Goal: Task Accomplishment & Management: Use online tool/utility

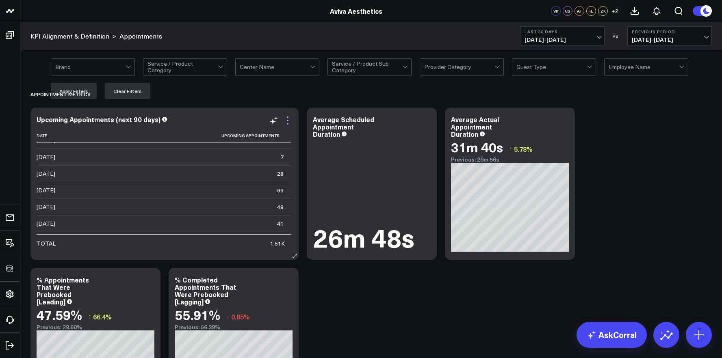
click at [286, 120] on icon at bounding box center [288, 121] width 10 height 10
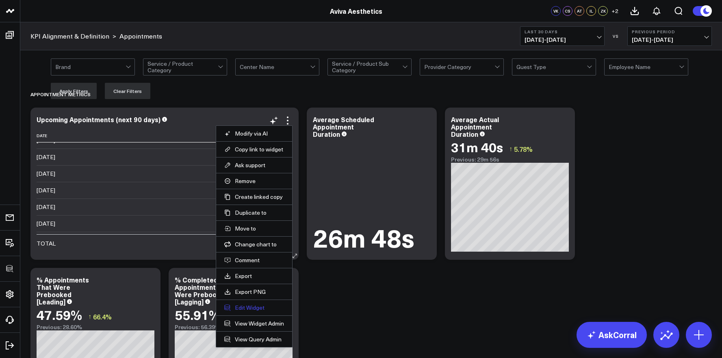
click at [252, 310] on button "Edit Widget" at bounding box center [254, 307] width 60 height 7
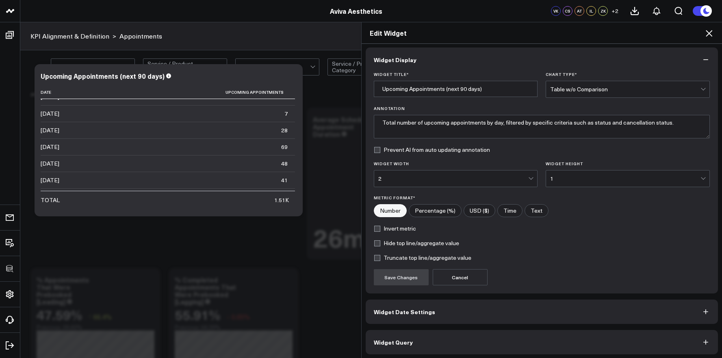
scroll to position [4, 0]
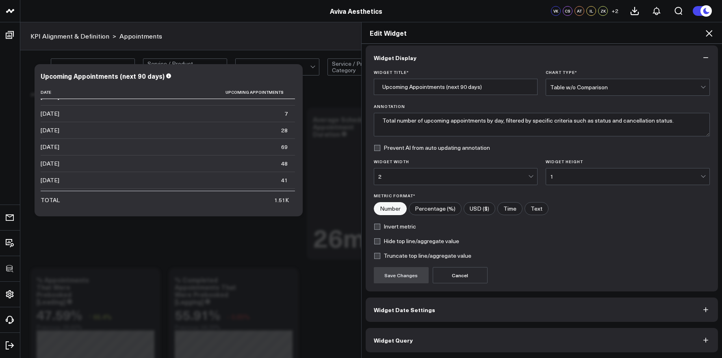
click at [467, 338] on button "Widget Query" at bounding box center [542, 340] width 353 height 24
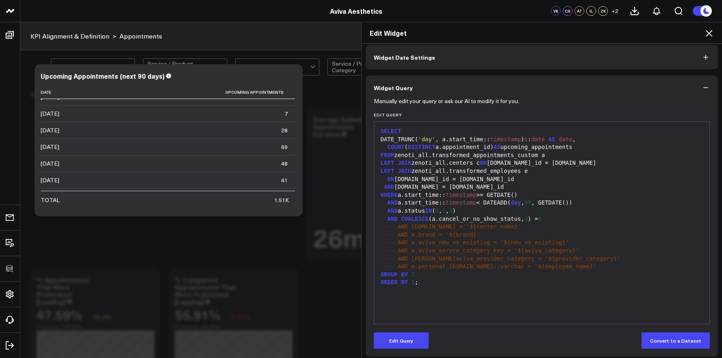
scroll to position [40, 0]
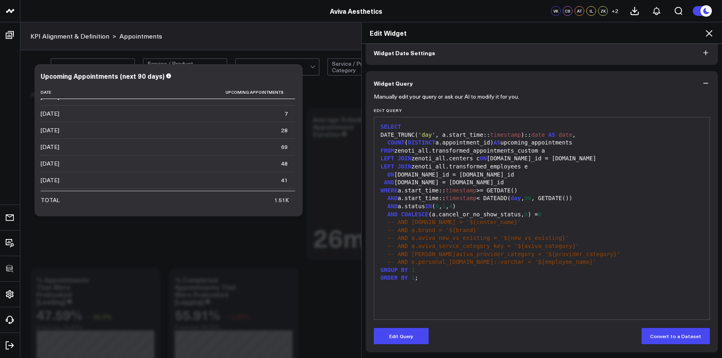
drag, startPoint x: 416, startPoint y: 337, endPoint x: 434, endPoint y: 319, distance: 25.0
click at [416, 336] on button "Edit Query" at bounding box center [401, 336] width 55 height 16
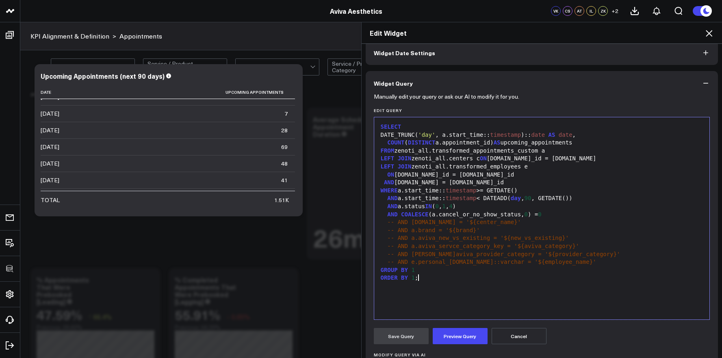
click at [453, 297] on div "SELECT DATE_TRUNC( 'day' , a.start_time:: timestamp ):: date AS date , COUNT ( …" at bounding box center [542, 218] width 328 height 194
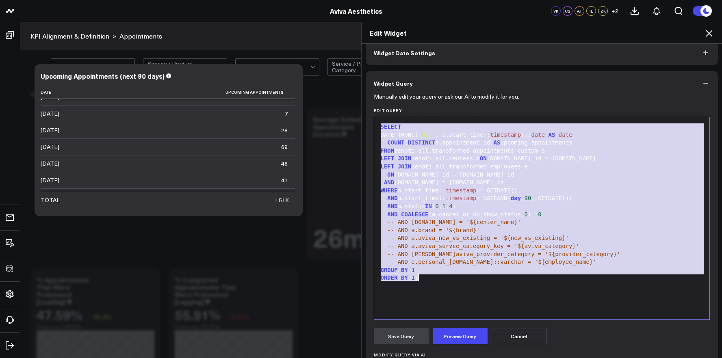
copy div "SELECT DATE_TRUNC( 'day' , a.start_time:: timestamp ):: date AS date , COUNT ( …"
click at [499, 334] on button "Cancel" at bounding box center [519, 336] width 55 height 16
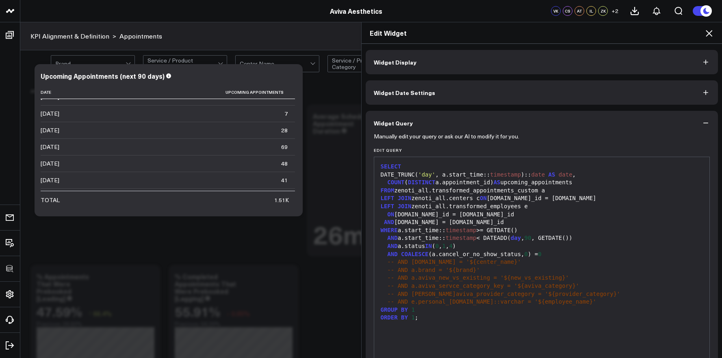
click at [714, 32] on icon at bounding box center [709, 33] width 10 height 10
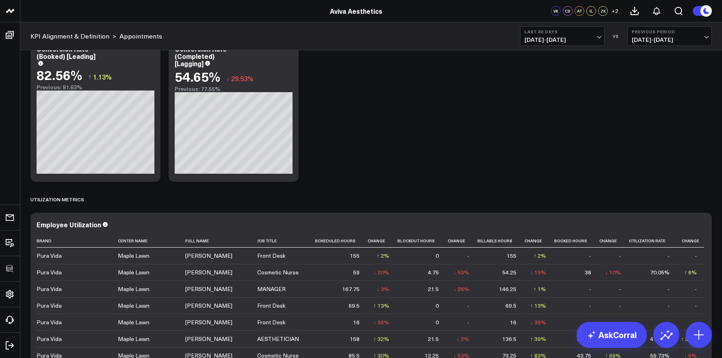
scroll to position [1324, 0]
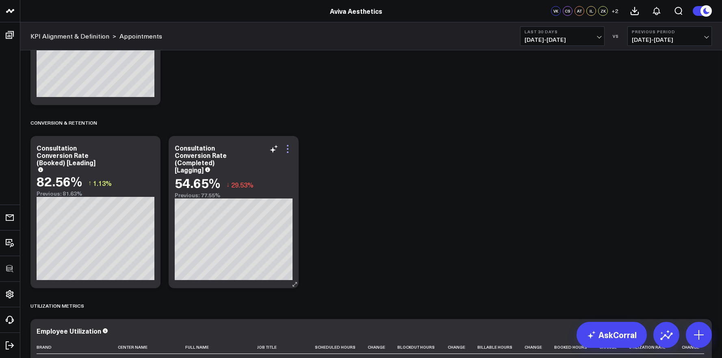
click at [290, 148] on icon at bounding box center [288, 149] width 10 height 10
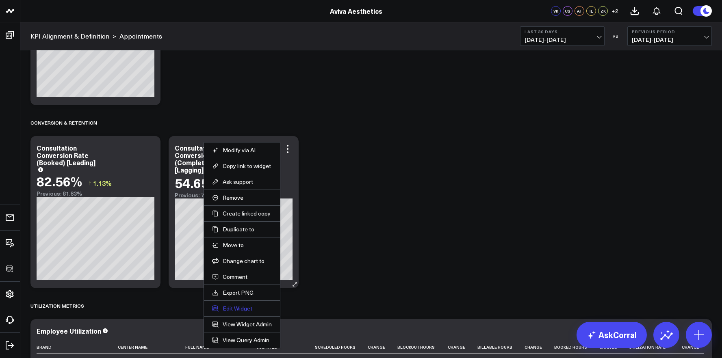
click at [249, 306] on button "Edit Widget" at bounding box center [242, 308] width 60 height 7
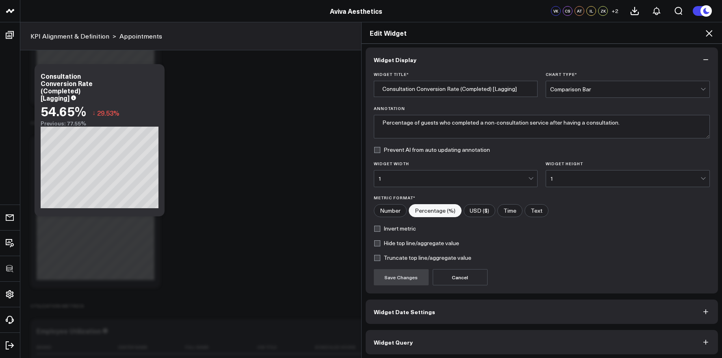
scroll to position [4, 0]
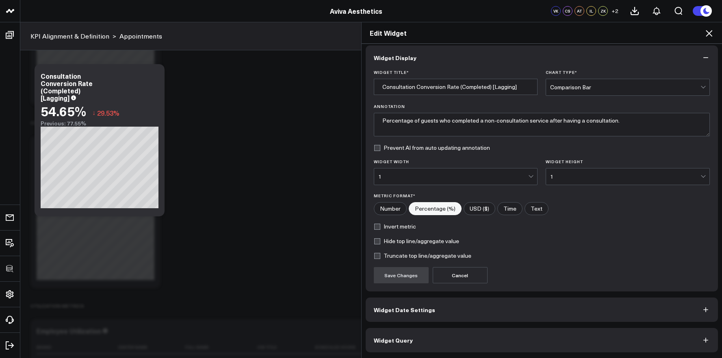
click at [457, 336] on button "Widget Query" at bounding box center [542, 340] width 353 height 24
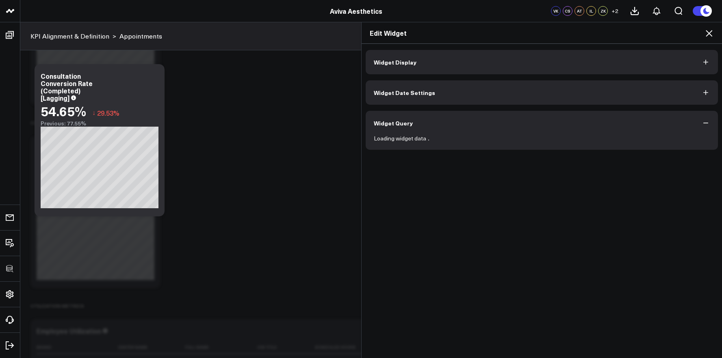
scroll to position [0, 0]
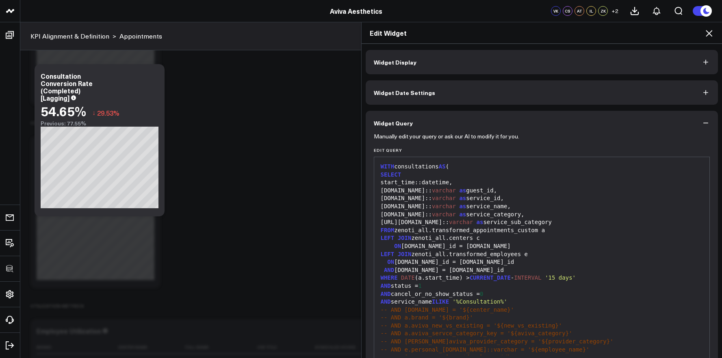
click at [463, 310] on span "-- AND c.name = '${center_name}'" at bounding box center [448, 310] width 134 height 7
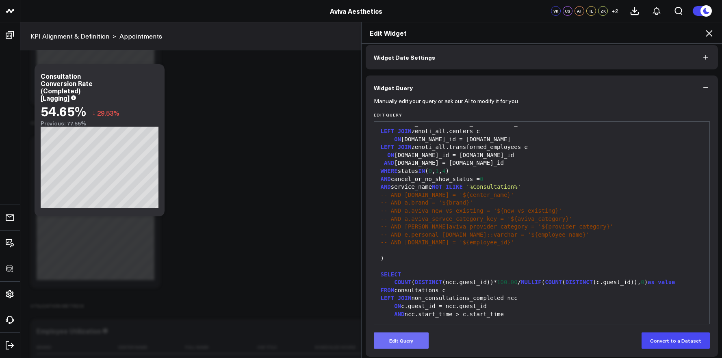
scroll to position [40, 0]
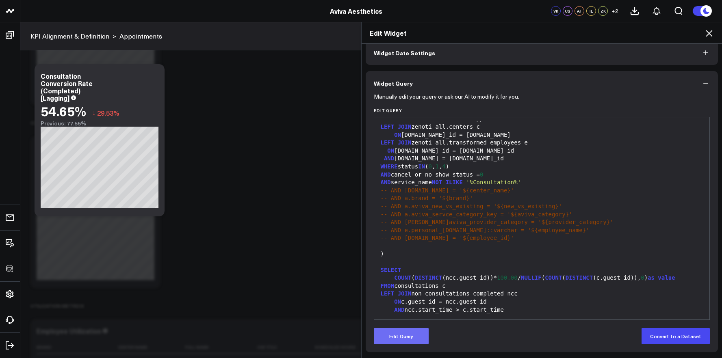
click at [398, 341] on button "Edit Query" at bounding box center [401, 336] width 55 height 16
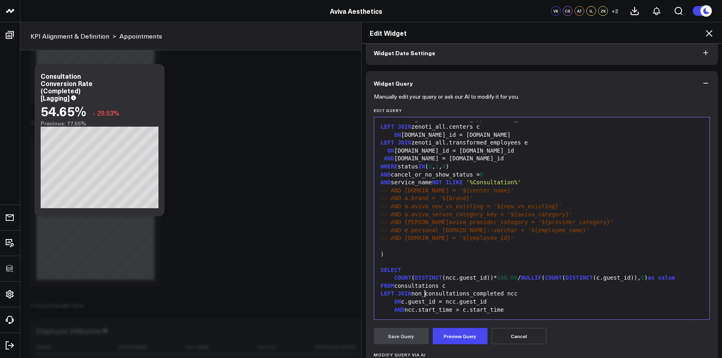
click at [423, 294] on div "LEFT JOIN non_consultations_completed ncc" at bounding box center [542, 294] width 328 height 8
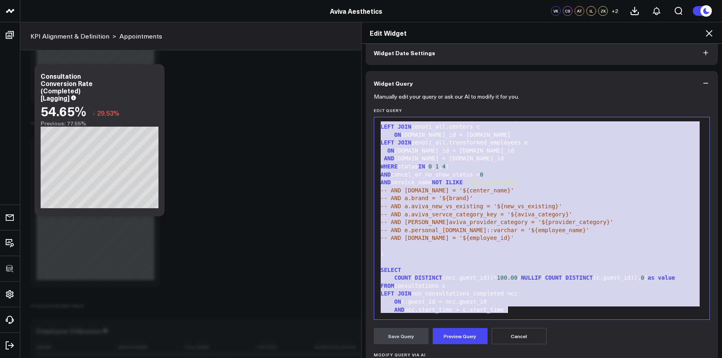
copy div "), non_consultations_completed AS ( SELECT start_time::datetime, guest.id:: var…"
click at [709, 35] on icon at bounding box center [709, 33] width 10 height 10
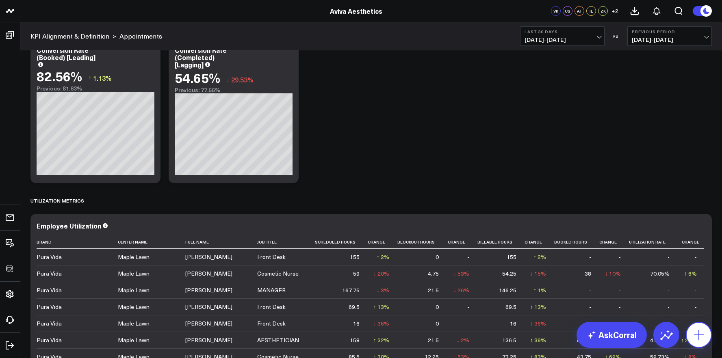
scroll to position [1593, 0]
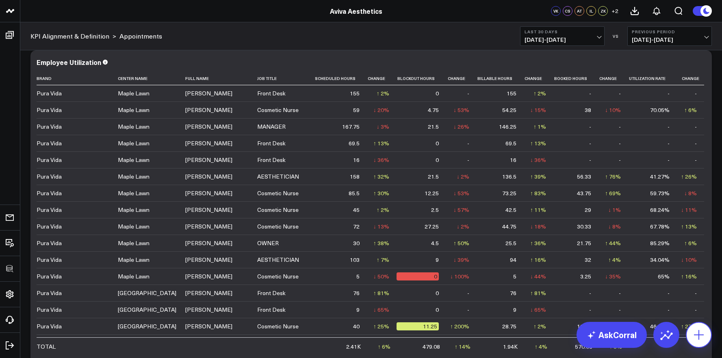
click at [703, 336] on icon at bounding box center [698, 335] width 13 height 13
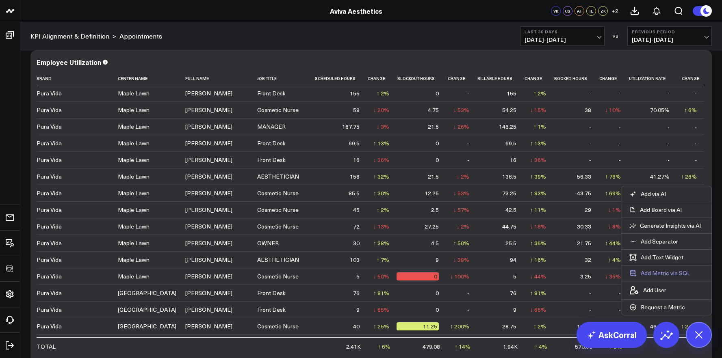
click at [665, 272] on button "Add Metric via SQL" at bounding box center [659, 273] width 77 height 15
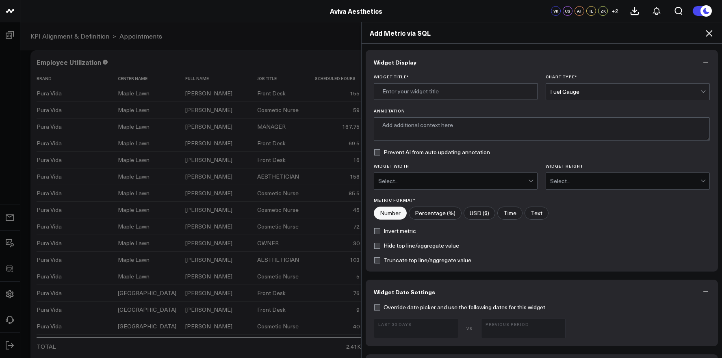
scroll to position [286, 0]
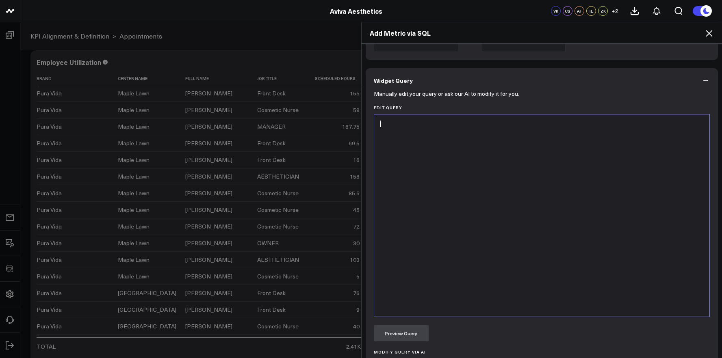
click at [465, 263] on div at bounding box center [542, 216] width 328 height 194
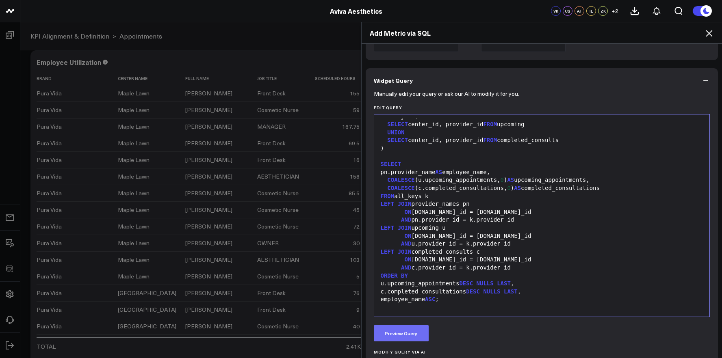
click at [419, 337] on button "Preview Query" at bounding box center [401, 333] width 55 height 16
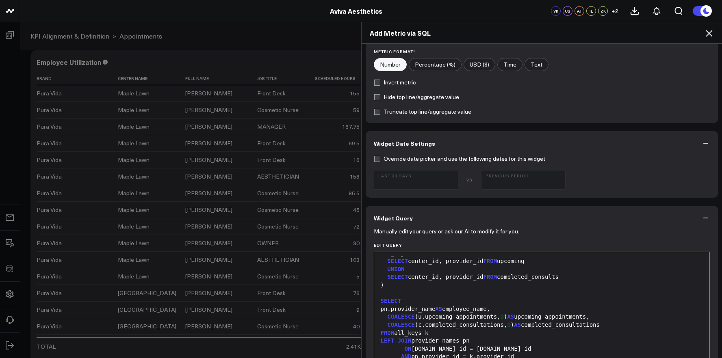
scroll to position [0, 0]
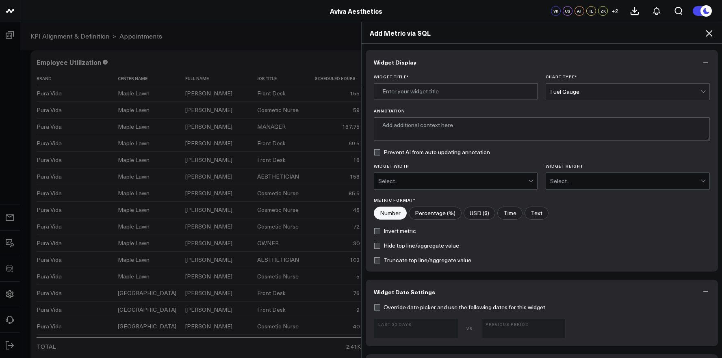
click at [565, 90] on div "Fuel Gauge" at bounding box center [625, 92] width 150 height 7
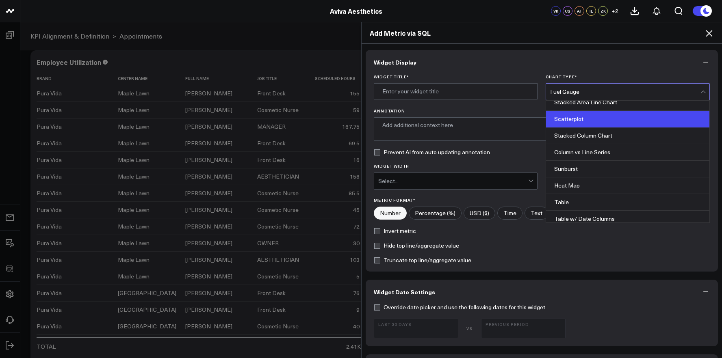
scroll to position [320, 0]
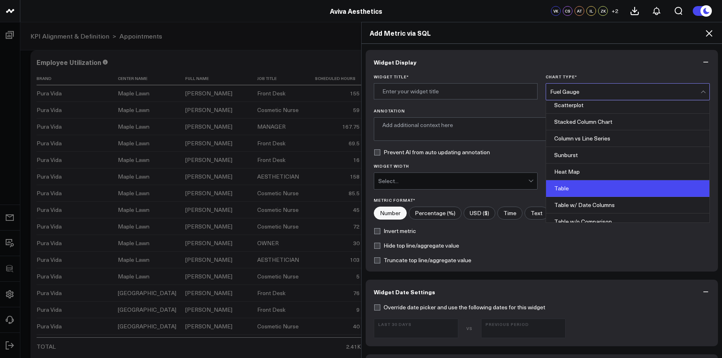
click at [583, 183] on div "Table" at bounding box center [627, 188] width 163 height 17
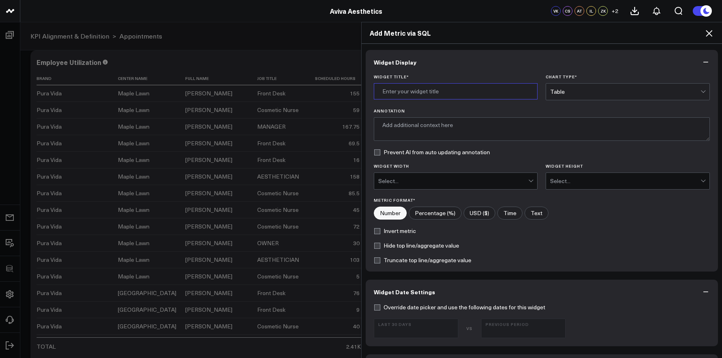
click at [449, 87] on input "Widget Title *" at bounding box center [456, 91] width 164 height 16
click at [445, 91] on input "Upcoming Appointments by Employee" at bounding box center [456, 91] width 164 height 16
click at [478, 94] on input "Upcoming Appointments & Lagging Consolation Conversions by Employee" at bounding box center [456, 91] width 164 height 16
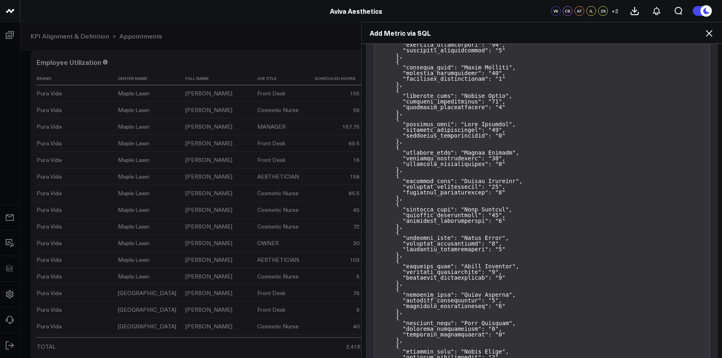
scroll to position [1052, 0]
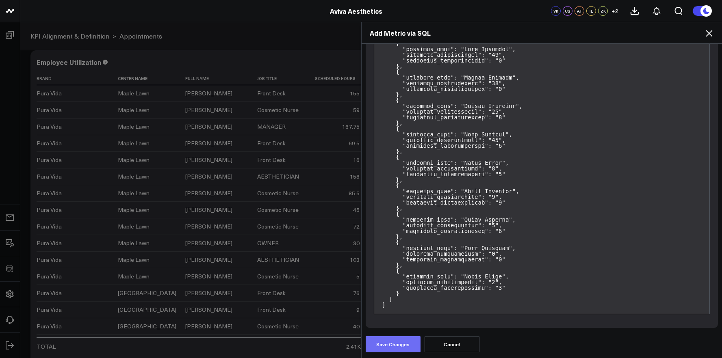
type input "Upcoming Appointments & Lagging Consultation Conversions by Employee"
click at [401, 344] on button "Save Changes" at bounding box center [393, 344] width 55 height 16
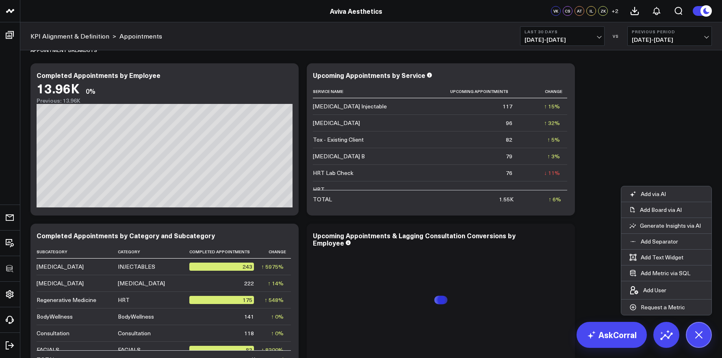
scroll to position [2078, 0]
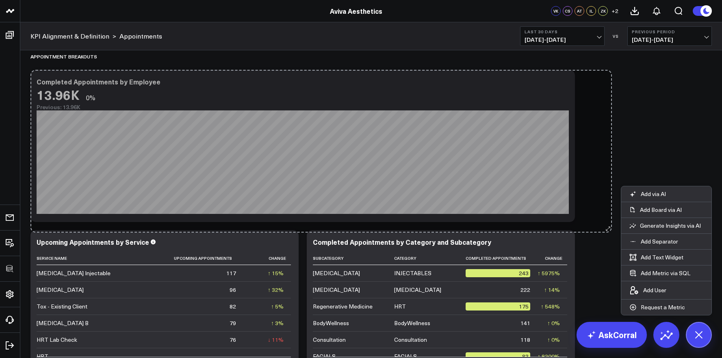
drag, startPoint x: 300, startPoint y: 219, endPoint x: 609, endPoint y: 230, distance: 309.0
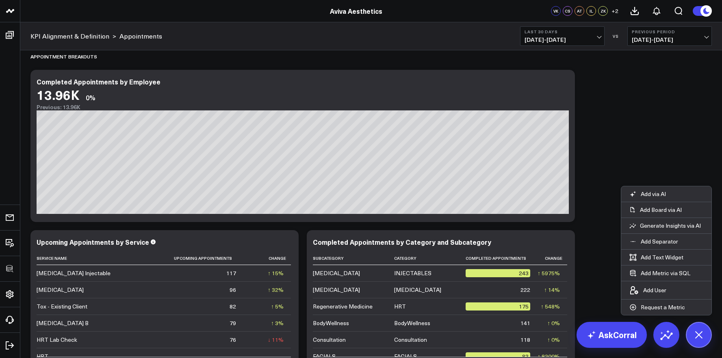
click at [581, 35] on button "Last 30 Days 08/27/25 - 09/25/25" at bounding box center [562, 36] width 85 height 20
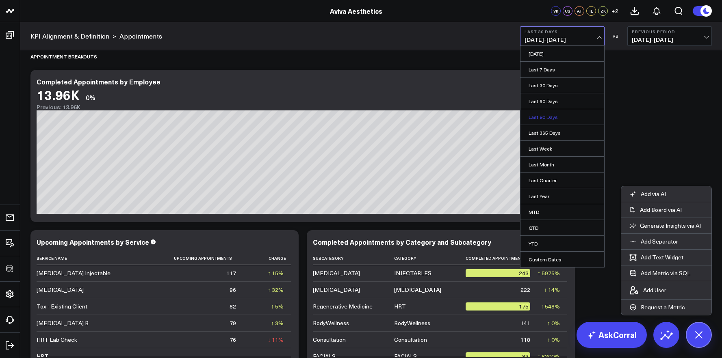
click at [569, 114] on link "Last 90 Days" at bounding box center [563, 116] width 84 height 15
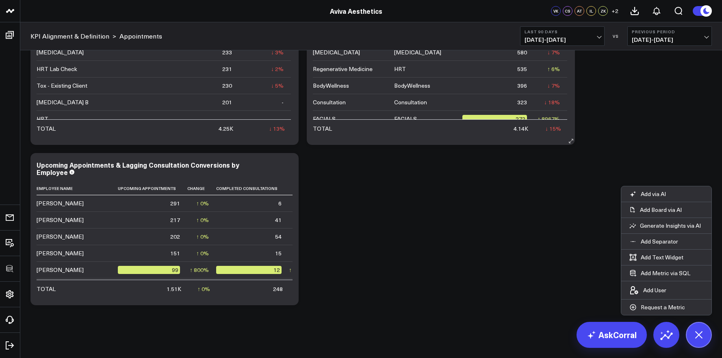
scroll to position [2080, 0]
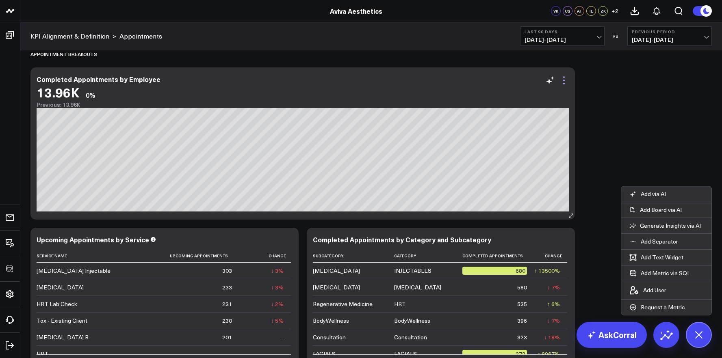
click at [562, 81] on icon at bounding box center [564, 81] width 10 height 10
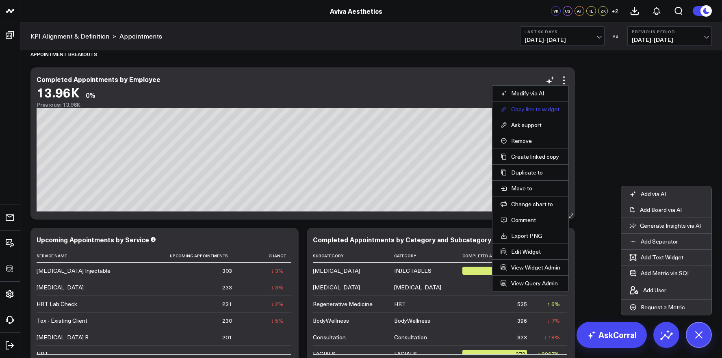
click at [549, 106] on button "Copy link to widget" at bounding box center [531, 109] width 60 height 7
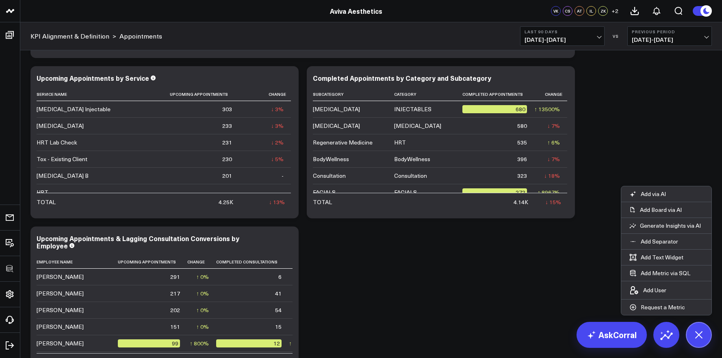
scroll to position [2315, 0]
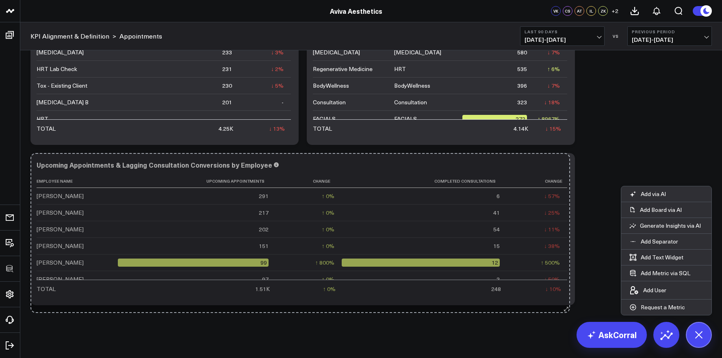
drag, startPoint x: 297, startPoint y: 304, endPoint x: 568, endPoint y: 312, distance: 271.5
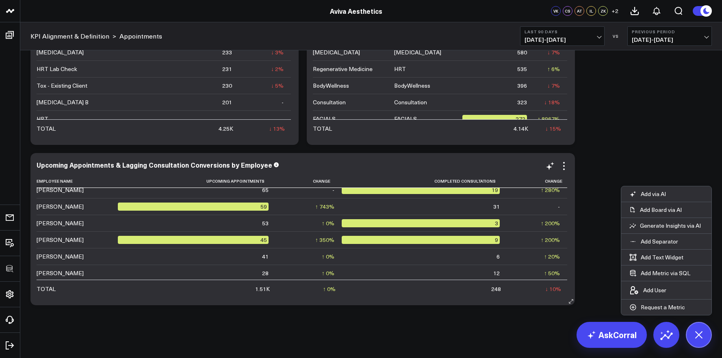
scroll to position [0, 0]
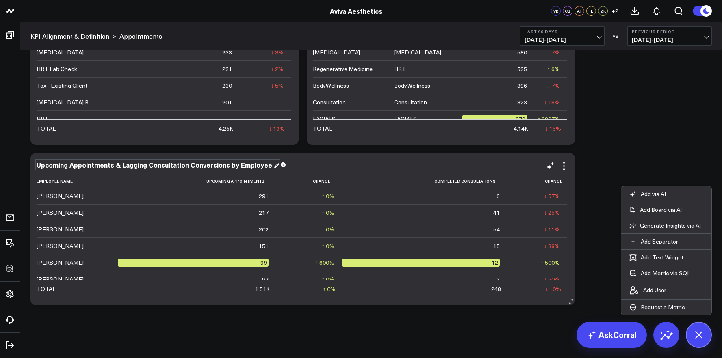
click at [202, 163] on div "Upcoming Appointments & Lagging Consultation Conversions by Employee" at bounding box center [158, 165] width 243 height 9
drag, startPoint x: 146, startPoint y: 166, endPoint x: 121, endPoint y: 167, distance: 25.6
click at [121, 167] on div "Upcoming Appointments & Lagging Consultation Conversions by Employee" at bounding box center [155, 165] width 237 height 9
drag, startPoint x: 187, startPoint y: 168, endPoint x: 226, endPoint y: 168, distance: 39.0
click at [226, 168] on div "Upcoming Appointments & Lagging Consultation Conversions by Employee" at bounding box center [155, 165] width 237 height 9
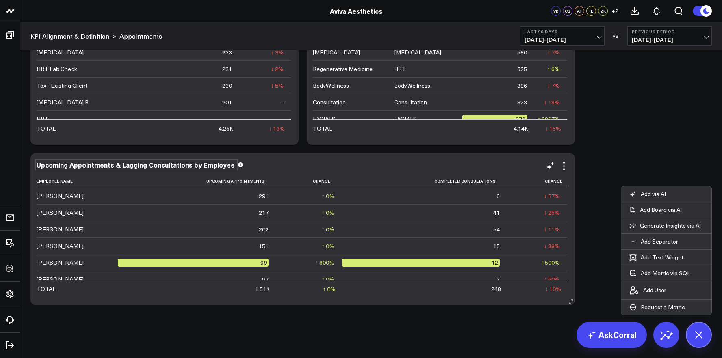
click at [135, 167] on div "Upcoming Appointments & Lagging Consultations by Employee" at bounding box center [137, 165] width 200 height 9
click at [332, 175] on th "Change" at bounding box center [309, 181] width 66 height 13
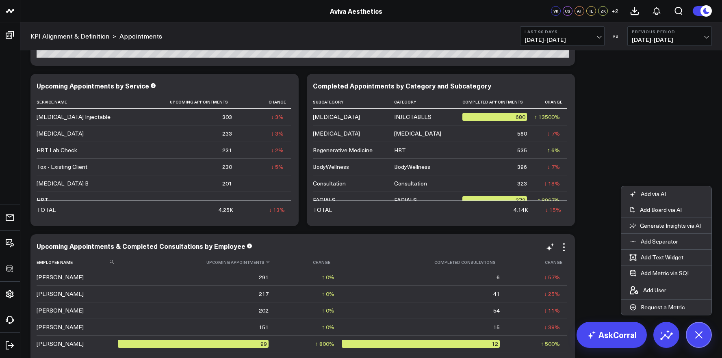
scroll to position [2230, 0]
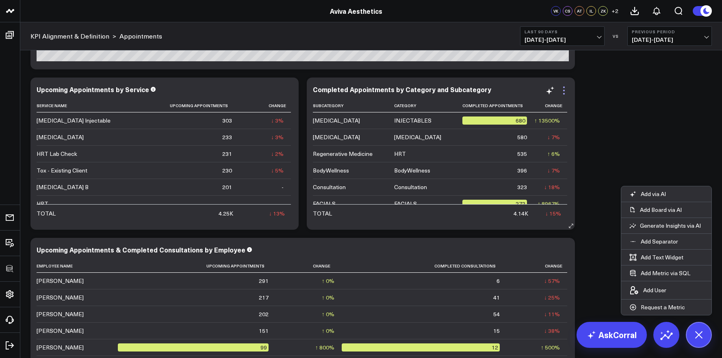
click at [562, 91] on icon at bounding box center [564, 91] width 10 height 10
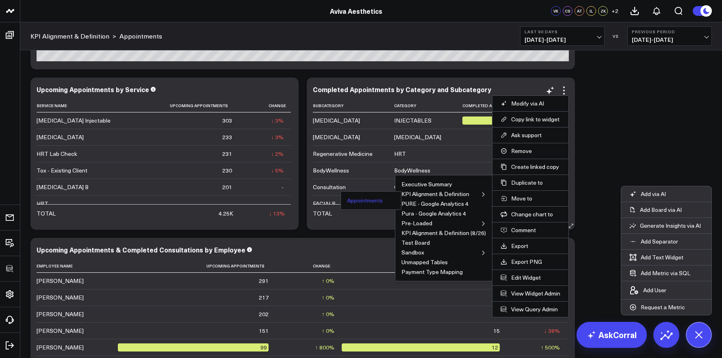
click at [374, 201] on button "Appointments" at bounding box center [365, 201] width 36 height 6
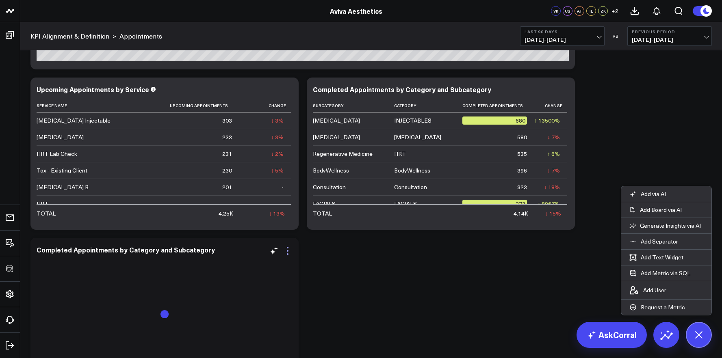
click at [285, 254] on icon at bounding box center [288, 251] width 10 height 10
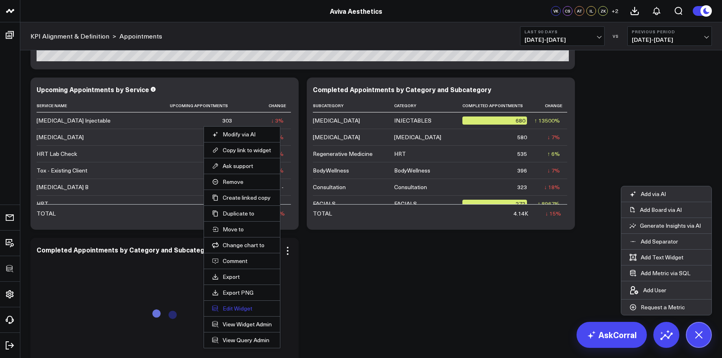
click at [245, 308] on button "Edit Widget" at bounding box center [242, 308] width 60 height 7
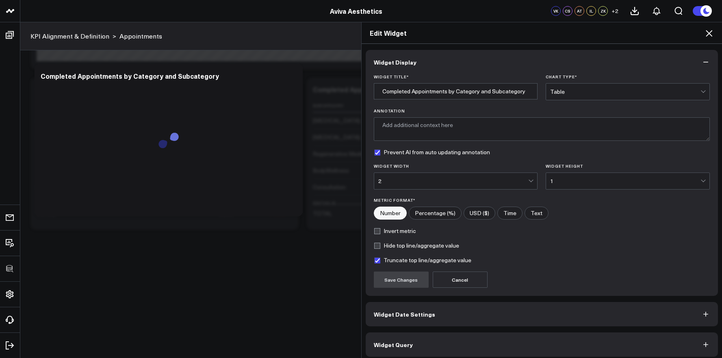
click at [570, 87] on div "Table" at bounding box center [625, 92] width 150 height 16
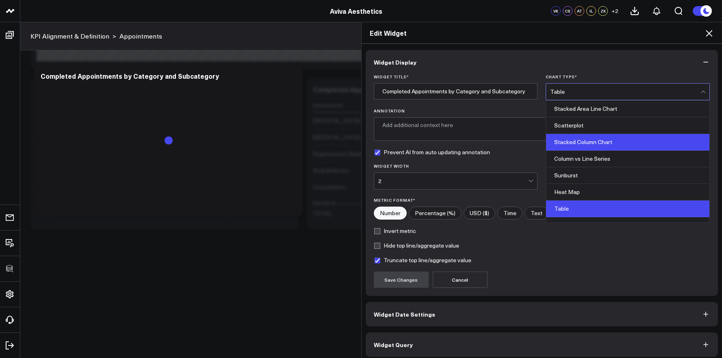
scroll to position [328, 0]
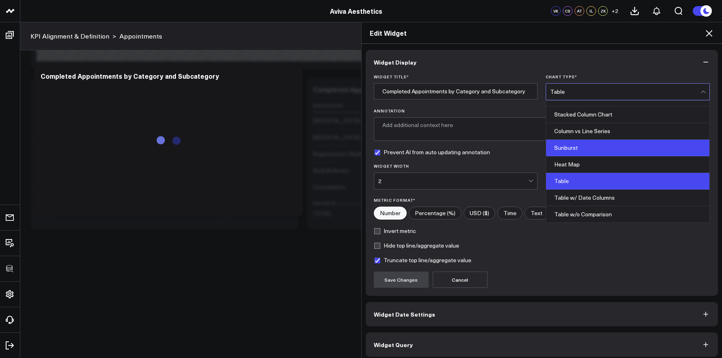
click at [576, 146] on div "Sunburst" at bounding box center [627, 148] width 163 height 17
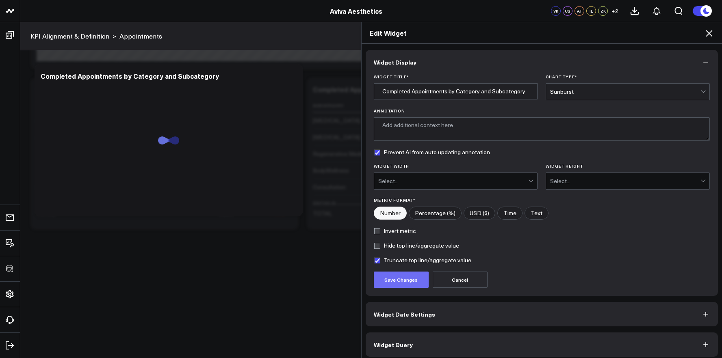
click at [393, 280] on button "Save Changes" at bounding box center [401, 280] width 55 height 16
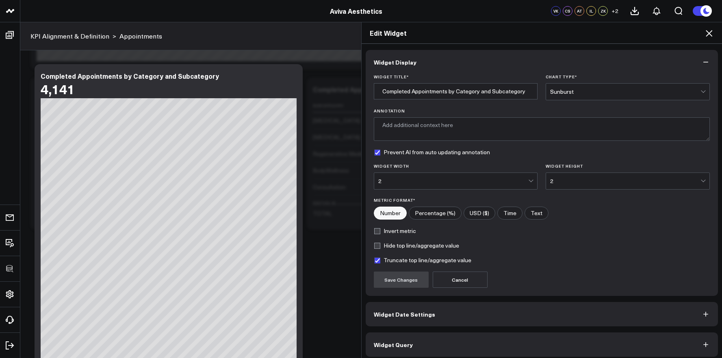
click at [713, 36] on icon at bounding box center [709, 33] width 10 height 10
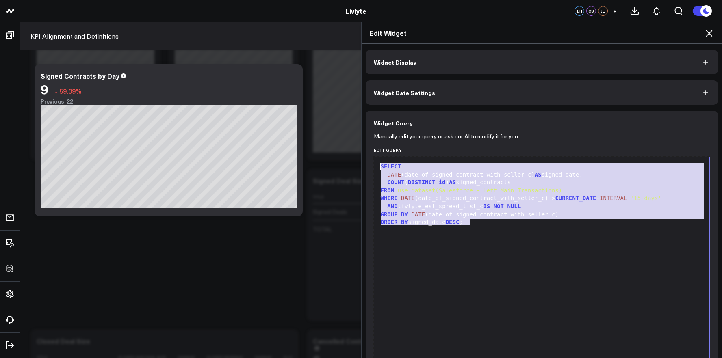
scroll to position [40, 0]
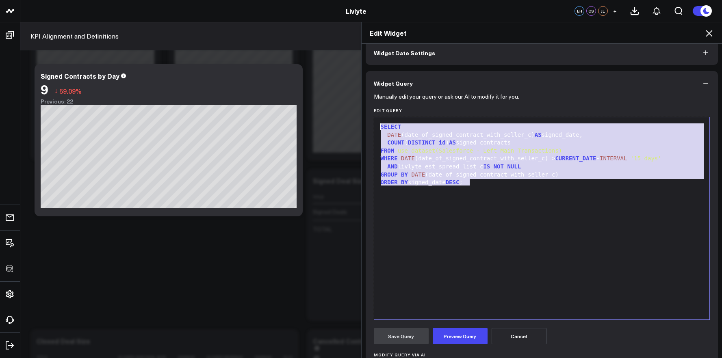
click at [711, 35] on icon at bounding box center [709, 33] width 10 height 10
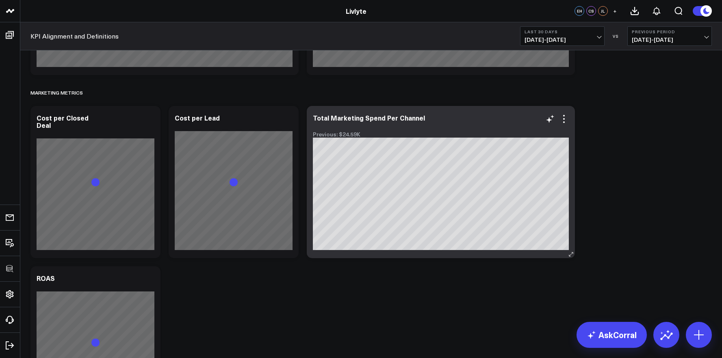
scroll to position [2126, 0]
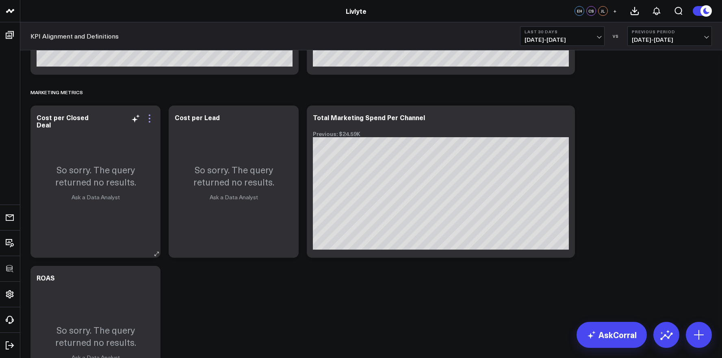
click at [151, 119] on icon at bounding box center [150, 119] width 10 height 10
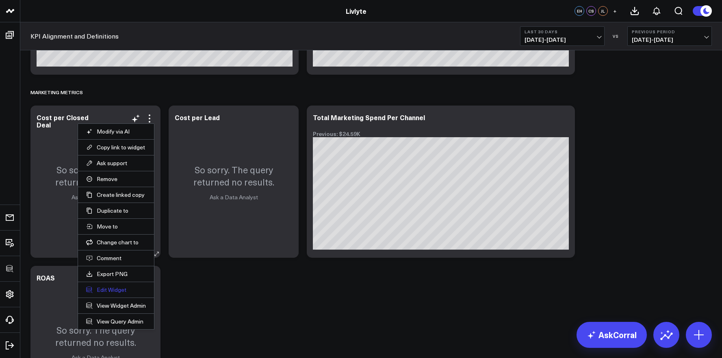
click at [105, 291] on button "Edit Widget" at bounding box center [116, 289] width 60 height 7
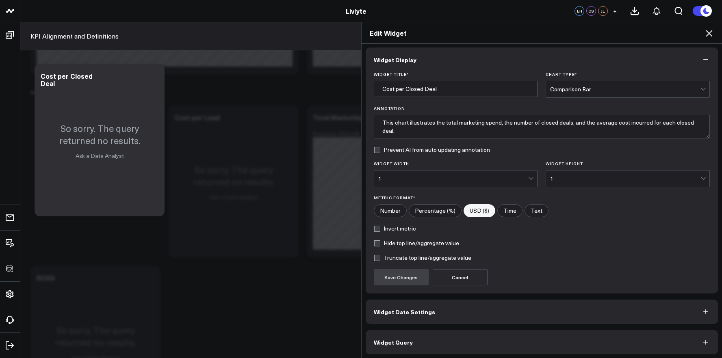
scroll to position [4, 0]
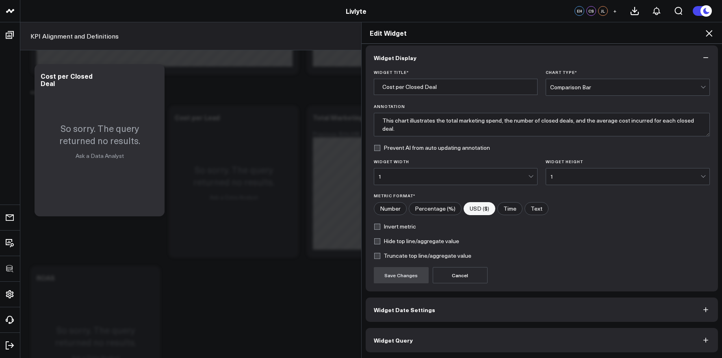
click at [466, 332] on button "Widget Query" at bounding box center [542, 340] width 353 height 24
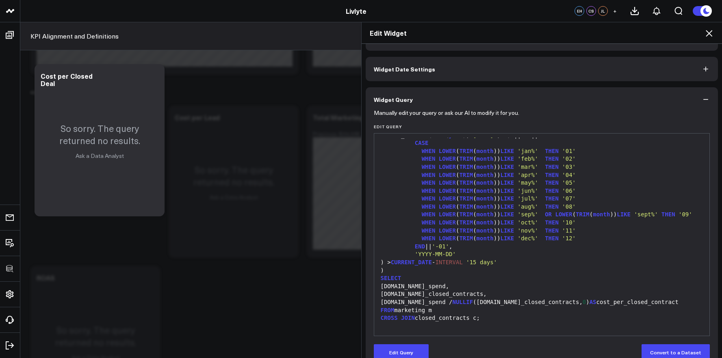
scroll to position [28, 0]
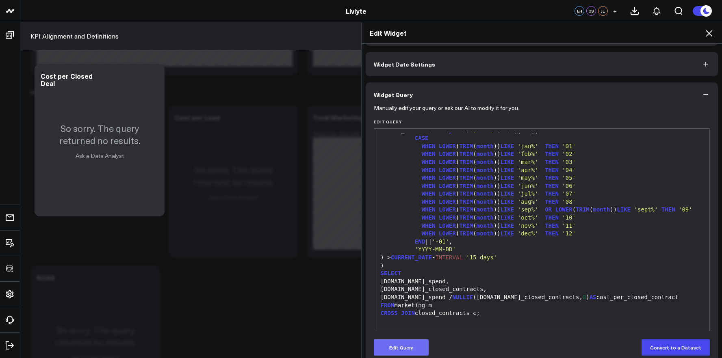
click at [406, 345] on button "Edit Query" at bounding box center [401, 348] width 55 height 16
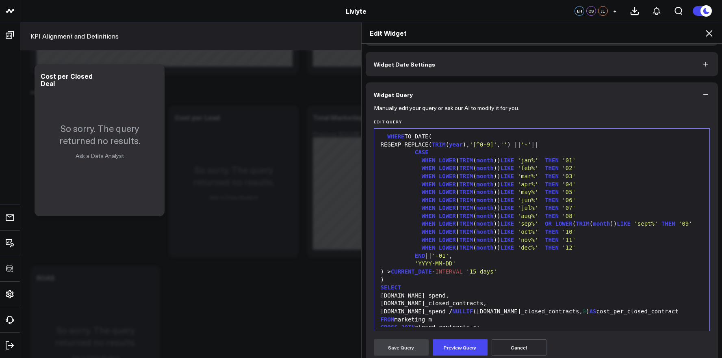
scroll to position [15, 0]
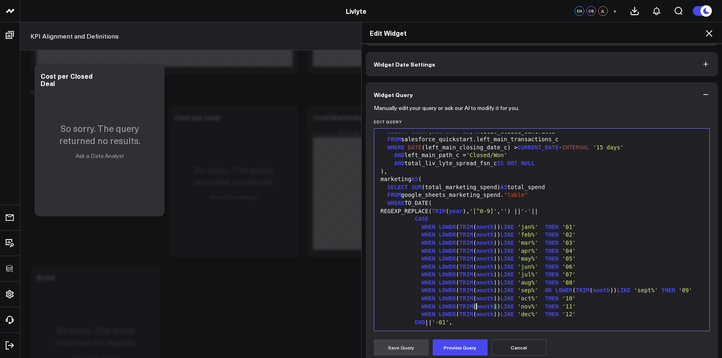
click at [475, 310] on div "WHEN LOWER ( TRIM ( month ) ) LIKE 'nov%' THEN '11'" at bounding box center [542, 307] width 328 height 8
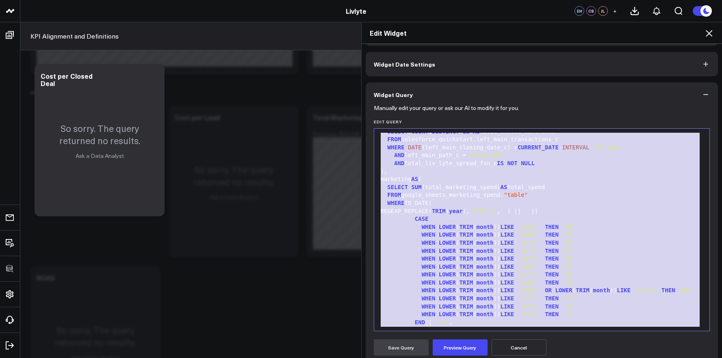
click at [414, 210] on div "REGEXP_REPLACE( TRIM ( year ), '[^0-9]' , '' ) || '-' ||" at bounding box center [542, 212] width 328 height 8
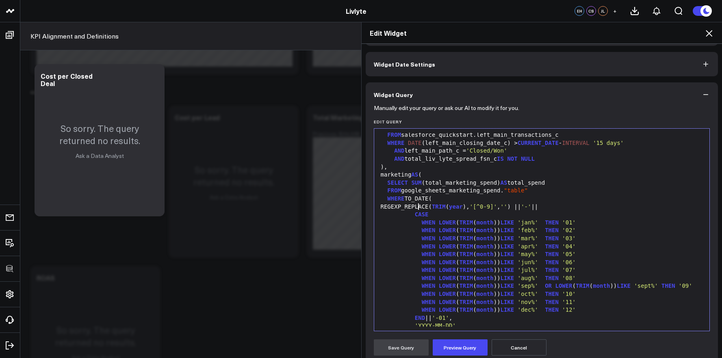
scroll to position [0, 0]
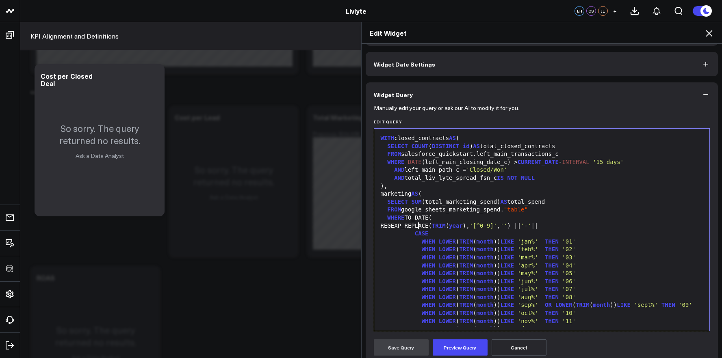
click at [499, 206] on div "FROM google_sheets_marketing_spend. "table"" at bounding box center [542, 210] width 328 height 8
click at [499, 197] on div "marketing AS (" at bounding box center [542, 194] width 328 height 8
click at [510, 204] on div "SELECT SUM (total_marketing_spend) AS total_spend" at bounding box center [542, 202] width 328 height 8
click at [509, 210] on span ""table"" at bounding box center [516, 209] width 24 height 7
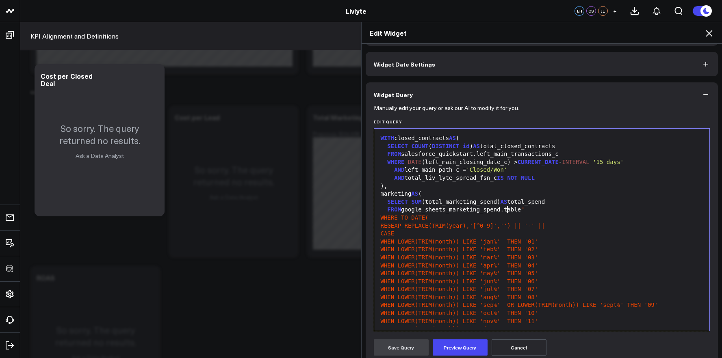
click at [528, 206] on div "FROM google_sheets_marketing_spend.table "" at bounding box center [542, 210] width 328 height 8
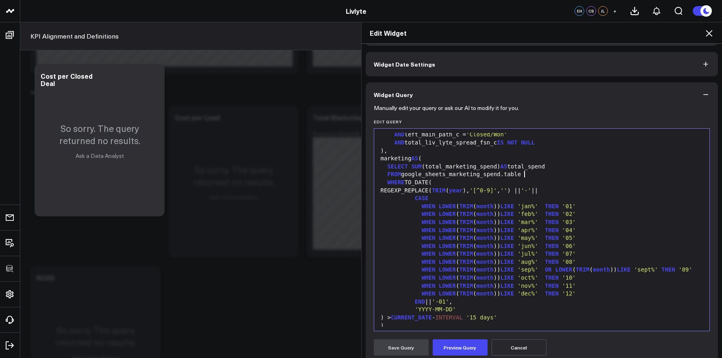
scroll to position [53, 0]
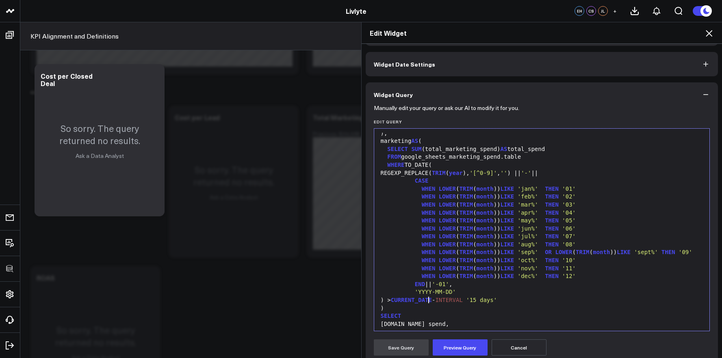
click at [425, 297] on span "CURRENT_DATE" at bounding box center [411, 300] width 41 height 7
drag, startPoint x: 413, startPoint y: 301, endPoint x: 571, endPoint y: 301, distance: 158.1
click at [571, 301] on div ") > CURRENT_DATE - INTERVAL '15 days'" at bounding box center [542, 301] width 328 height 8
click at [394, 307] on div "SUM ( total_marketing_spend )" at bounding box center [542, 309] width 328 height 8
click at [401, 308] on span "SUM" at bounding box center [406, 308] width 10 height 7
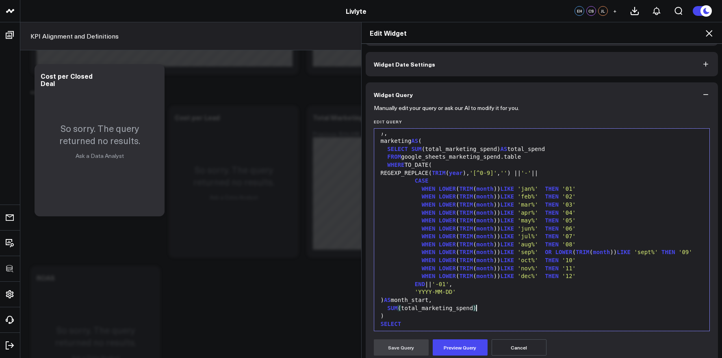
click at [486, 309] on div "SUM ( total_marketing_spend )" at bounding box center [542, 309] width 328 height 8
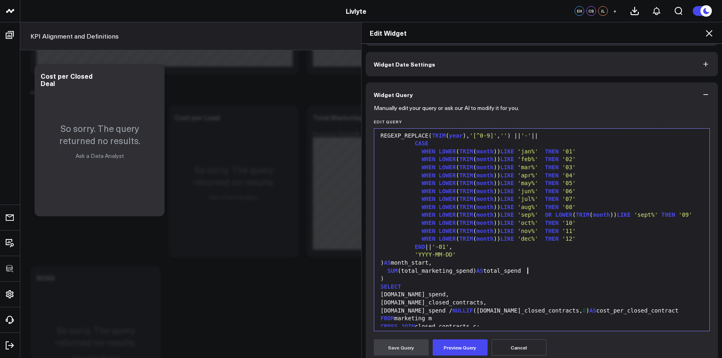
scroll to position [104, 0]
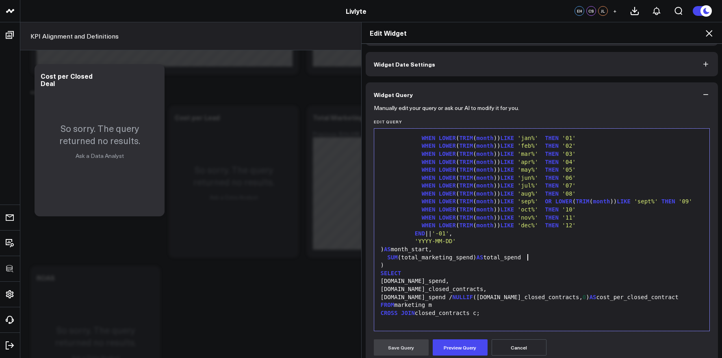
click at [491, 188] on div "WHEN LOWER ( TRIM ( month )) LIKE 'jul%' THEN '07'" at bounding box center [542, 186] width 328 height 8
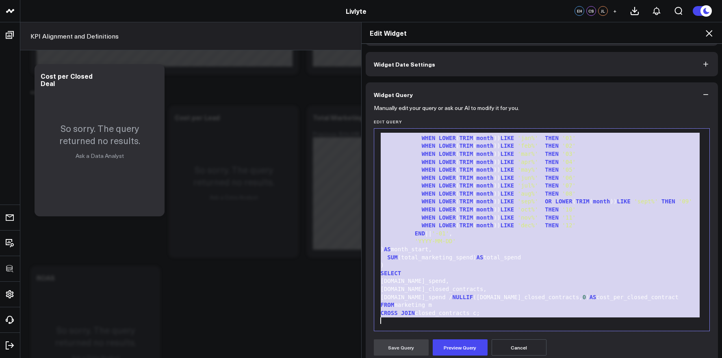
copy div "WITH closed_contracts AS ( SELECT COUNT ( DISTINCT id ) AS total_closed_contrac…"
click at [553, 230] on div "END || '-01' ," at bounding box center [542, 234] width 328 height 8
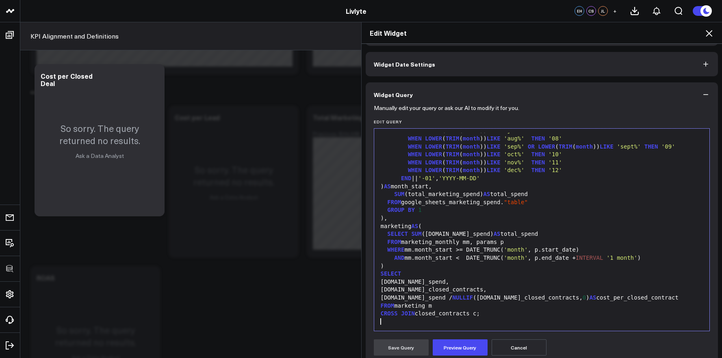
click at [508, 204] on span ""table"" at bounding box center [516, 202] width 24 height 7
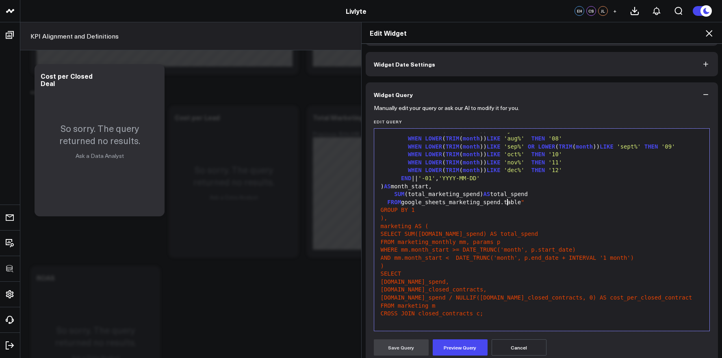
click at [527, 205] on div "FROM google_sheets_marketing_spend.table "" at bounding box center [542, 203] width 328 height 8
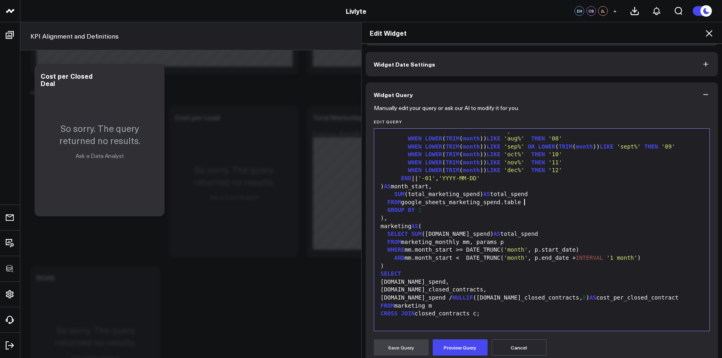
click at [497, 218] on div ")," at bounding box center [542, 219] width 328 height 8
click at [494, 235] on span "AS" at bounding box center [497, 234] width 7 height 7
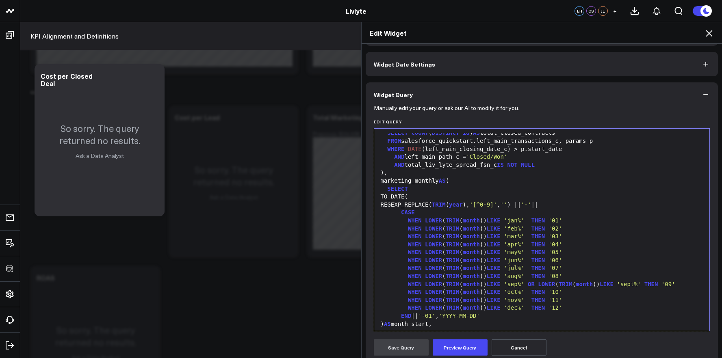
scroll to position [33, 0]
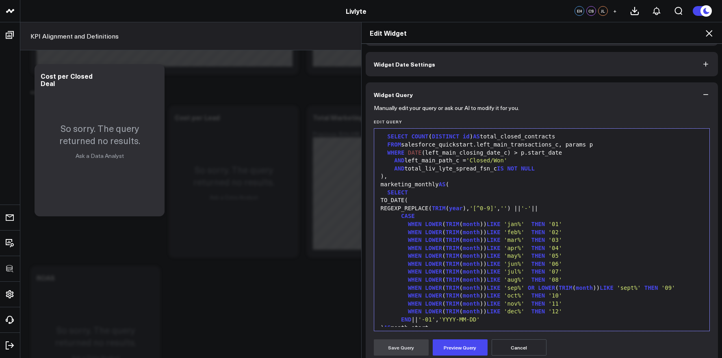
click at [530, 224] on div "WHEN LOWER ( TRIM ( month )) LIKE 'jan%' THEN '01'" at bounding box center [542, 225] width 328 height 8
click at [533, 235] on span "THEN" at bounding box center [538, 232] width 14 height 7
click at [533, 240] on span "THEN" at bounding box center [538, 240] width 14 height 7
click at [533, 250] on span "THEN" at bounding box center [538, 248] width 14 height 7
click at [534, 257] on span "THEN" at bounding box center [538, 256] width 14 height 7
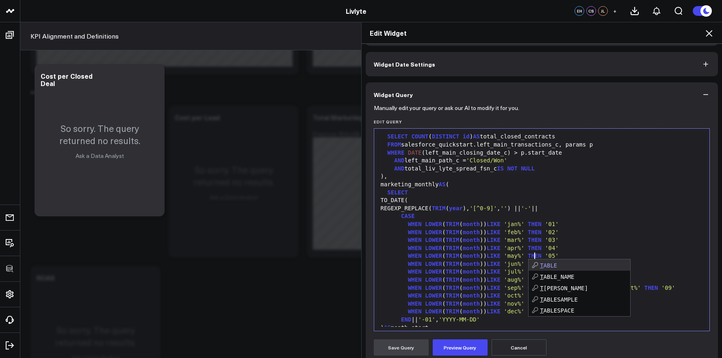
click at [524, 260] on div "WHEN LOWER ( TRIM ( month )) LIKE 'may%' THEN '05'" at bounding box center [542, 256] width 328 height 8
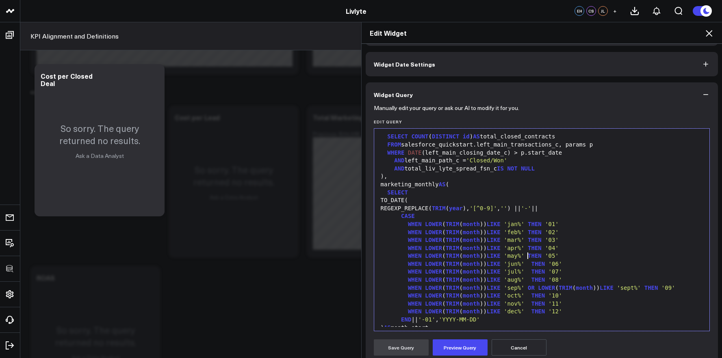
click at [532, 263] on span "THEN" at bounding box center [538, 264] width 14 height 7
click at [533, 271] on span "THEN" at bounding box center [538, 272] width 14 height 7
click at [532, 277] on span "THEN" at bounding box center [538, 280] width 14 height 7
click at [533, 281] on span "THEN" at bounding box center [538, 280] width 14 height 7
click at [534, 296] on span "THEN" at bounding box center [538, 296] width 14 height 7
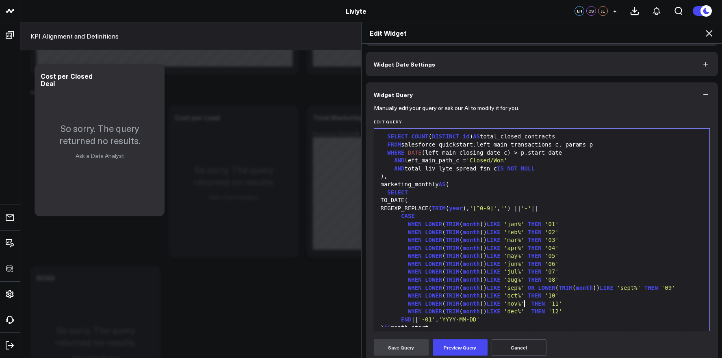
click at [523, 301] on span "'nov%'" at bounding box center [514, 304] width 21 height 7
click at [531, 302] on span "THEN" at bounding box center [538, 304] width 14 height 7
click at [531, 311] on span "THEN" at bounding box center [538, 311] width 14 height 7
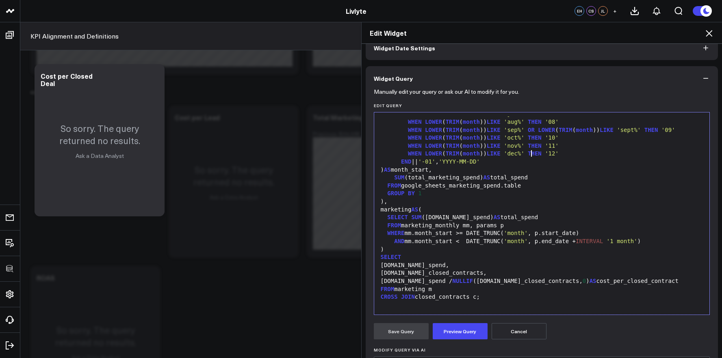
scroll to position [45, 0]
click at [468, 332] on button "Preview Query" at bounding box center [460, 331] width 55 height 16
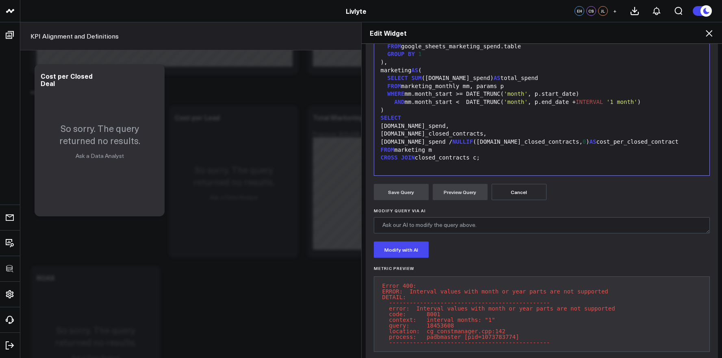
scroll to position [189, 0]
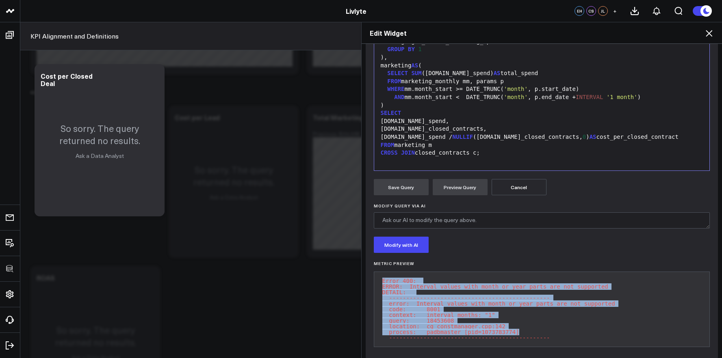
drag, startPoint x: 520, startPoint y: 332, endPoint x: 373, endPoint y: 280, distance: 156.0
click at [374, 280] on pre "Error 400: ERROR: Interval values with month or year parts are not supported DE…" at bounding box center [542, 310] width 336 height 76
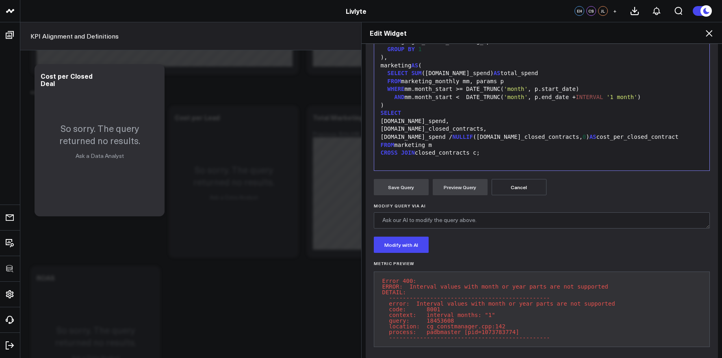
click at [386, 281] on pre "Error 400: ERROR: Interval values with month or year parts are not supported DE…" at bounding box center [542, 310] width 336 height 76
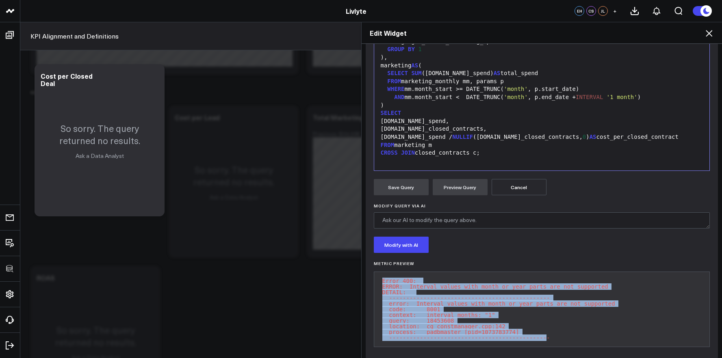
drag, startPoint x: 379, startPoint y: 282, endPoint x: 545, endPoint y: 341, distance: 176.1
click at [545, 341] on pre "Error 400: ERROR: Interval values with month or year parts are not supported DE…" at bounding box center [542, 310] width 336 height 76
copy pre "Error 400: ERROR: Interval values with month or year parts are not supported DE…"
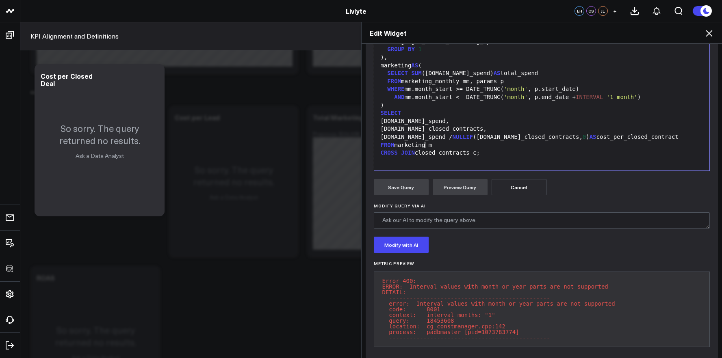
click at [421, 145] on div "FROM marketing m" at bounding box center [542, 145] width 328 height 8
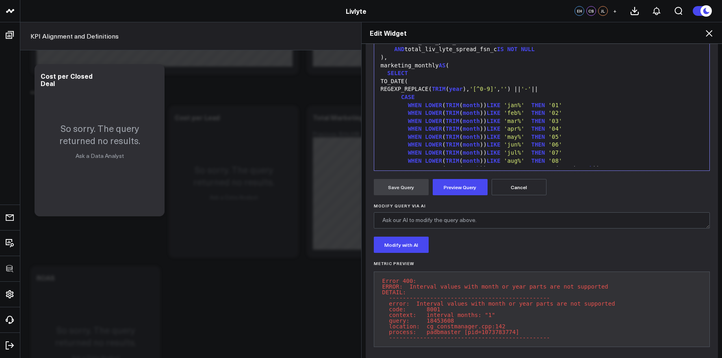
scroll to position [15, 0]
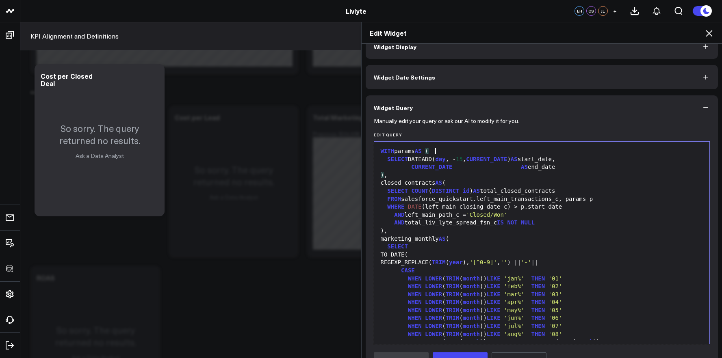
click at [444, 152] on div "WITH params AS (" at bounding box center [542, 151] width 328 height 8
click at [469, 160] on div "SELECT DATEADD( day , - 15 , CURRENT_DATE ) AS start_date," at bounding box center [542, 160] width 328 height 8
drag, startPoint x: 518, startPoint y: 168, endPoint x: 454, endPoint y: 168, distance: 63.8
click at [454, 168] on div "CURRENT_DATE AS end_date" at bounding box center [542, 167] width 328 height 8
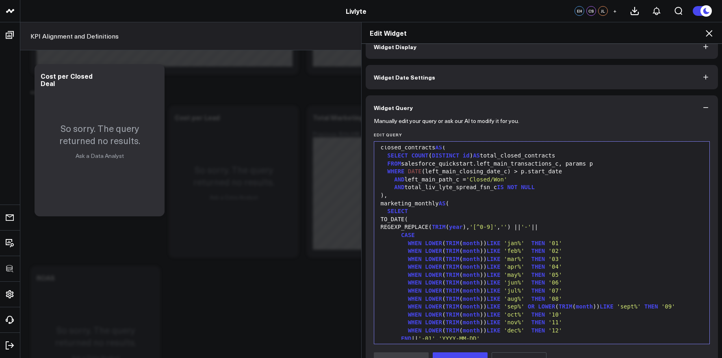
scroll to position [91, 0]
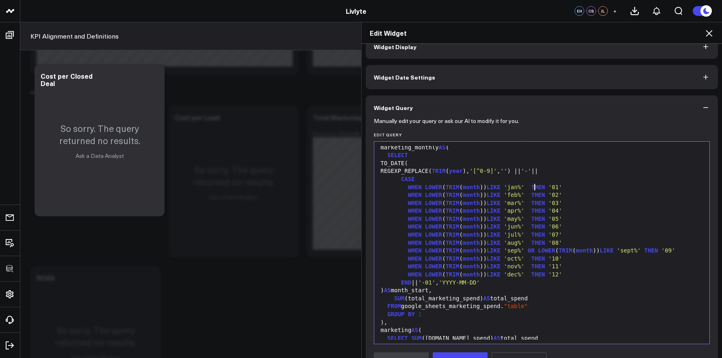
click at [531, 189] on span "THEN" at bounding box center [538, 187] width 14 height 7
click at [531, 196] on span "THEN" at bounding box center [538, 195] width 14 height 7
click at [531, 204] on span "THEN" at bounding box center [538, 203] width 14 height 7
click at [533, 212] on span "THEN" at bounding box center [538, 211] width 14 height 7
click at [532, 221] on span "THEN" at bounding box center [538, 219] width 14 height 7
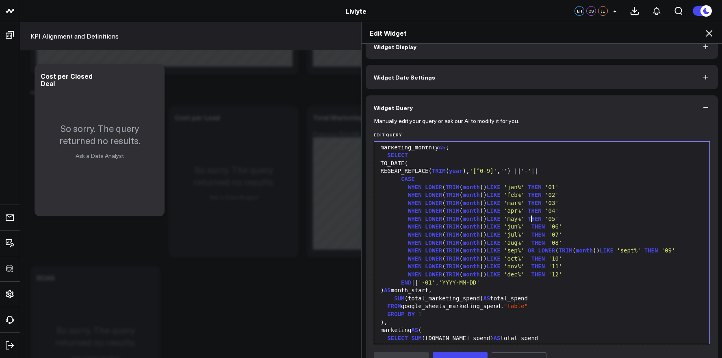
click at [532, 227] on span "THEN" at bounding box center [538, 226] width 14 height 7
click at [532, 235] on span "THEN" at bounding box center [538, 235] width 14 height 7
click at [531, 243] on span "THEN" at bounding box center [538, 243] width 14 height 7
click at [528, 252] on span "OR" at bounding box center [531, 250] width 7 height 7
click at [533, 260] on span "THEN" at bounding box center [538, 259] width 14 height 7
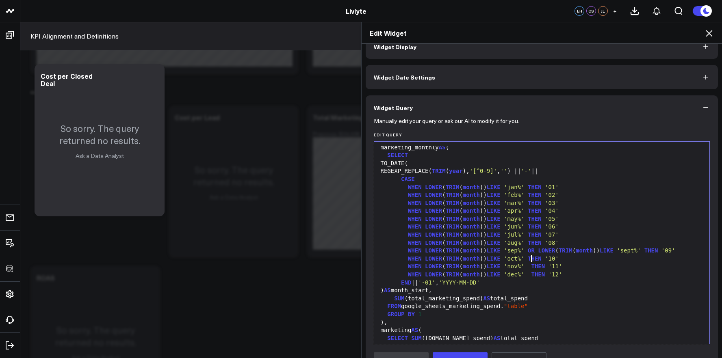
click at [534, 266] on span "THEN" at bounding box center [538, 266] width 14 height 7
click at [531, 268] on span "THEN" at bounding box center [538, 266] width 14 height 7
click at [533, 272] on span "THEN" at bounding box center [538, 274] width 14 height 7
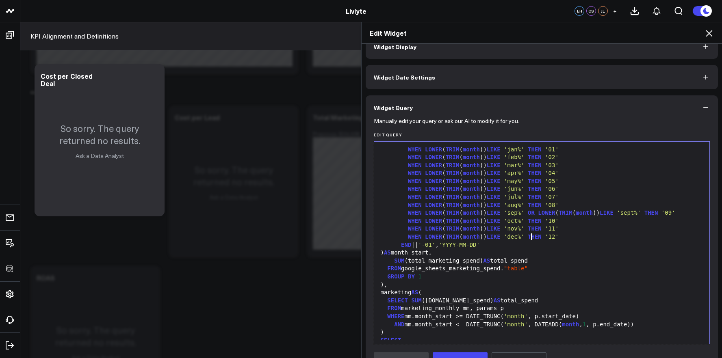
scroll to position [148, 0]
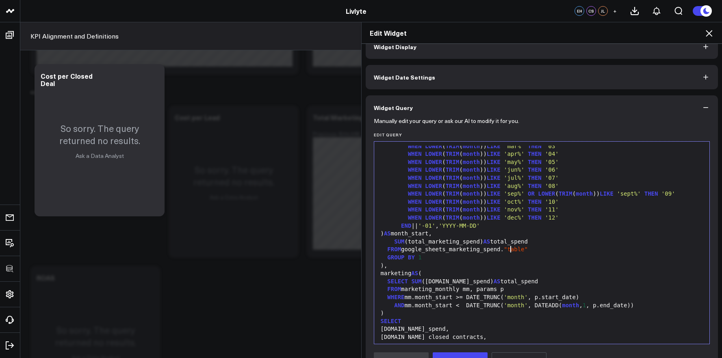
click at [507, 252] on span ""table"" at bounding box center [516, 249] width 24 height 7
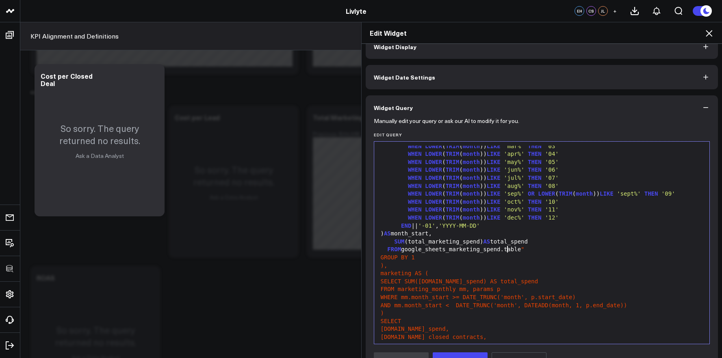
click at [530, 250] on div "FROM google_sheets_marketing_spend.table "" at bounding box center [542, 250] width 328 height 8
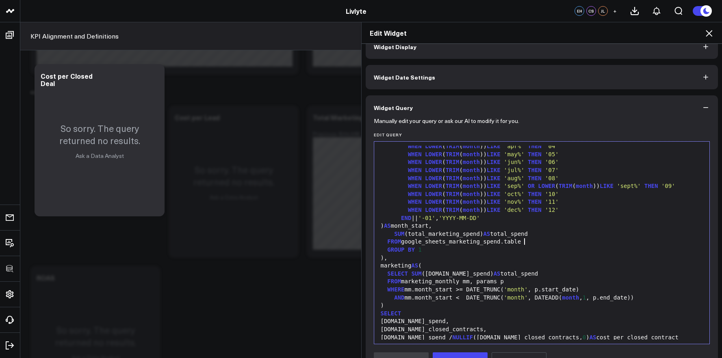
scroll to position [162, 0]
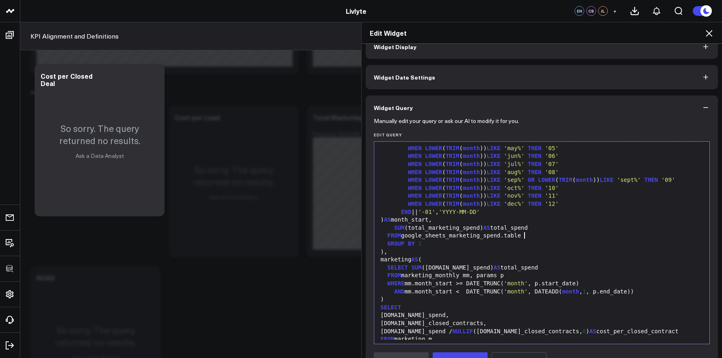
click at [494, 270] on span "AS" at bounding box center [497, 268] width 7 height 7
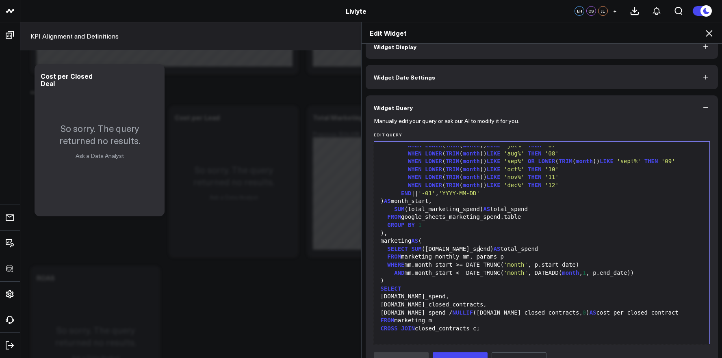
scroll to position [183, 0]
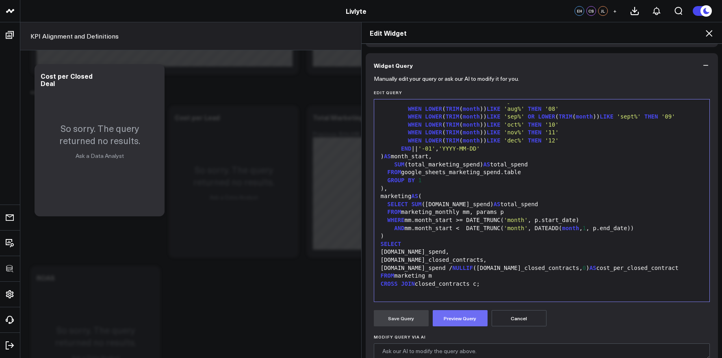
click at [466, 315] on button "Preview Query" at bounding box center [460, 318] width 55 height 16
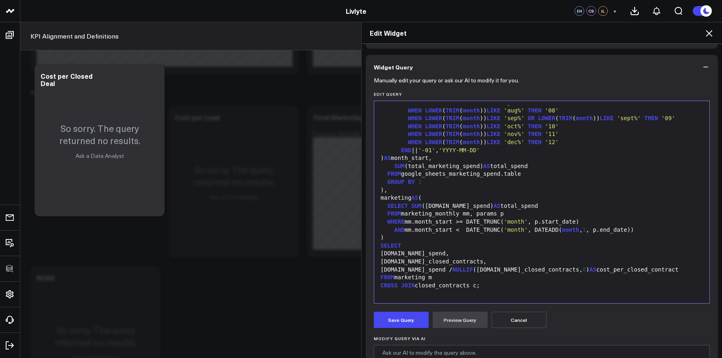
scroll to position [174, 0]
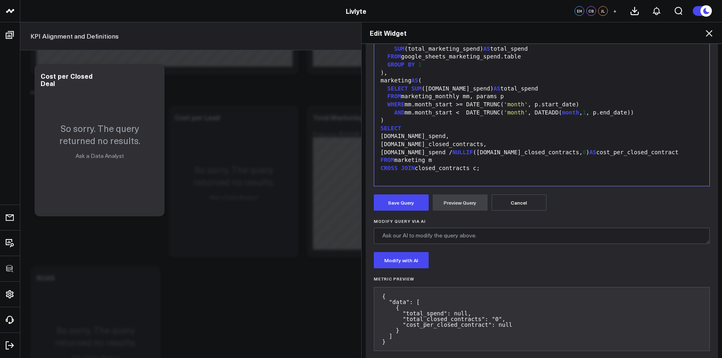
click at [711, 36] on icon at bounding box center [709, 33] width 10 height 10
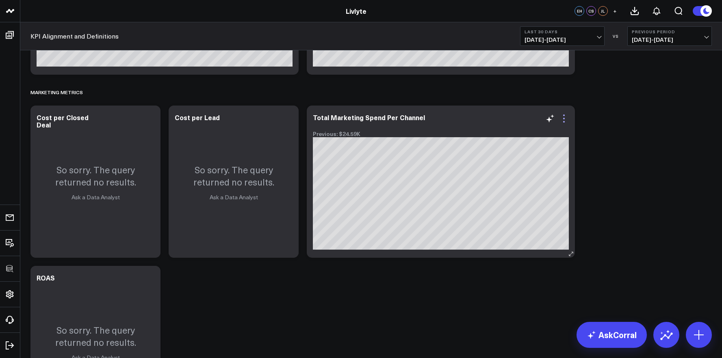
click at [564, 121] on icon at bounding box center [564, 119] width 10 height 10
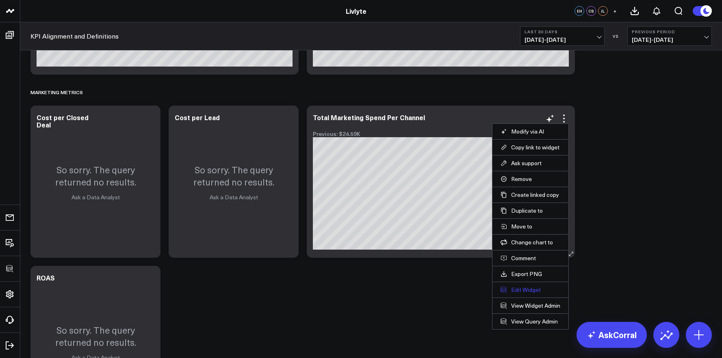
click at [516, 292] on button "Edit Widget" at bounding box center [531, 289] width 60 height 7
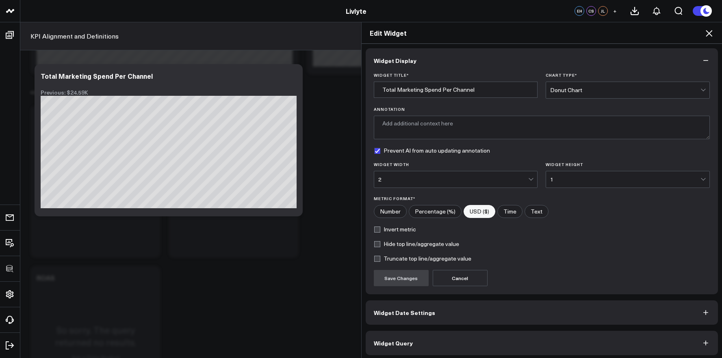
scroll to position [4, 0]
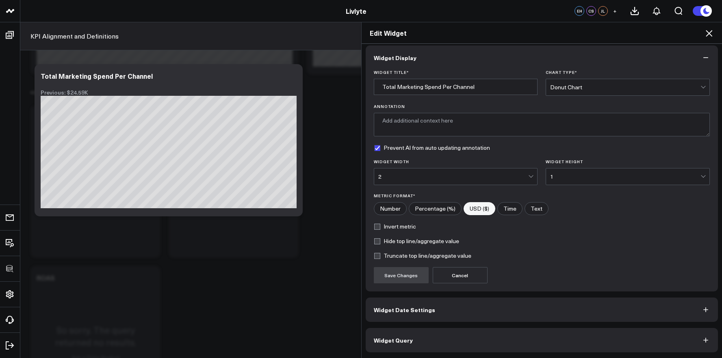
click at [508, 333] on button "Widget Query" at bounding box center [542, 340] width 353 height 24
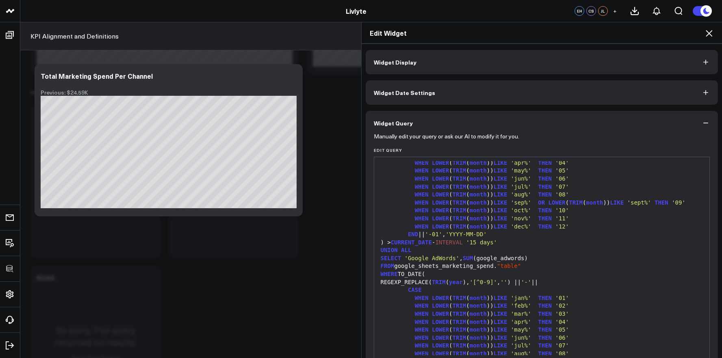
scroll to position [120, 0]
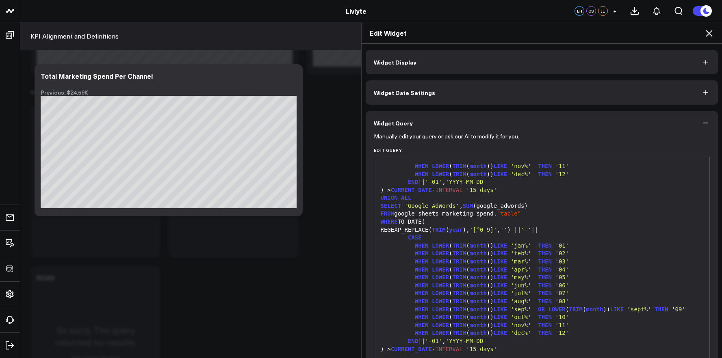
click at [499, 314] on span "LIKE" at bounding box center [501, 317] width 14 height 7
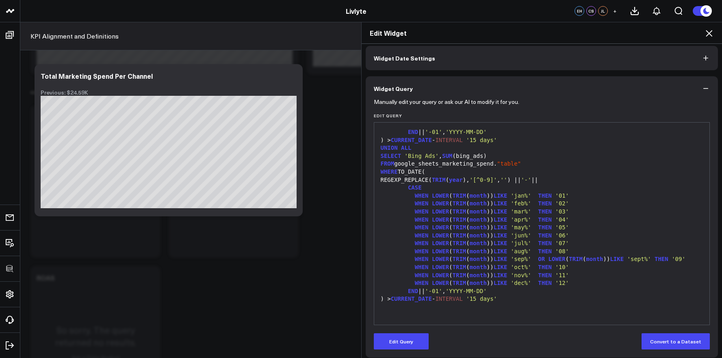
scroll to position [40, 0]
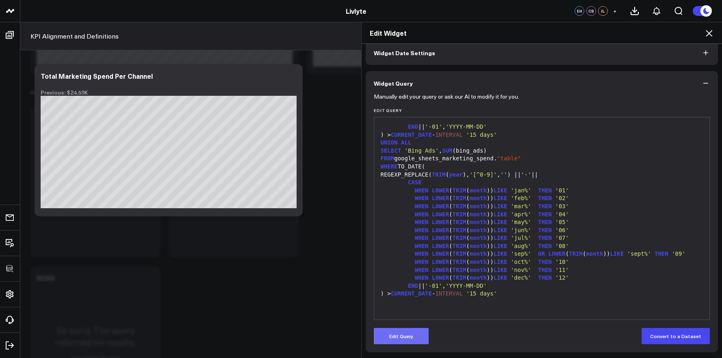
click at [408, 331] on button "Edit Query" at bounding box center [401, 336] width 55 height 16
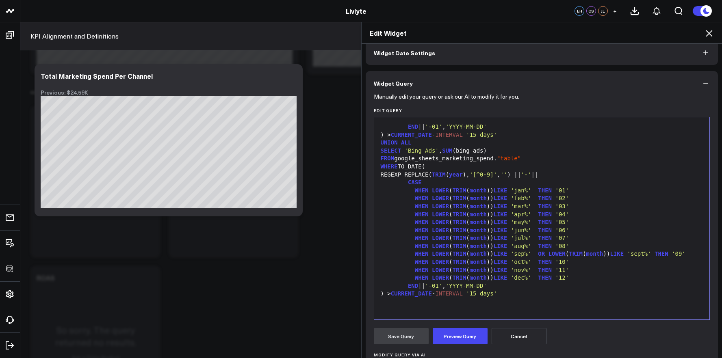
click at [422, 315] on div "SELECT 'Pay Per Lead' AS channel, SUM (pay_per_lead) AS total_spend FROM google…" at bounding box center [542, 71] width 328 height 489
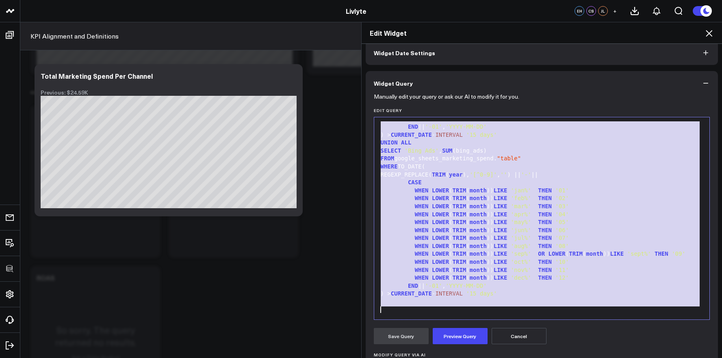
copy div "SELECT 'Pay Per Lead' AS channel, SUM (pay_per_lead) AS total_spend FROM google…"
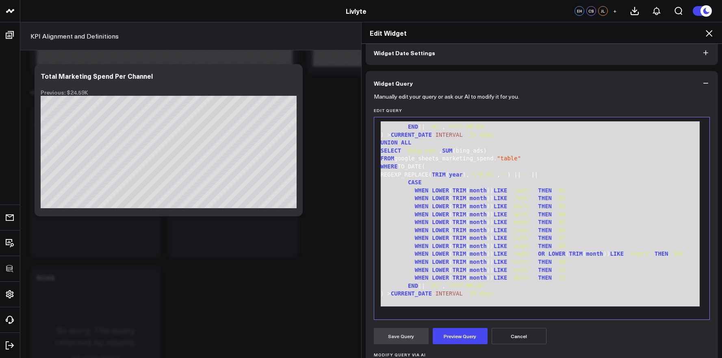
click at [456, 197] on span "TRIM" at bounding box center [460, 198] width 14 height 7
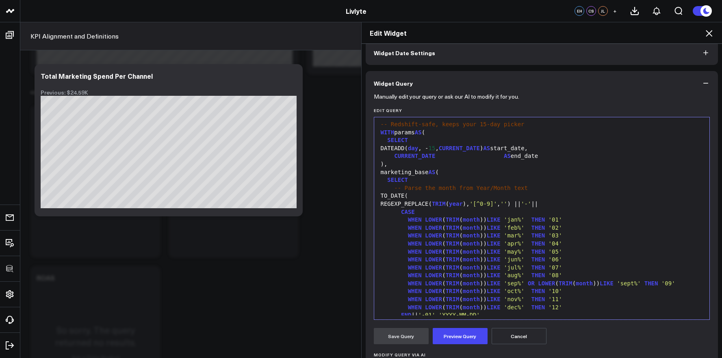
scroll to position [0, 0]
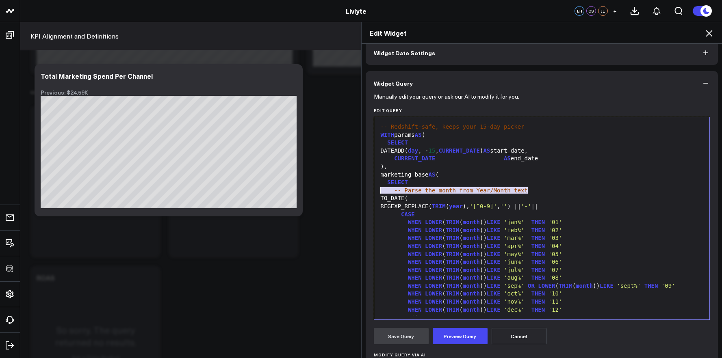
drag, startPoint x: 529, startPoint y: 190, endPoint x: 358, endPoint y: 191, distance: 171.1
click at [361, 191] on div "Edit Widget Widget Display Widget Date Settings Widget Query Manually edit your…" at bounding box center [541, 190] width 361 height 336
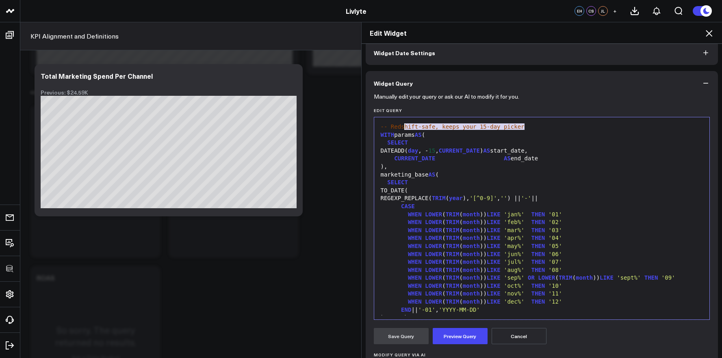
drag, startPoint x: 532, startPoint y: 129, endPoint x: 343, endPoint y: 123, distance: 189.0
click at [343, 123] on div "Edit Widget Widget Display Widget Date Settings Widget Query Manually edit your…" at bounding box center [361, 190] width 722 height 336
drag, startPoint x: 499, startPoint y: 159, endPoint x: 436, endPoint y: 160, distance: 63.4
click at [436, 160] on div "CURRENT_DATE AS end_date" at bounding box center [542, 159] width 328 height 8
click at [485, 174] on div "marketing_base AS (" at bounding box center [542, 175] width 328 height 8
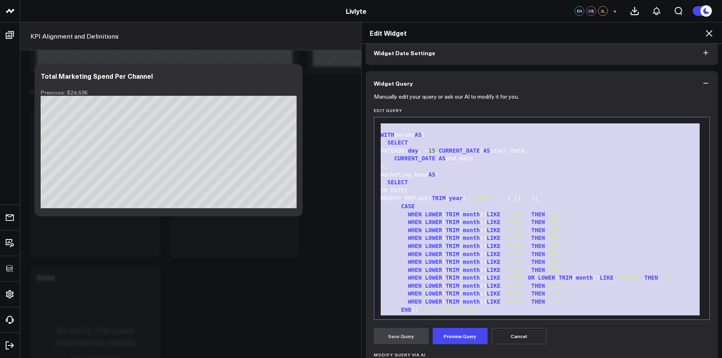
scroll to position [119, 0]
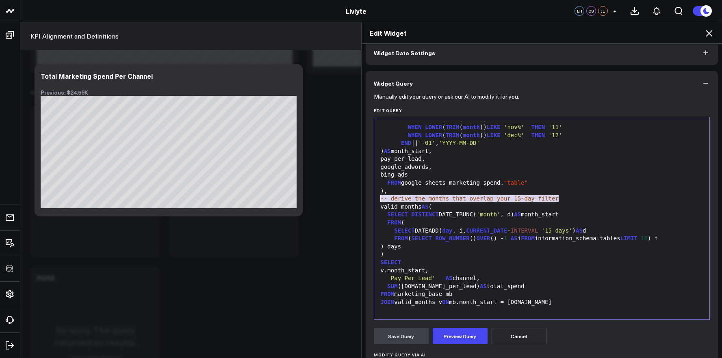
drag, startPoint x: 564, startPoint y: 199, endPoint x: 349, endPoint y: 196, distance: 215.4
click at [349, 196] on div "Edit Widget Widget Display Widget Date Settings Widget Query Manually edit your…" at bounding box center [361, 190] width 722 height 336
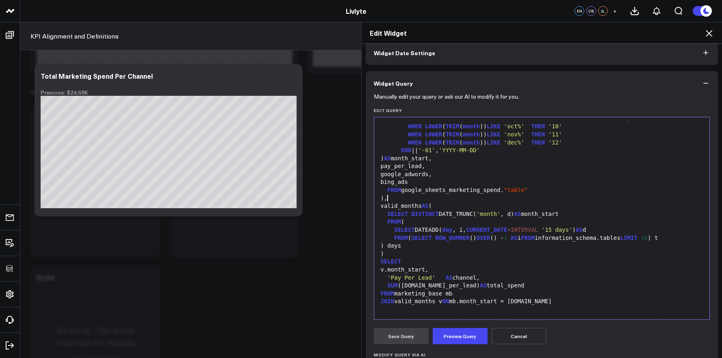
scroll to position [112, 0]
click at [508, 190] on span ""table"" at bounding box center [516, 190] width 24 height 7
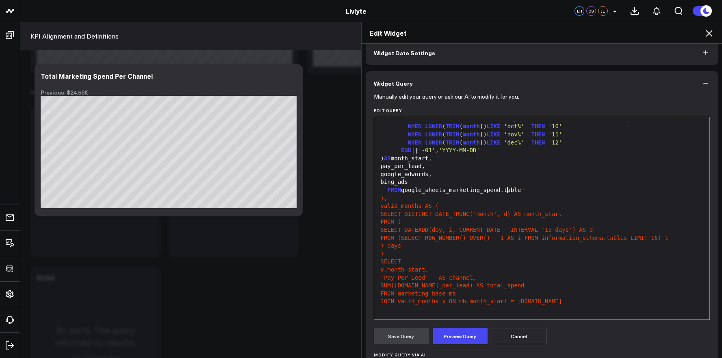
click at [525, 189] on div "FROM google_sheets_marketing_spend.table "" at bounding box center [542, 191] width 328 height 8
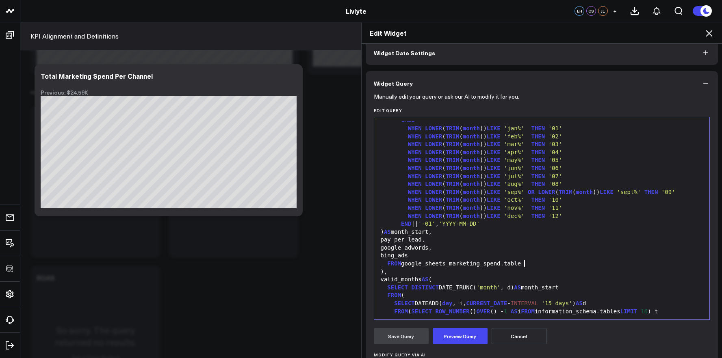
scroll to position [0, 0]
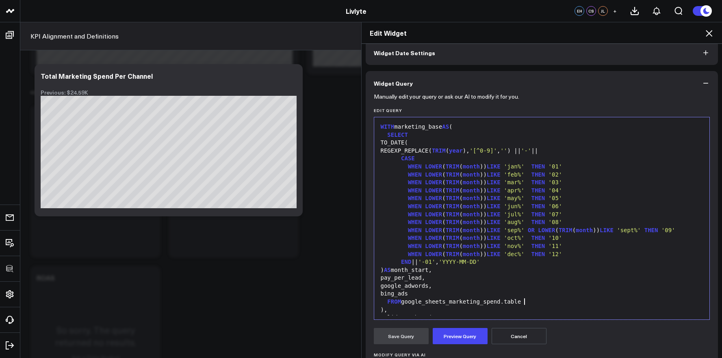
click at [532, 168] on span "THEN" at bounding box center [538, 166] width 14 height 7
click at [533, 176] on span "THEN" at bounding box center [538, 174] width 14 height 7
click at [533, 183] on span "THEN" at bounding box center [538, 182] width 14 height 7
click at [532, 190] on span "THEN" at bounding box center [538, 190] width 14 height 7
click at [533, 199] on span "THEN" at bounding box center [538, 198] width 14 height 7
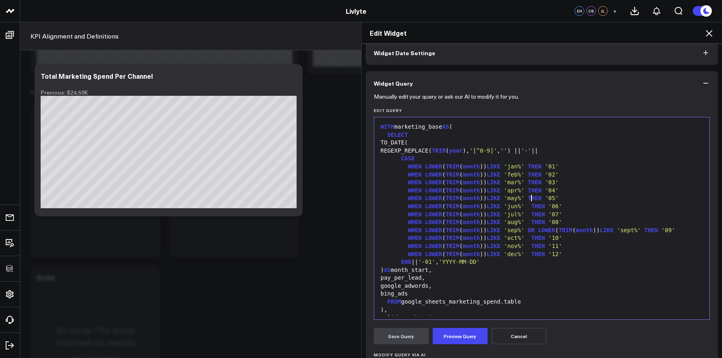
click at [531, 205] on span "THEN" at bounding box center [538, 206] width 14 height 7
click at [531, 213] on div "WHEN LOWER ( TRIM ( month )) LIKE 'jul%' THEN '07'" at bounding box center [542, 215] width 328 height 8
click at [531, 220] on div "WHEN LOWER ( TRIM ( month )) LIKE 'aug%' THEN '08'" at bounding box center [542, 223] width 328 height 8
click at [531, 236] on span "THEN" at bounding box center [538, 238] width 14 height 7
click at [532, 247] on span "THEN" at bounding box center [538, 246] width 14 height 7
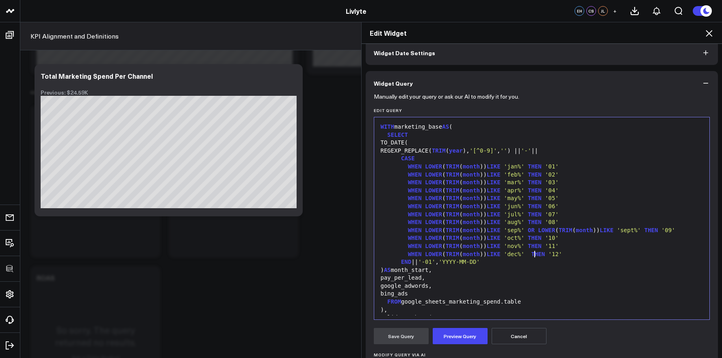
click at [531, 256] on span "THEN" at bounding box center [538, 254] width 14 height 7
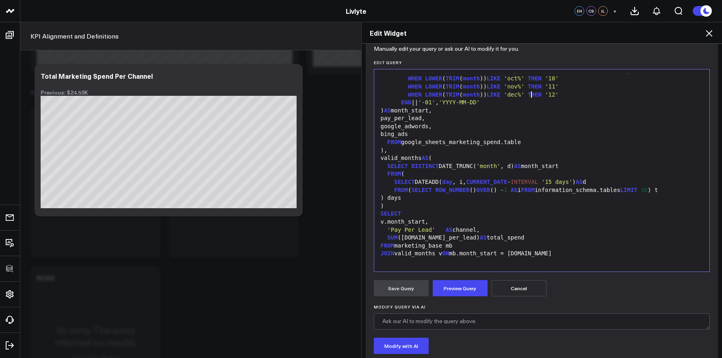
scroll to position [92, 0]
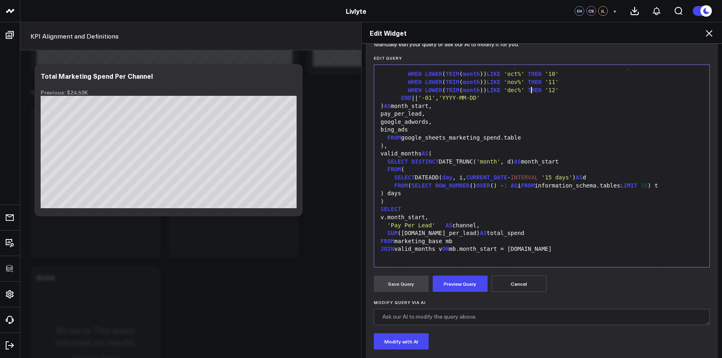
click at [441, 225] on div "'Pay Per Lead' AS channel," at bounding box center [542, 226] width 328 height 8
click at [459, 288] on button "Preview Query" at bounding box center [460, 284] width 55 height 16
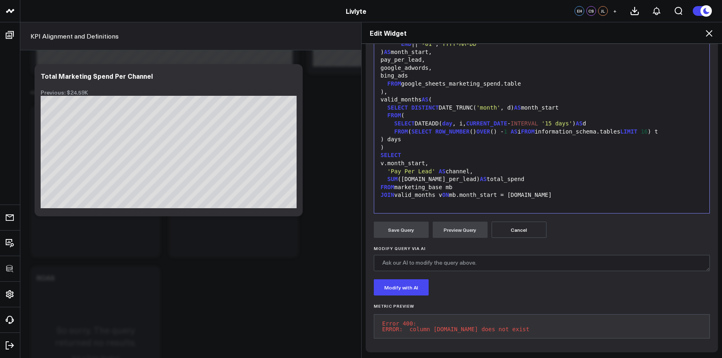
scroll to position [152, 0]
click at [554, 191] on div "JOIN valid_months v ON mb.month_start = v.mo" at bounding box center [542, 195] width 328 height 8
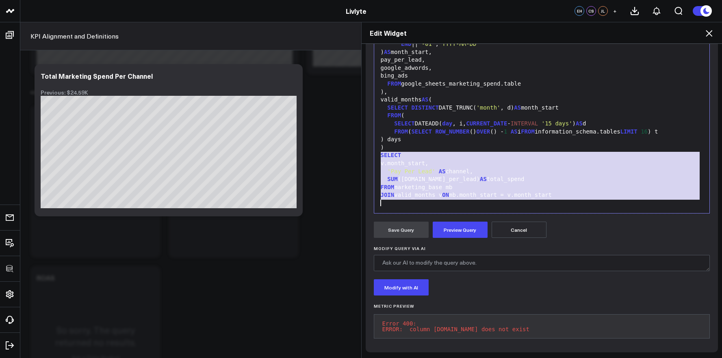
drag, startPoint x: 377, startPoint y: 152, endPoint x: 591, endPoint y: 206, distance: 220.6
click at [591, 206] on div "Selection deleted 99 1 2 3 4 5 6 7 8 9 10 11 12 13 14 15 16 17 18 19 20 21 22 2…" at bounding box center [542, 112] width 336 height 203
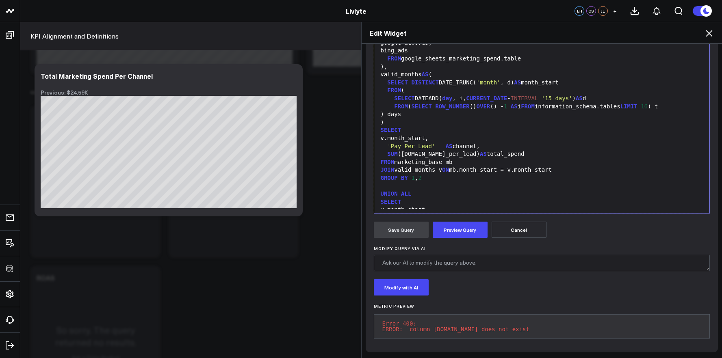
scroll to position [263, 0]
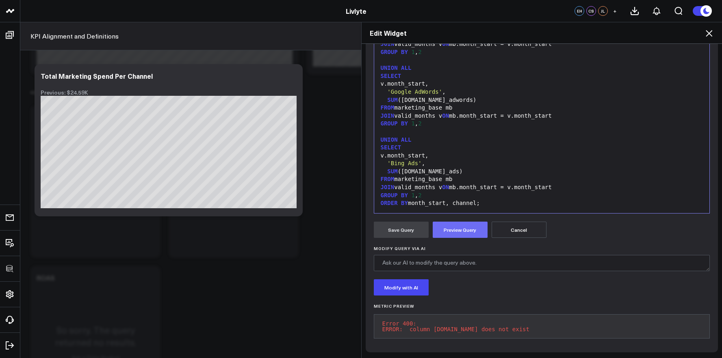
click at [456, 223] on button "Preview Query" at bounding box center [460, 230] width 55 height 16
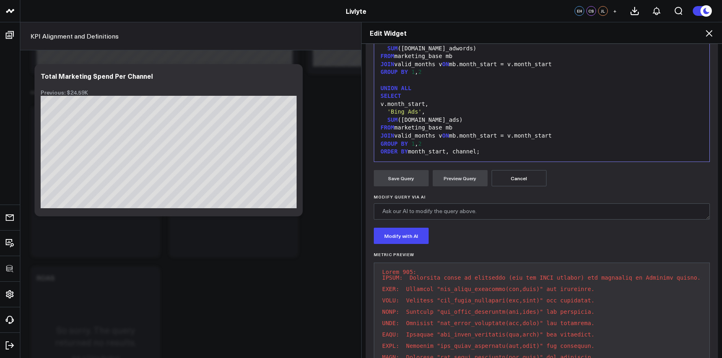
scroll to position [220, 0]
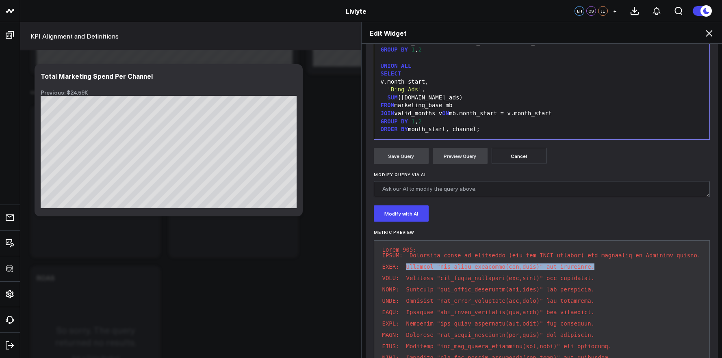
drag, startPoint x: 403, startPoint y: 267, endPoint x: 594, endPoint y: 269, distance: 191.0
copy pre "Function "has_table_privilege(oid,text)" not supported."
click at [472, 101] on div "SUM (mb.bing_ads)" at bounding box center [542, 98] width 328 height 8
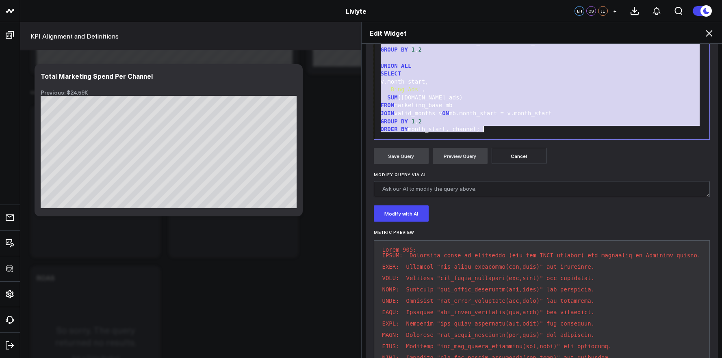
scroll to position [255, 0]
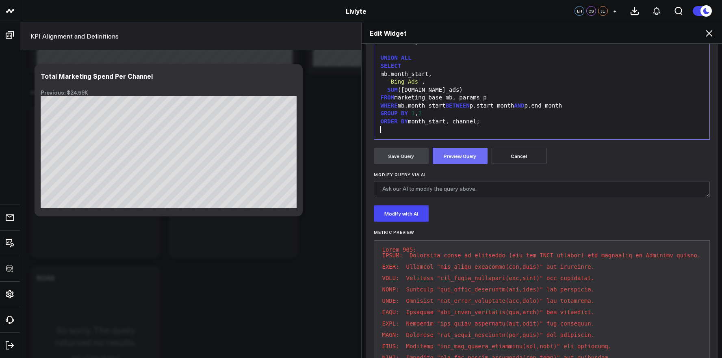
click at [460, 154] on button "Preview Query" at bounding box center [460, 156] width 55 height 16
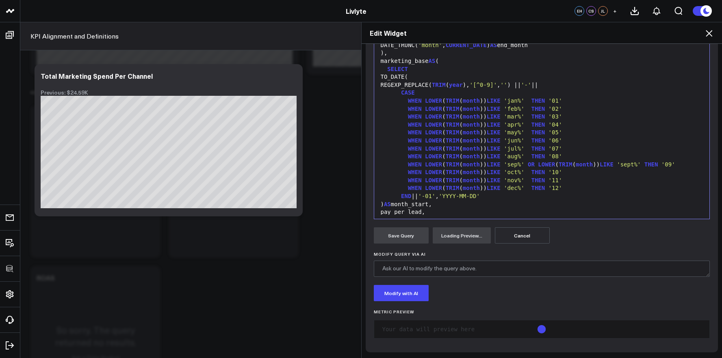
scroll to position [0, 0]
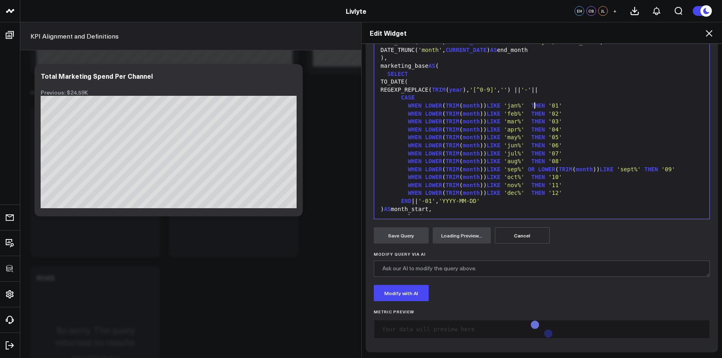
click at [531, 107] on span "THEN" at bounding box center [538, 105] width 14 height 7
click at [533, 115] on span "THEN" at bounding box center [538, 114] width 14 height 7
click at [532, 121] on span "THEN" at bounding box center [538, 121] width 14 height 7
click at [534, 131] on span "THEN" at bounding box center [538, 129] width 14 height 7
click at [532, 131] on span "THEN" at bounding box center [538, 129] width 14 height 7
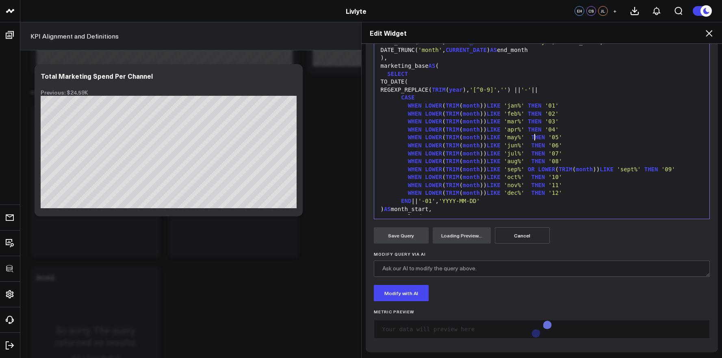
click at [531, 139] on div "WHEN LOWER ( TRIM ( month )) LIKE 'may%' THEN '05'" at bounding box center [542, 138] width 328 height 8
click at [531, 145] on div "WHEN LOWER ( TRIM ( month )) LIKE 'jun%' THEN '06'" at bounding box center [542, 146] width 328 height 8
click at [531, 152] on span "THEN" at bounding box center [538, 153] width 14 height 7
click at [531, 161] on span "THEN" at bounding box center [538, 161] width 14 height 7
click at [533, 177] on span "THEN" at bounding box center [538, 177] width 14 height 7
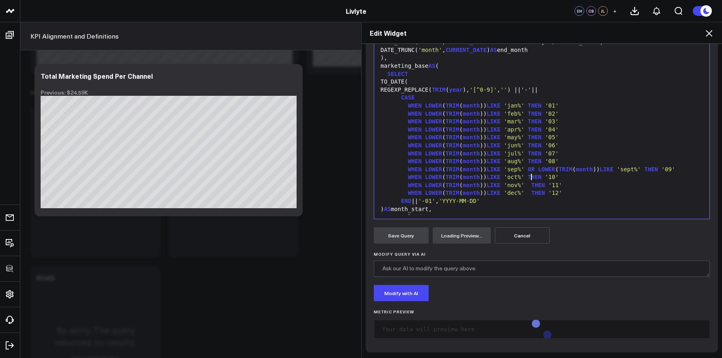
click at [532, 186] on span "THEN" at bounding box center [538, 185] width 14 height 7
click at [533, 194] on span "THEN" at bounding box center [538, 193] width 14 height 7
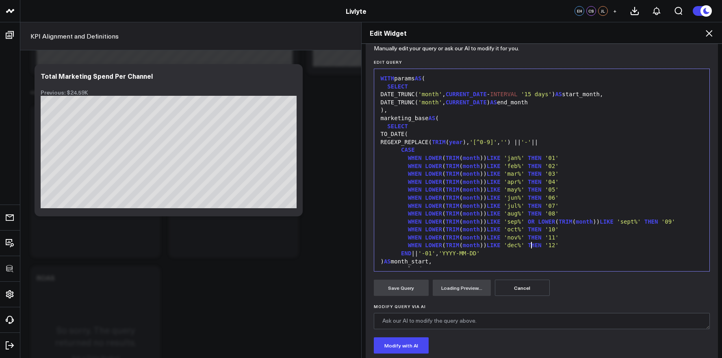
scroll to position [70, 0]
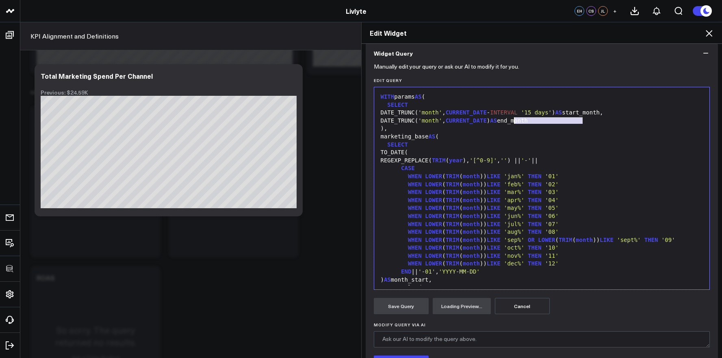
drag, startPoint x: 579, startPoint y: 122, endPoint x: 508, endPoint y: 122, distance: 71.5
click at [508, 122] on div "DATE_TRUNC( 'month' , CURRENT_DATE ) AS end_month" at bounding box center [542, 121] width 328 height 8
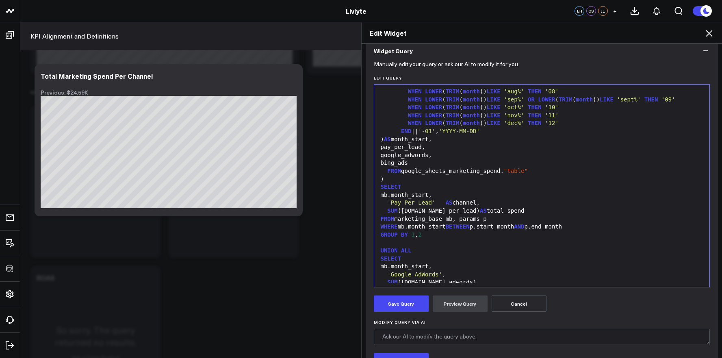
scroll to position [138, 0]
click at [508, 172] on span ""table"" at bounding box center [516, 171] width 24 height 7
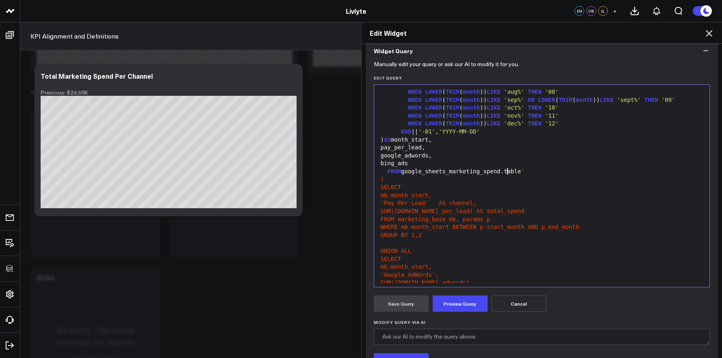
click at [527, 173] on div "FROM google_sheets_marketing_spend.table "" at bounding box center [542, 172] width 328 height 8
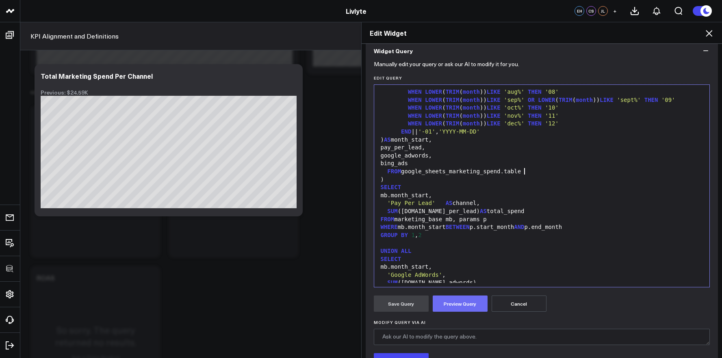
click at [461, 303] on button "Preview Query" at bounding box center [460, 304] width 55 height 16
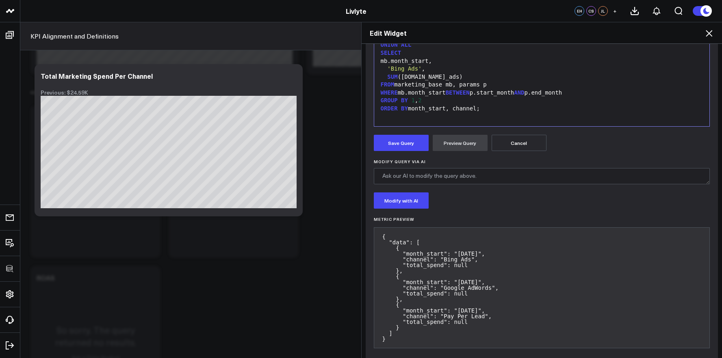
scroll to position [202, 0]
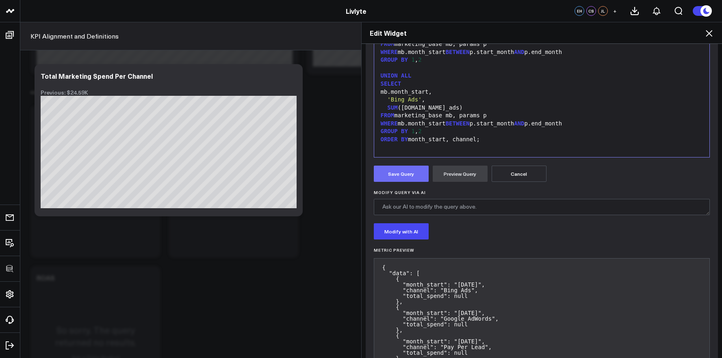
click at [415, 179] on button "Save Query" at bounding box center [401, 174] width 55 height 16
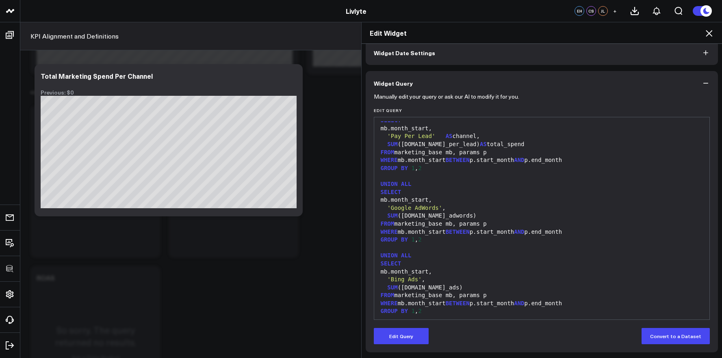
scroll to position [255, 0]
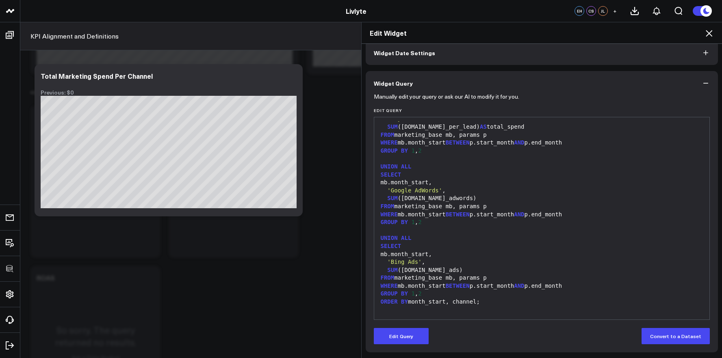
click at [449, 215] on div "WHERE mb.month_start BETWEEN p.start_month AND p.end_month" at bounding box center [542, 215] width 328 height 8
drag, startPoint x: 445, startPoint y: 221, endPoint x: 438, endPoint y: 228, distance: 9.5
click at [445, 221] on div "GROUP BY 1 , 2" at bounding box center [542, 223] width 328 height 8
drag, startPoint x: 407, startPoint y: 333, endPoint x: 428, endPoint y: 291, distance: 46.9
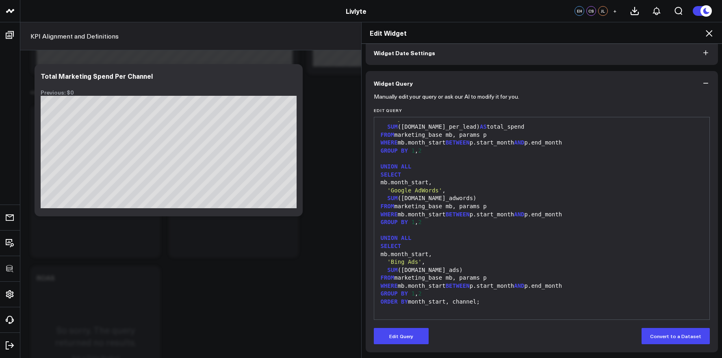
click at [407, 333] on button "Edit Query" at bounding box center [401, 336] width 55 height 16
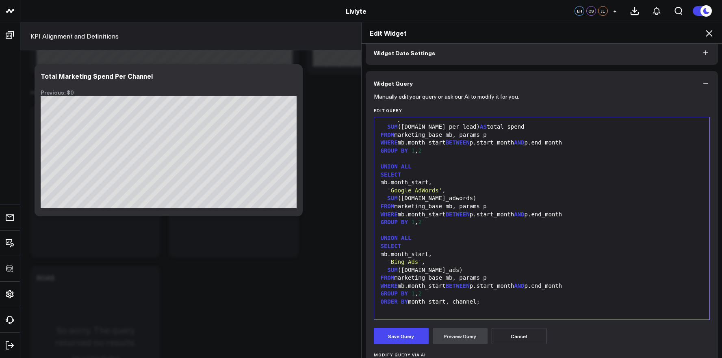
click at [441, 271] on div "SUM (mb.bing_ads)" at bounding box center [542, 271] width 328 height 8
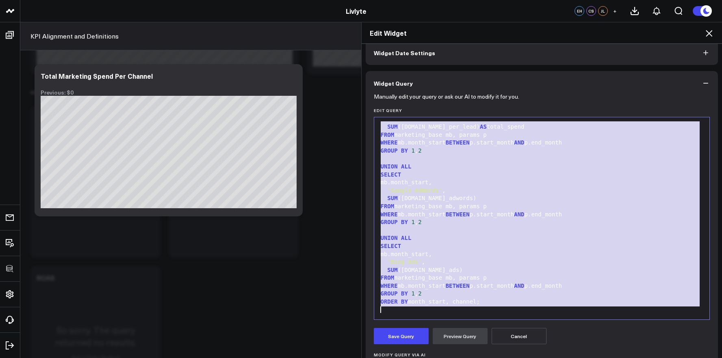
scroll to position [302, 0]
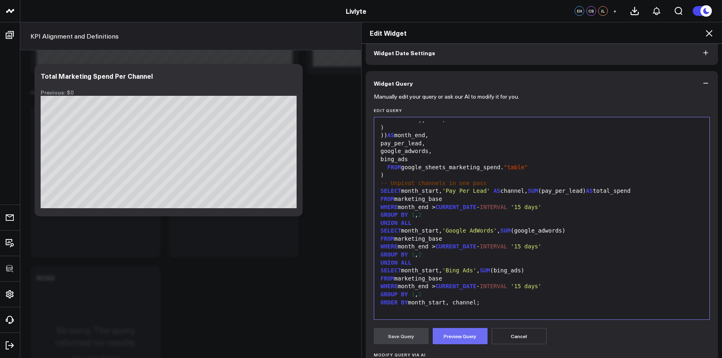
click at [449, 336] on button "Preview Query" at bounding box center [460, 336] width 55 height 16
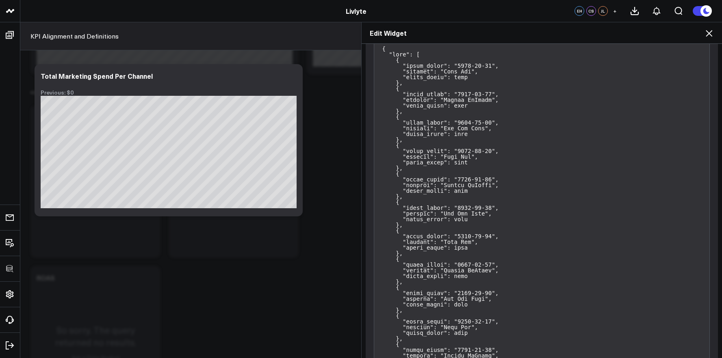
scroll to position [237, 0]
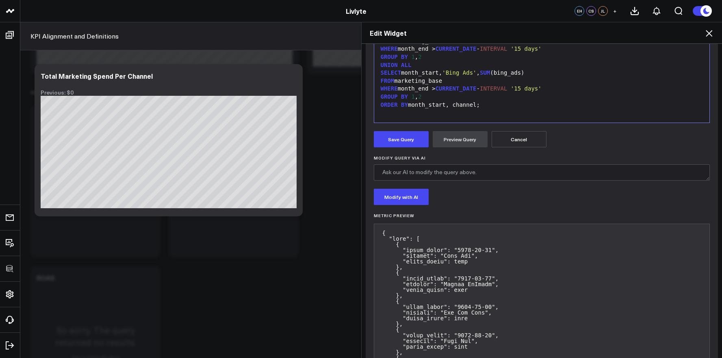
click at [486, 143] on div "Save Query Preview Query Cancel" at bounding box center [542, 139] width 336 height 16
click at [494, 143] on button "Cancel" at bounding box center [519, 139] width 55 height 16
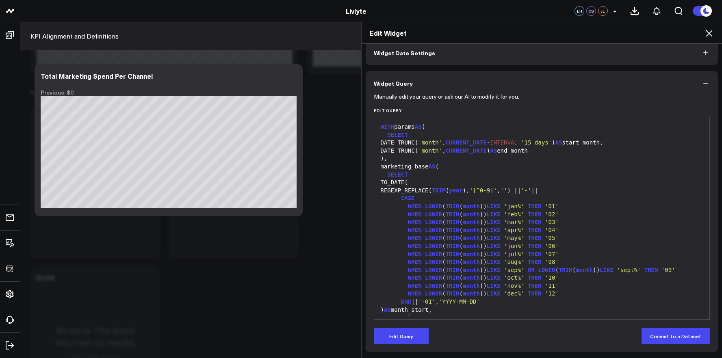
scroll to position [0, 0]
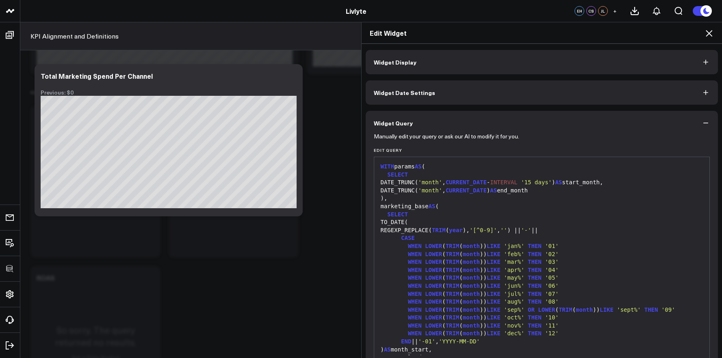
drag, startPoint x: 614, startPoint y: 245, endPoint x: 610, endPoint y: 245, distance: 4.5
click at [613, 245] on div "WHEN LOWER ( TRIM ( month )) LIKE 'jan%' THEN '01'" at bounding box center [542, 247] width 328 height 8
click at [570, 236] on div "CASE" at bounding box center [542, 238] width 328 height 8
click at [531, 230] on span "'-'" at bounding box center [526, 230] width 10 height 7
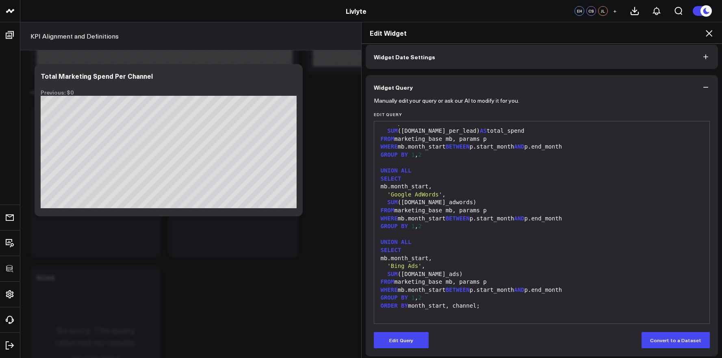
scroll to position [40, 0]
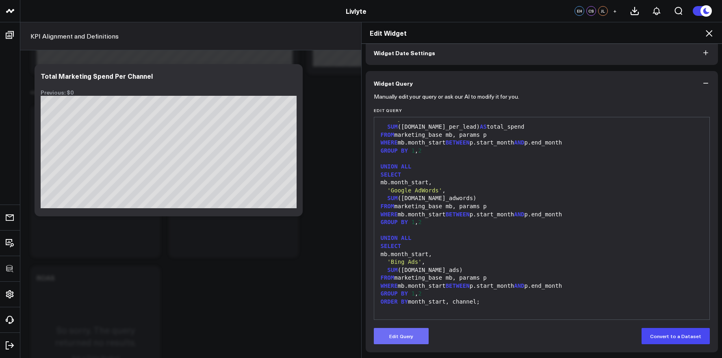
click at [400, 338] on button "Edit Query" at bounding box center [401, 336] width 55 height 16
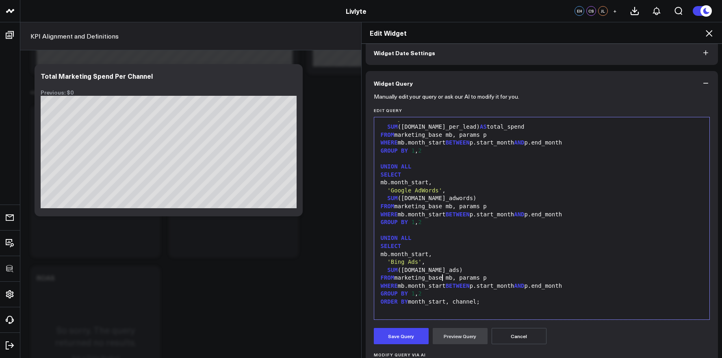
click at [439, 278] on div "FROM marketing_base mb, params p" at bounding box center [542, 278] width 328 height 8
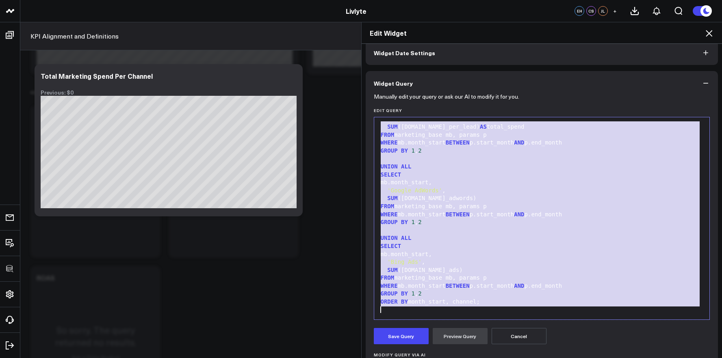
scroll to position [32, 0]
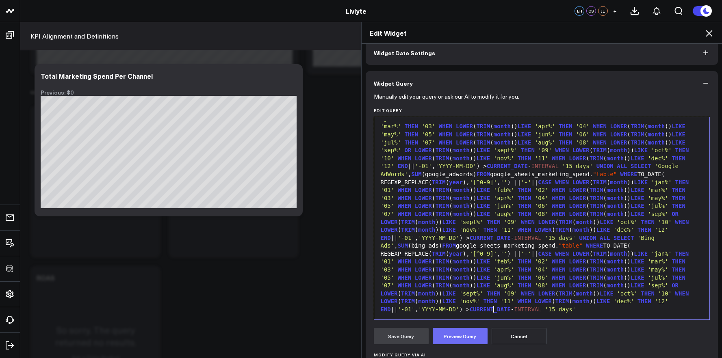
click at [460, 332] on button "Preview Query" at bounding box center [460, 336] width 55 height 16
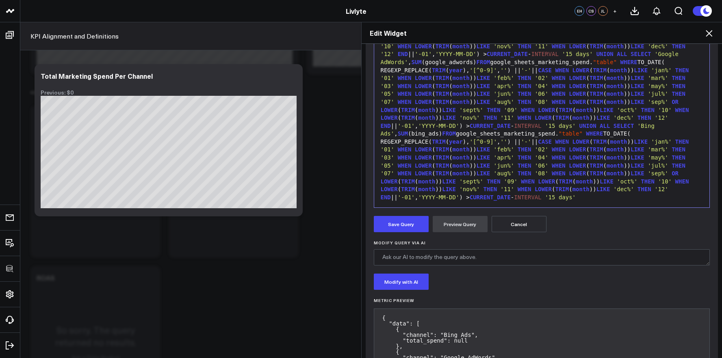
scroll to position [142, 0]
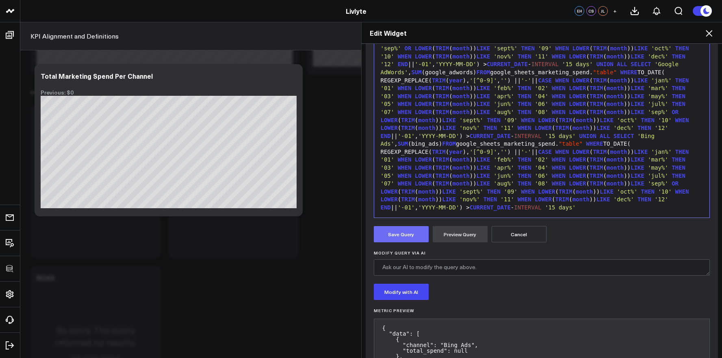
click at [413, 229] on button "Save Query" at bounding box center [401, 234] width 55 height 16
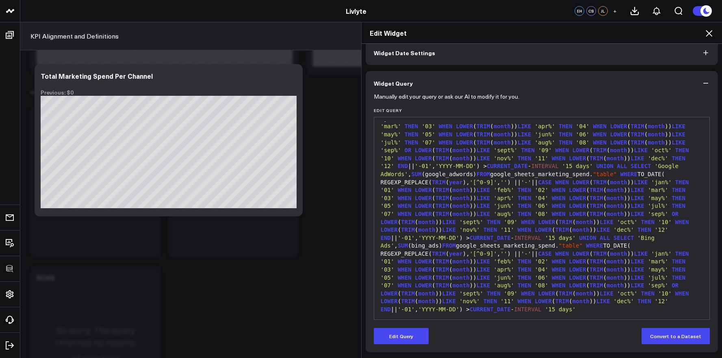
scroll to position [40, 0]
click at [477, 176] on span "FROM" at bounding box center [484, 174] width 14 height 7
click at [418, 190] on div "SELECT 'Pay Per Lead' AS channel, SUM (pay_per_lead) AS total_spend FROM google…" at bounding box center [542, 202] width 328 height 223
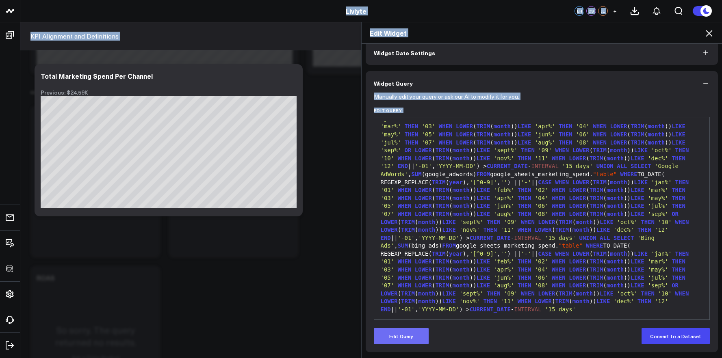
click at [406, 336] on button "Edit Query" at bounding box center [401, 336] width 55 height 16
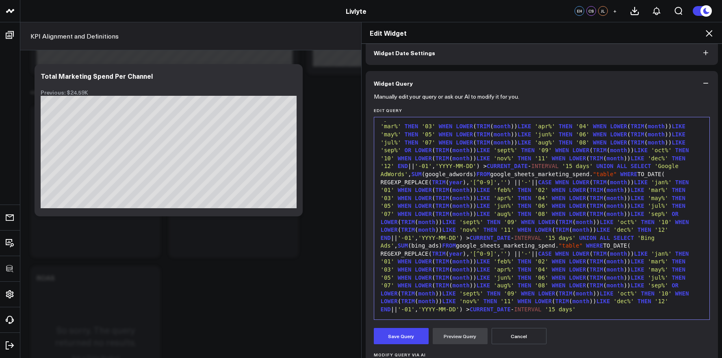
click at [552, 267] on span "WHEN" at bounding box center [559, 270] width 14 height 7
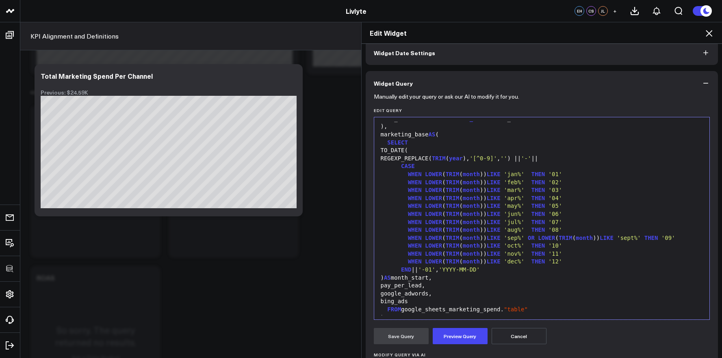
scroll to position [254, 0]
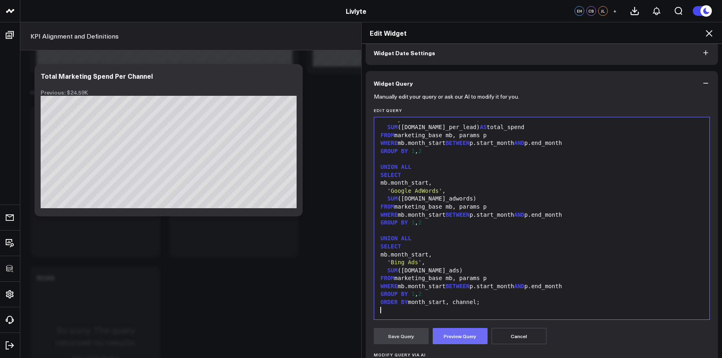
click at [449, 341] on button "Preview Query" at bounding box center [460, 336] width 55 height 16
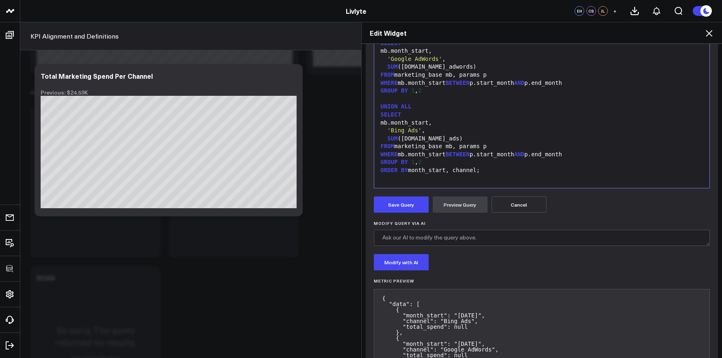
scroll to position [167, 0]
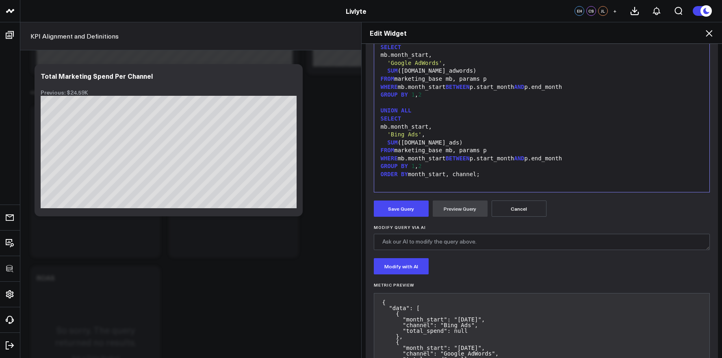
click at [712, 37] on icon at bounding box center [709, 33] width 10 height 10
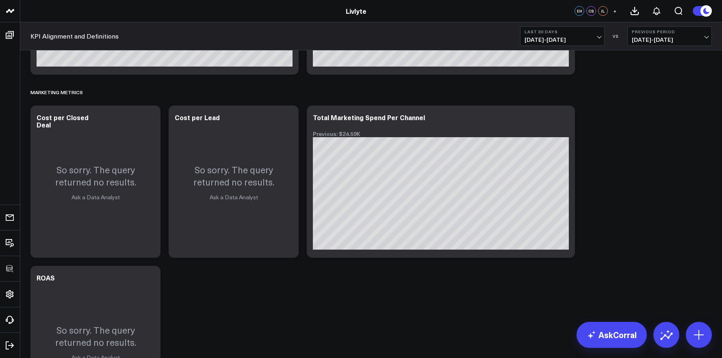
click at [586, 36] on button "Last 30 Days 08/27/25 - 09/25/25" at bounding box center [562, 36] width 85 height 20
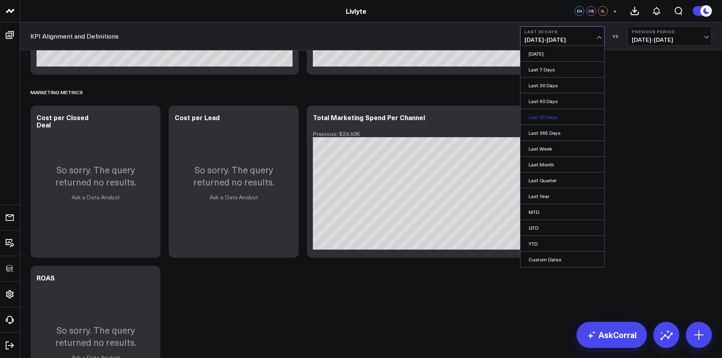
click at [574, 115] on link "Last 90 Days" at bounding box center [563, 116] width 84 height 15
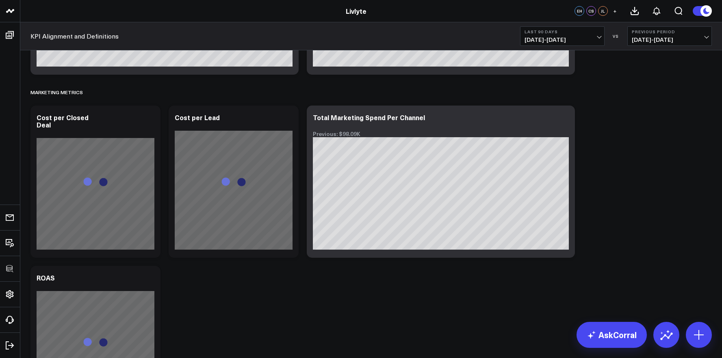
click at [599, 42] on span "[DATE] - [DATE]" at bounding box center [563, 40] width 76 height 7
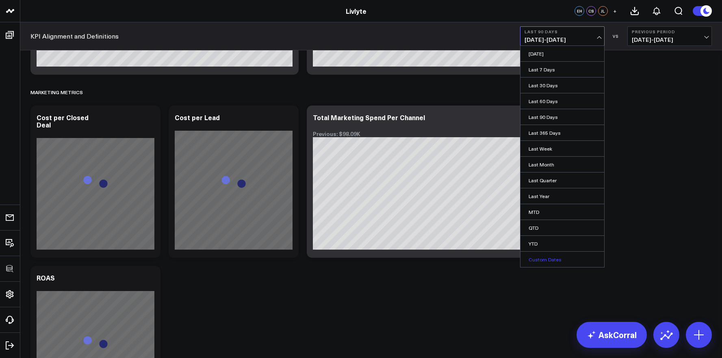
click at [576, 262] on link "Custom Dates" at bounding box center [563, 259] width 84 height 15
select select "8"
select select "2025"
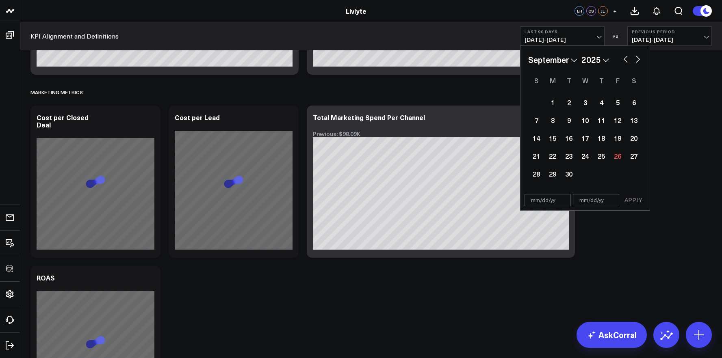
click at [620, 58] on div "January February March April May June July August September October November De…" at bounding box center [585, 60] width 114 height 12
click at [623, 57] on button "button" at bounding box center [626, 59] width 8 height 10
select select "7"
select select "2025"
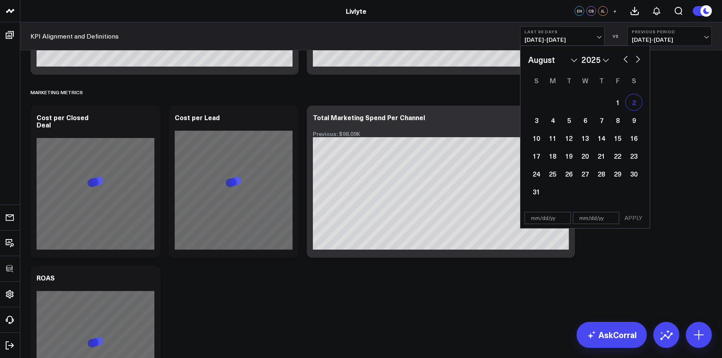
click at [630, 103] on div "2" at bounding box center [634, 102] width 16 height 16
type input "08/02/25"
select select "7"
select select "2025"
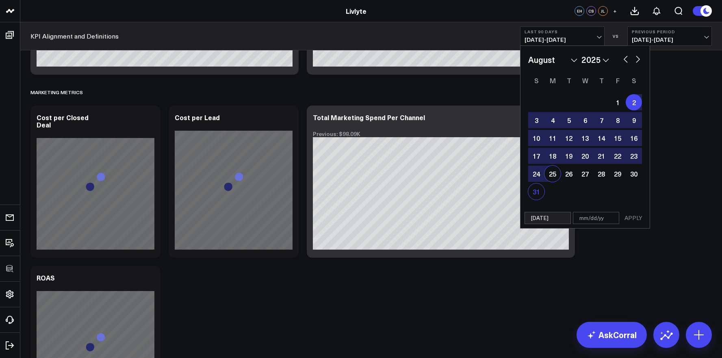
click at [540, 192] on div "31" at bounding box center [536, 192] width 16 height 16
type input "08/31/25"
select select "7"
select select "2025"
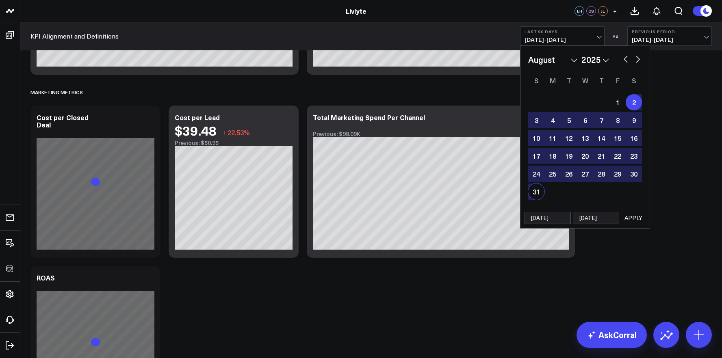
click at [631, 223] on button "APPLY" at bounding box center [633, 218] width 24 height 12
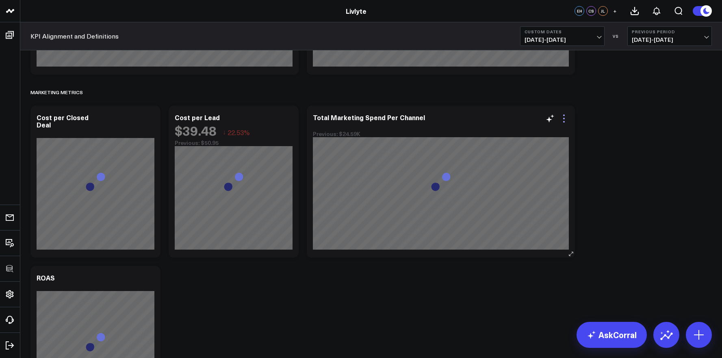
click at [564, 119] on icon at bounding box center [564, 119] width 2 height 2
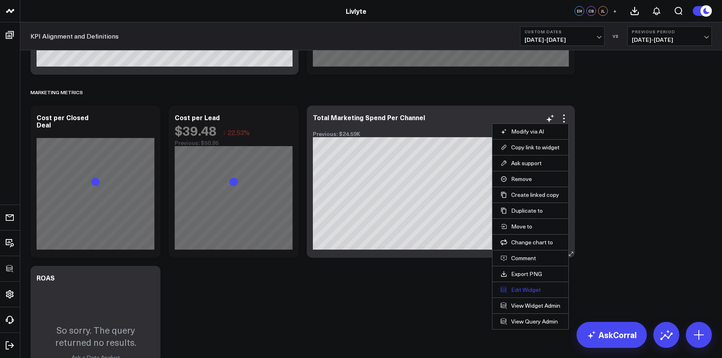
click at [534, 291] on button "Edit Widget" at bounding box center [531, 289] width 60 height 7
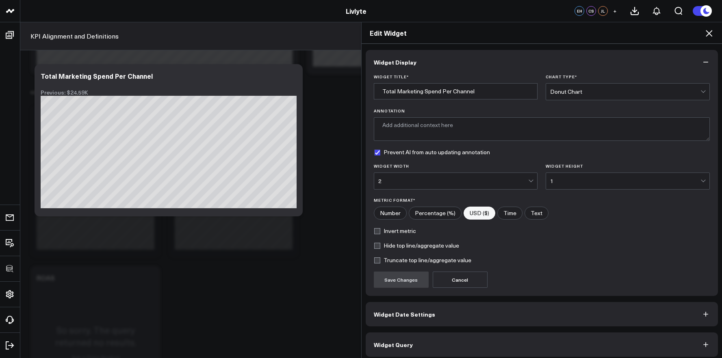
scroll to position [4, 0]
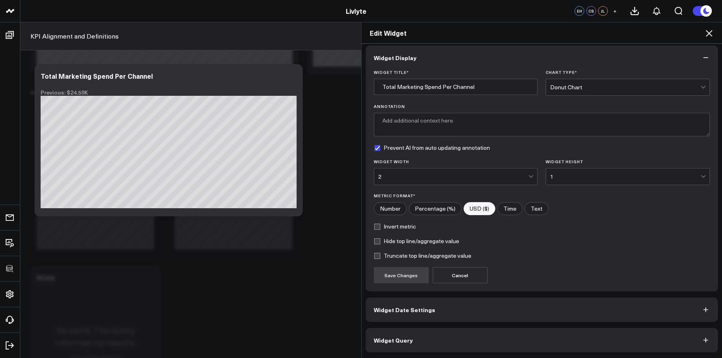
click at [550, 345] on button "Widget Query" at bounding box center [542, 340] width 353 height 24
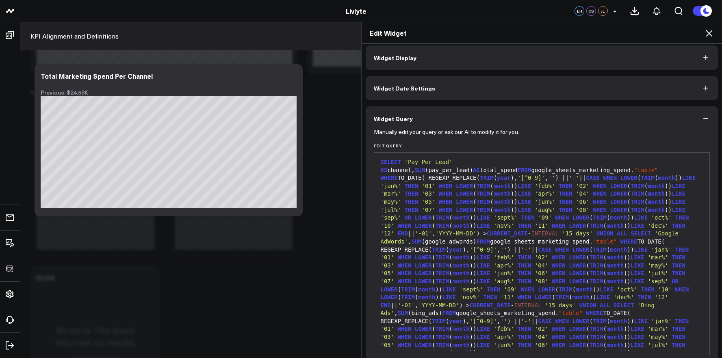
scroll to position [0, 0]
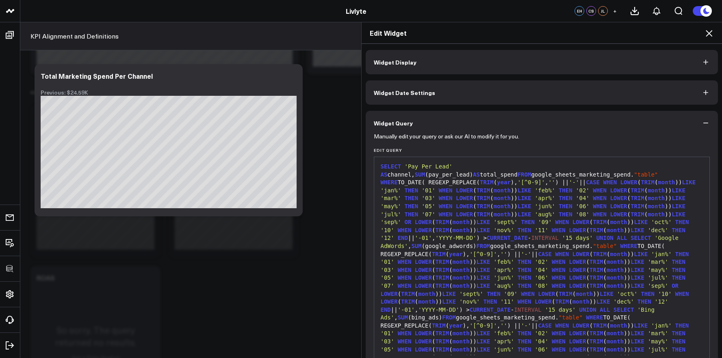
click at [525, 280] on div "SELECT 'Pay Per Lead' AS channel, SUM (pay_per_lead) AS total_spend FROM google…" at bounding box center [542, 274] width 328 height 223
click at [607, 270] on span "month" at bounding box center [615, 270] width 17 height 7
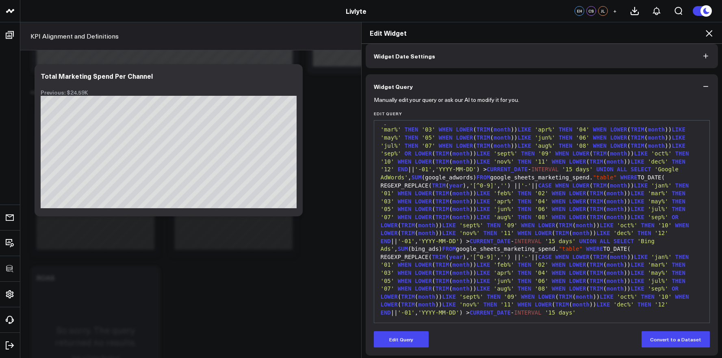
scroll to position [40, 0]
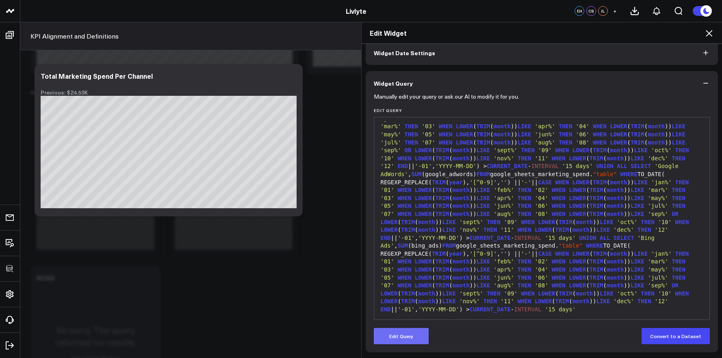
click at [414, 330] on button "Edit Query" at bounding box center [401, 336] width 55 height 16
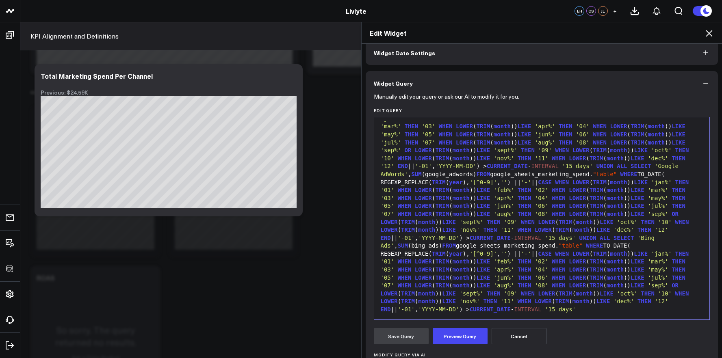
click at [552, 285] on span "WHEN" at bounding box center [559, 285] width 14 height 7
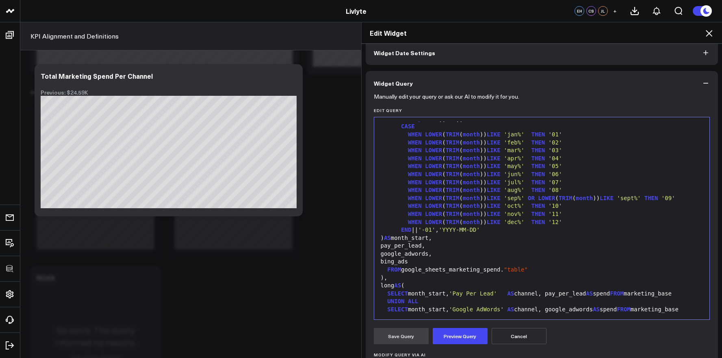
scroll to position [262, 0]
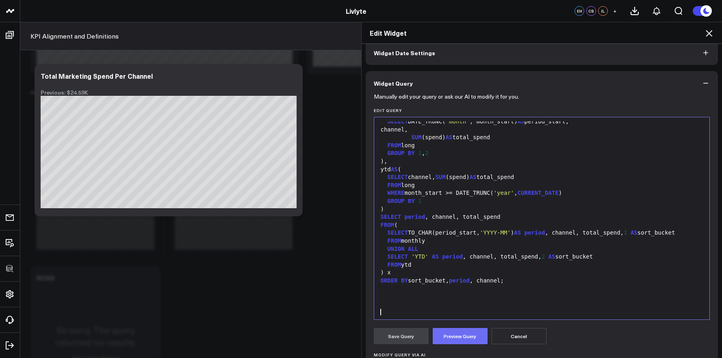
click at [460, 331] on button "Preview Query" at bounding box center [460, 336] width 55 height 16
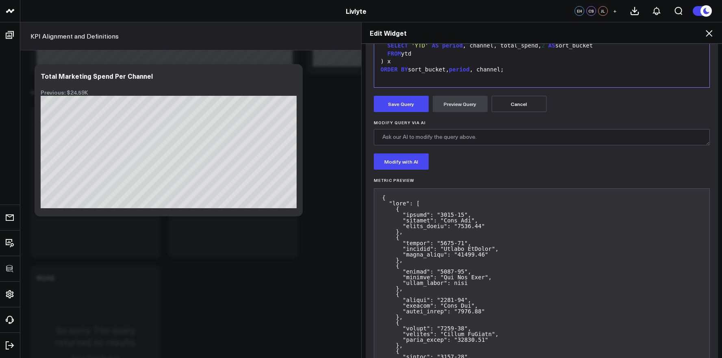
scroll to position [196, 0]
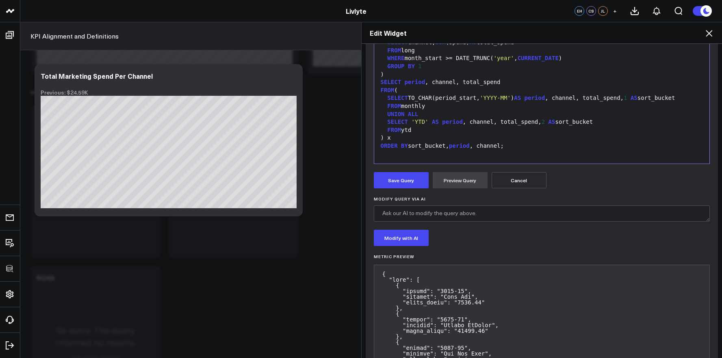
click at [407, 187] on button "Save Query" at bounding box center [401, 180] width 55 height 16
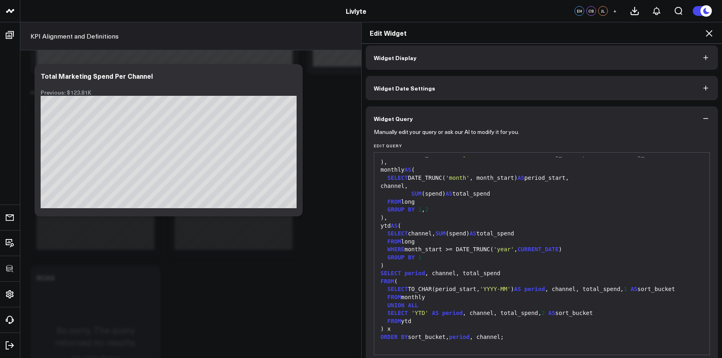
scroll to position [0, 0]
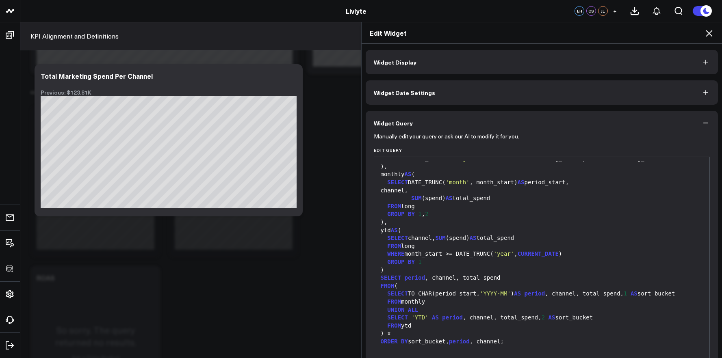
click at [708, 38] on icon at bounding box center [709, 33] width 10 height 10
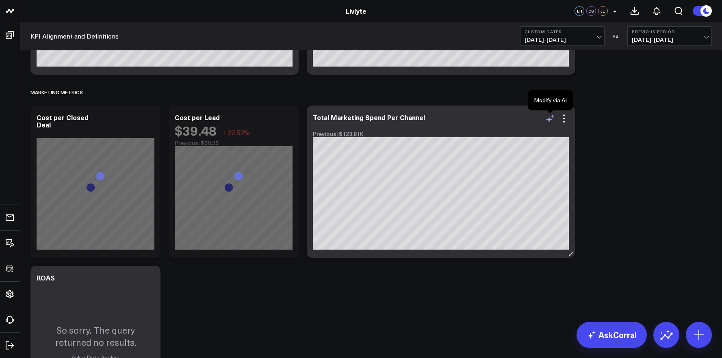
click at [547, 119] on icon at bounding box center [549, 120] width 6 height 6
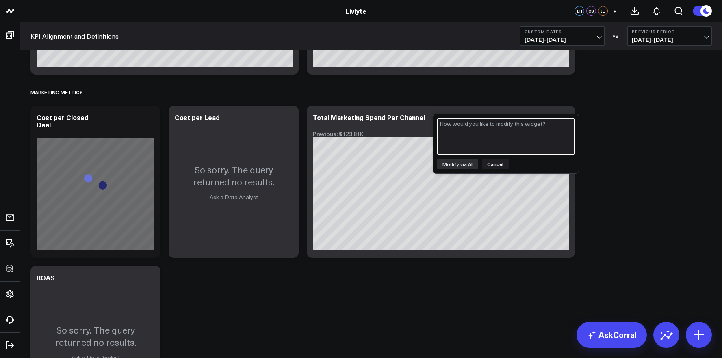
click at [542, 128] on textarea at bounding box center [505, 136] width 137 height 37
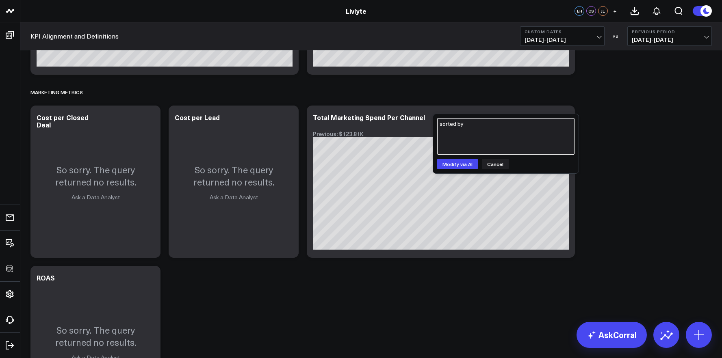
type textarea "sorted by"
click at [515, 165] on div "Modify via AI Cancel" at bounding box center [505, 164] width 137 height 11
click at [507, 165] on div "Modify via AI Cancel" at bounding box center [505, 164] width 137 height 11
click at [503, 165] on button "Cancel" at bounding box center [495, 164] width 27 height 11
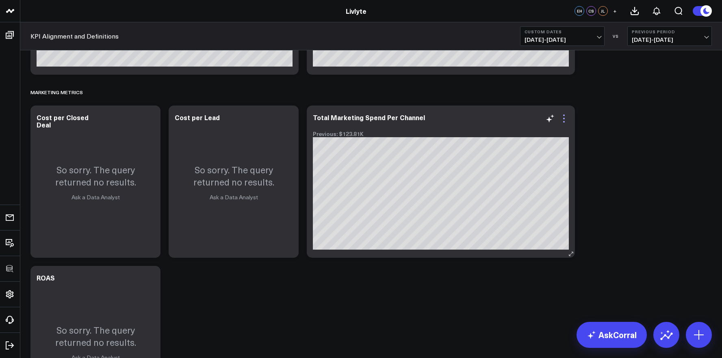
click at [566, 119] on icon at bounding box center [564, 119] width 10 height 10
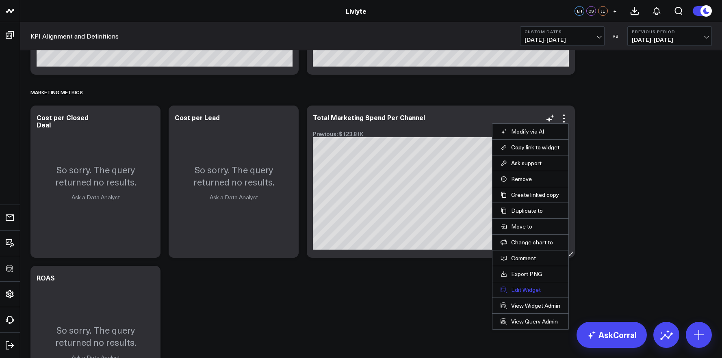
click at [522, 286] on button "Edit Widget" at bounding box center [531, 289] width 60 height 7
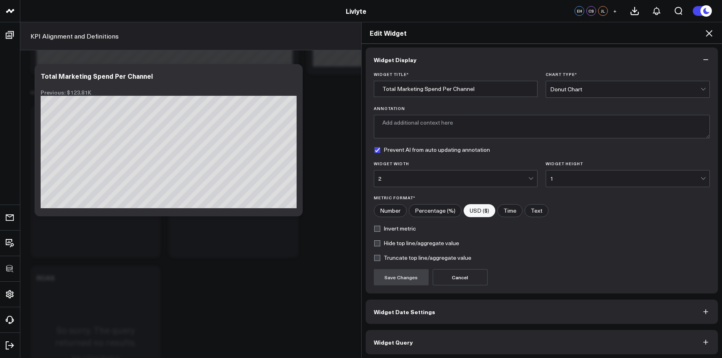
scroll to position [4, 0]
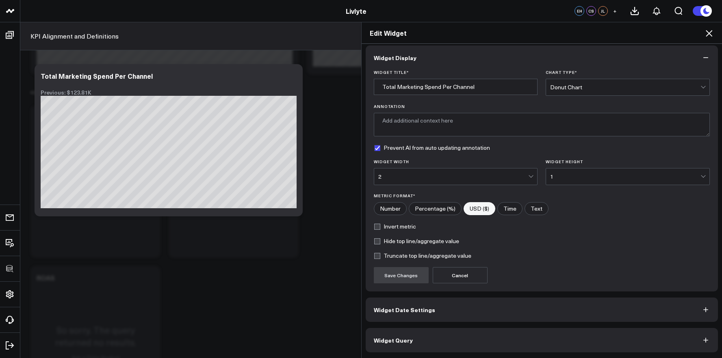
click at [544, 338] on button "Widget Query" at bounding box center [542, 340] width 353 height 24
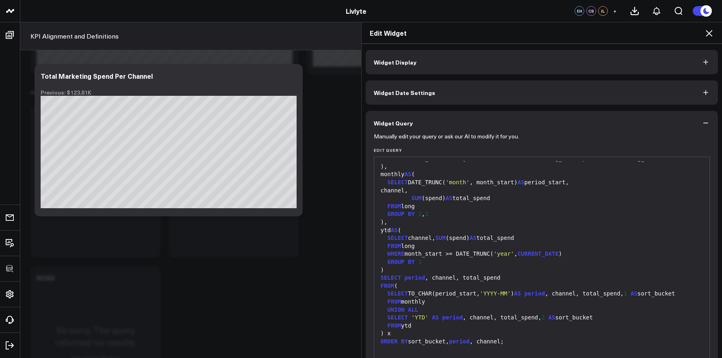
scroll to position [263, 0]
click at [411, 197] on span "SUM" at bounding box center [416, 198] width 10 height 7
click at [402, 194] on div "channel," at bounding box center [542, 191] width 328 height 8
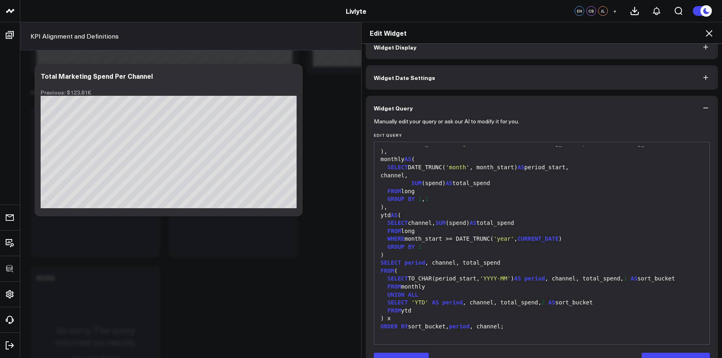
scroll to position [40, 0]
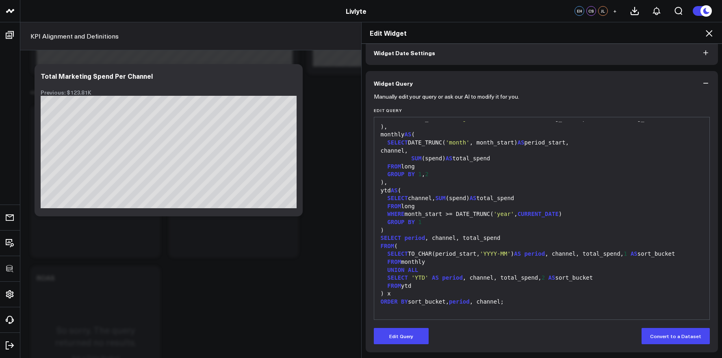
click at [412, 326] on form "Manually edit your query or ask our AI to modify it for you. Edit Query 99 1 2 …" at bounding box center [542, 219] width 336 height 249
click at [412, 330] on button "Edit Query" at bounding box center [401, 336] width 55 height 16
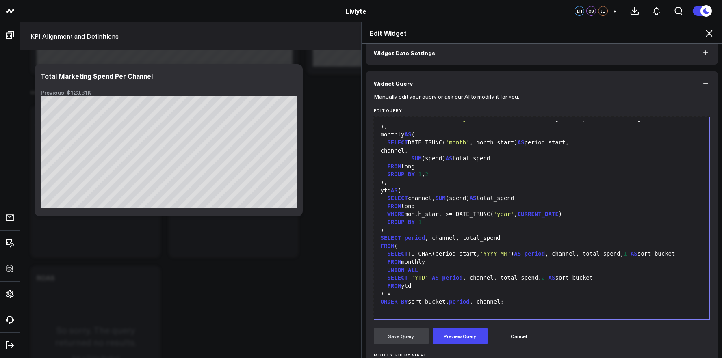
click at [406, 280] on div "SELECT 'YTD' AS period , channel, total_spend, 2 AS sort_bucket" at bounding box center [542, 278] width 328 height 8
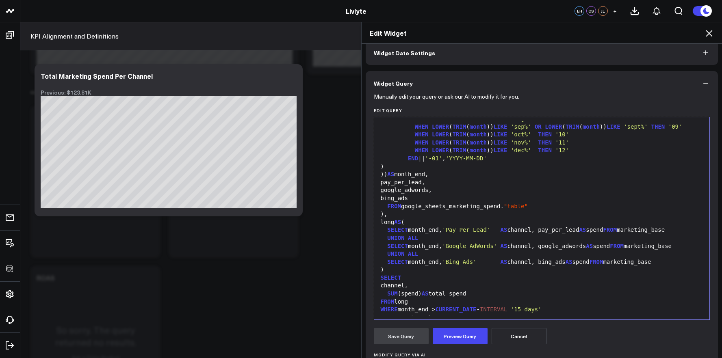
scroll to position [286, 0]
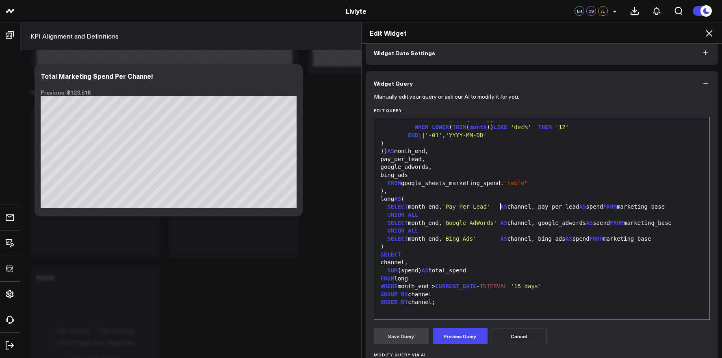
click at [499, 204] on div "SELECT month_end, 'Pay Per Lead' AS channel, pay_per_lead AS spend FROM marketi…" at bounding box center [542, 207] width 328 height 8
click at [503, 207] on div "SELECT month_end, 'Pay Per Lead' AS channel, pay_per_lead AS spend FROM marketi…" at bounding box center [542, 207] width 328 height 8
click at [505, 223] on span "AS" at bounding box center [504, 223] width 7 height 7
drag, startPoint x: 503, startPoint y: 239, endPoint x: 484, endPoint y: 241, distance: 20.0
click at [484, 241] on div "SELECT month_end, 'Bing Ads' AS channel, bing_ads AS spend FROM marketing_base" at bounding box center [542, 239] width 328 height 8
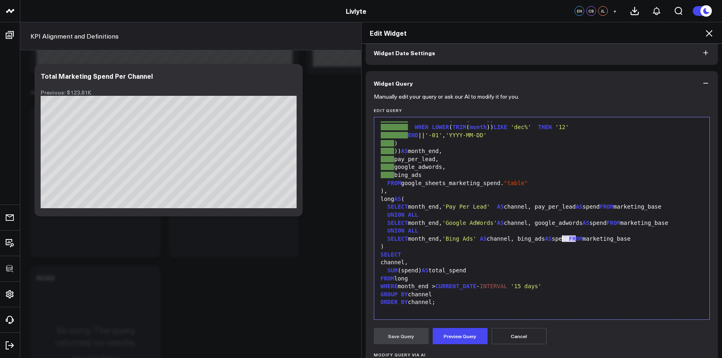
drag, startPoint x: 574, startPoint y: 241, endPoint x: 558, endPoint y: 242, distance: 15.9
click at [558, 242] on div "SELECT month_end, 'Bing Ads' AS channel, bing_ads AS spend FROM marketing_base" at bounding box center [542, 239] width 328 height 8
click at [590, 209] on div "SELECT month_end, 'Pay Per Lead' AS channel, pay_per_lead AS spend FROM marketi…" at bounding box center [542, 207] width 328 height 8
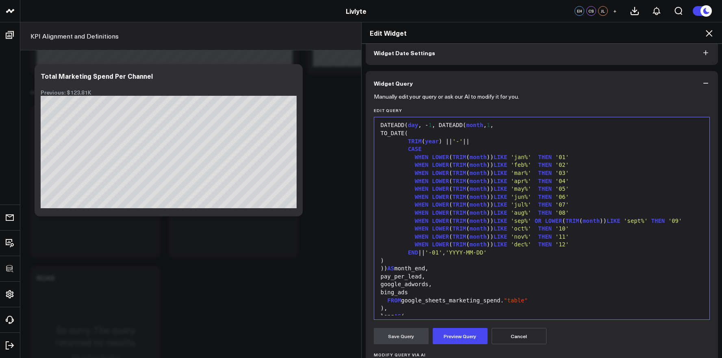
scroll to position [164, 0]
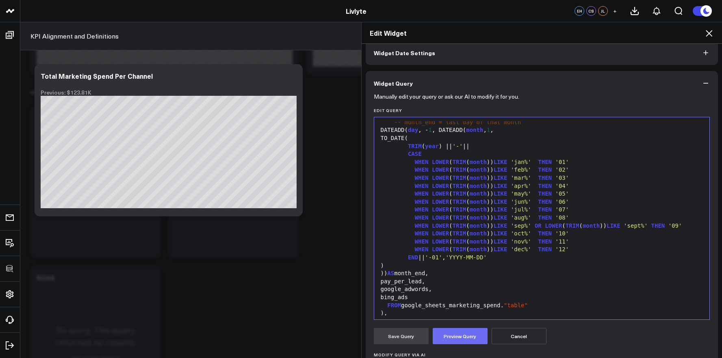
click at [466, 330] on button "Preview Query" at bounding box center [460, 336] width 55 height 16
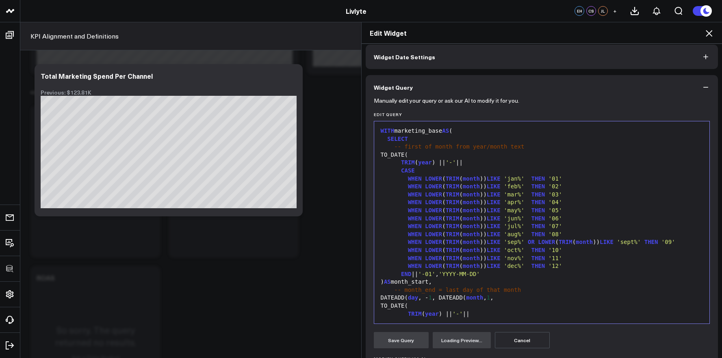
scroll to position [35, 0]
drag, startPoint x: 523, startPoint y: 147, endPoint x: 372, endPoint y: 145, distance: 151.6
click at [374, 145] on div "Selection deleted 99 1 2 3 4 5 6 7 8 9 10 11 12 13 14 15 16 17 18 19 20 21 22 2…" at bounding box center [542, 222] width 336 height 203
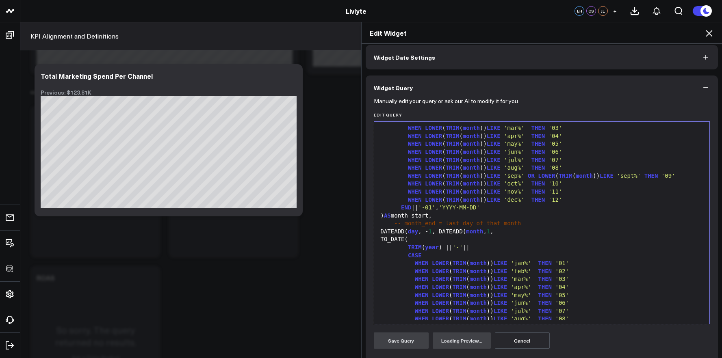
scroll to position [68, 0]
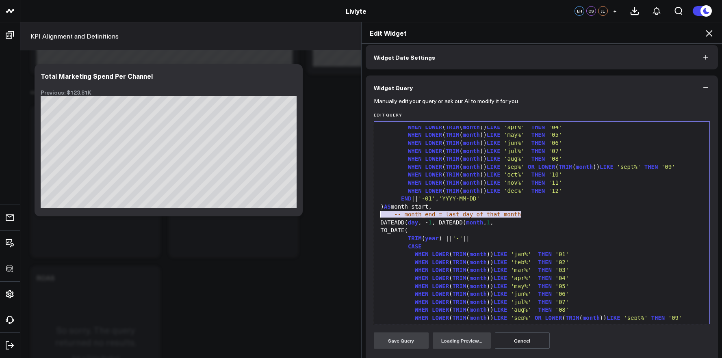
drag, startPoint x: 521, startPoint y: 214, endPoint x: 358, endPoint y: 216, distance: 162.9
click at [362, 216] on div "Widget Display Widget Date Settings Widget Query Manually edit your query or as…" at bounding box center [542, 201] width 361 height 315
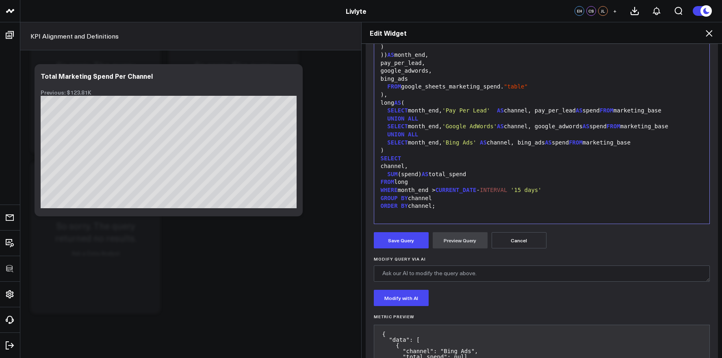
scroll to position [26, 0]
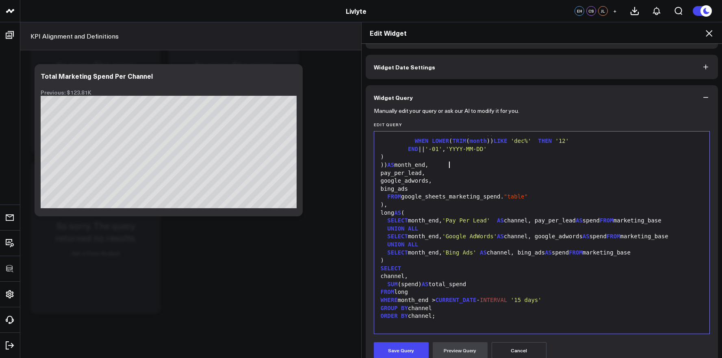
click at [482, 164] on div ")) AS month_end," at bounding box center [542, 165] width 328 height 8
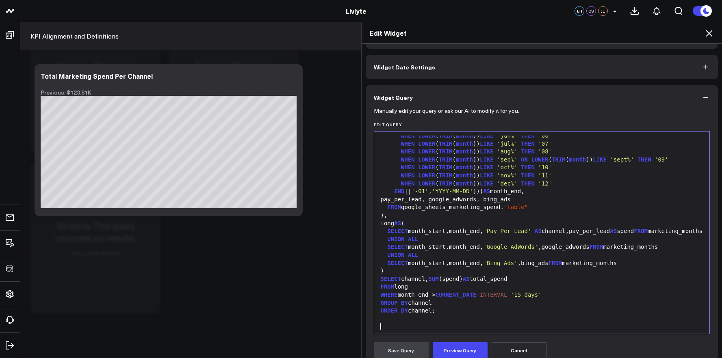
scroll to position [183, 0]
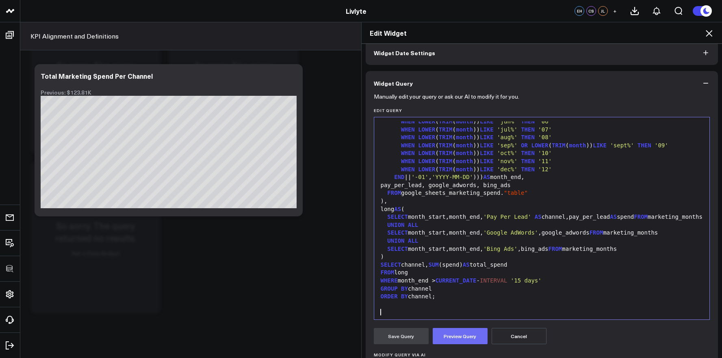
click at [455, 337] on button "Preview Query" at bounding box center [460, 336] width 55 height 16
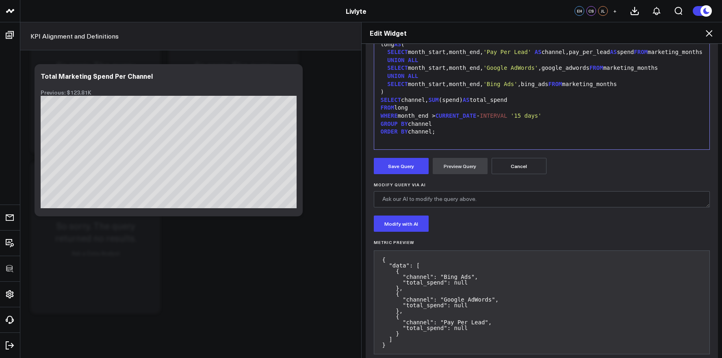
scroll to position [210, 0]
click at [407, 171] on button "Save Query" at bounding box center [401, 166] width 55 height 16
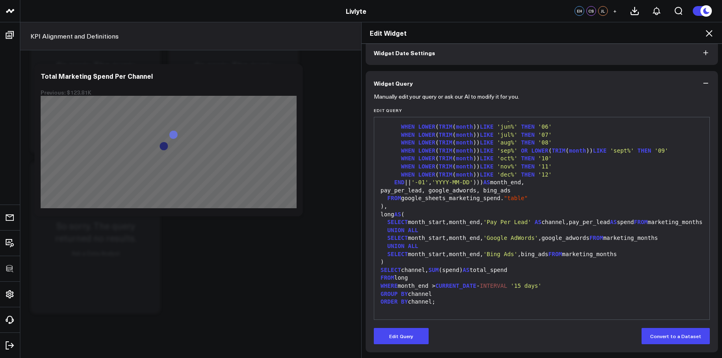
scroll to position [183, 0]
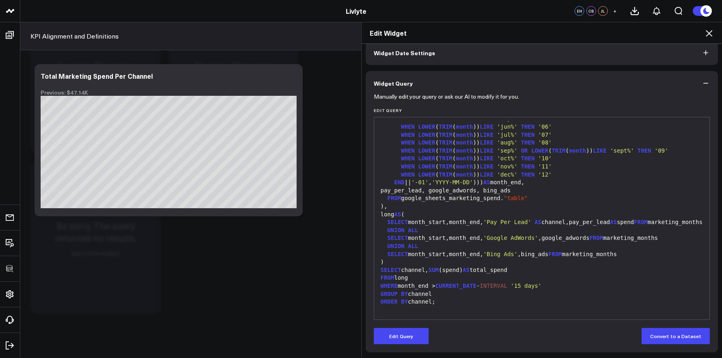
click at [709, 35] on icon at bounding box center [709, 33] width 10 height 10
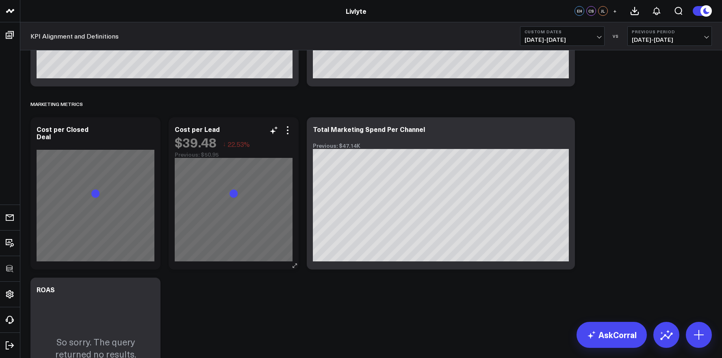
scroll to position [2158, 0]
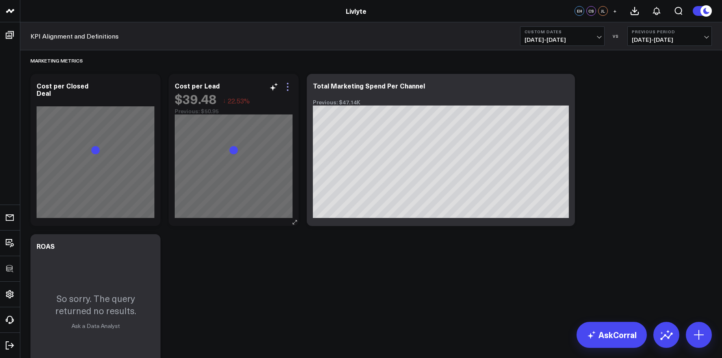
click at [289, 88] on icon at bounding box center [288, 87] width 10 height 10
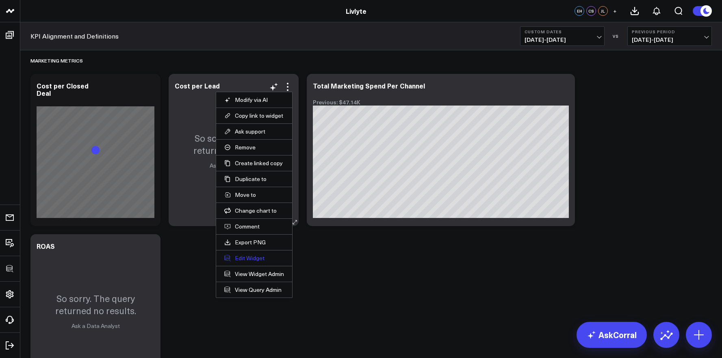
click at [260, 258] on button "Edit Widget" at bounding box center [254, 258] width 60 height 7
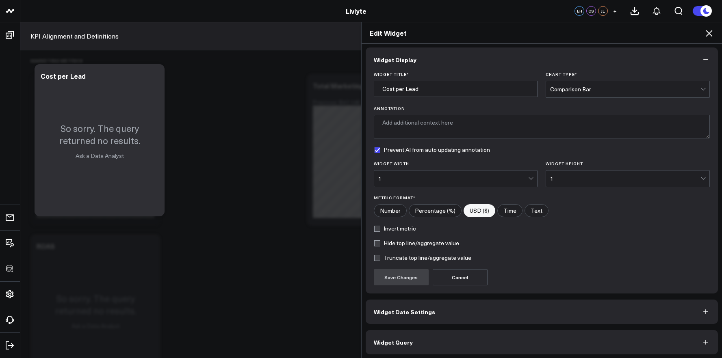
scroll to position [4, 0]
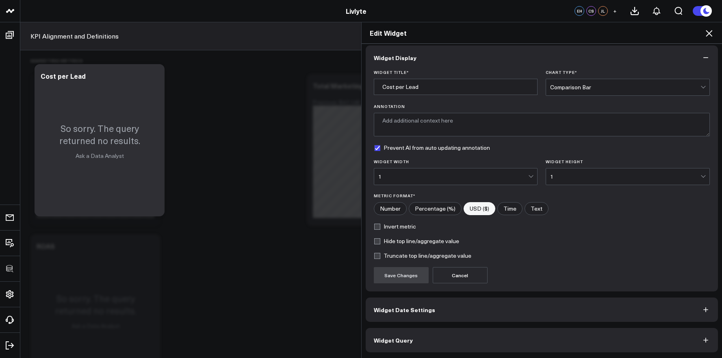
click at [508, 336] on button "Widget Query" at bounding box center [542, 340] width 353 height 24
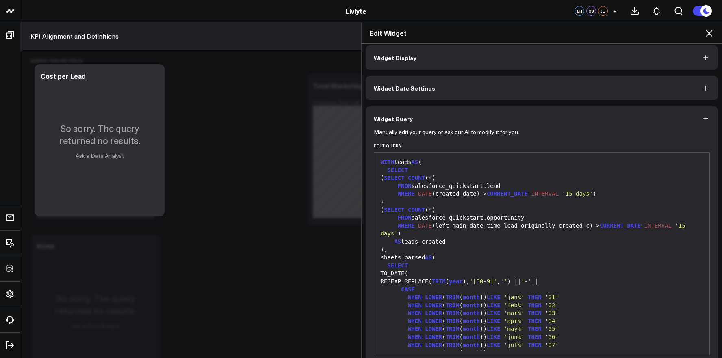
scroll to position [0, 0]
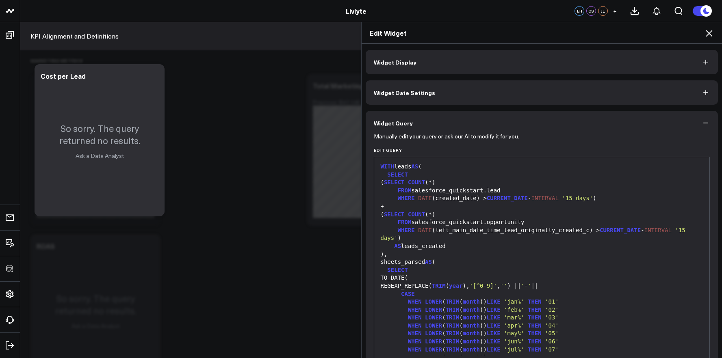
click at [503, 307] on div "WHEN LOWER ( TRIM ( month )) LIKE 'feb%' THEN '02'" at bounding box center [542, 310] width 328 height 8
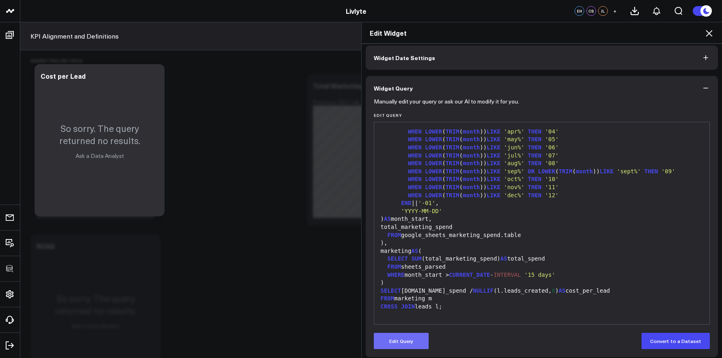
scroll to position [40, 0]
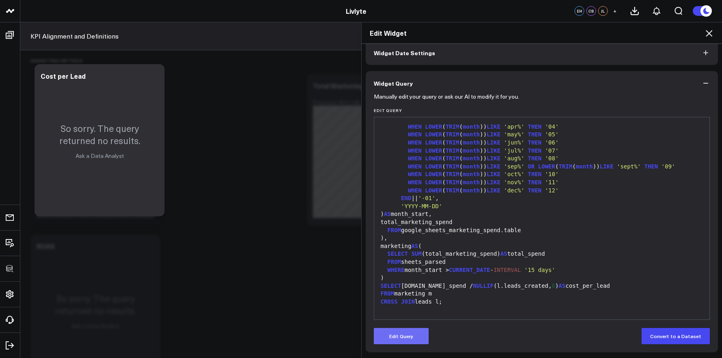
click at [396, 338] on button "Edit Query" at bounding box center [401, 336] width 55 height 16
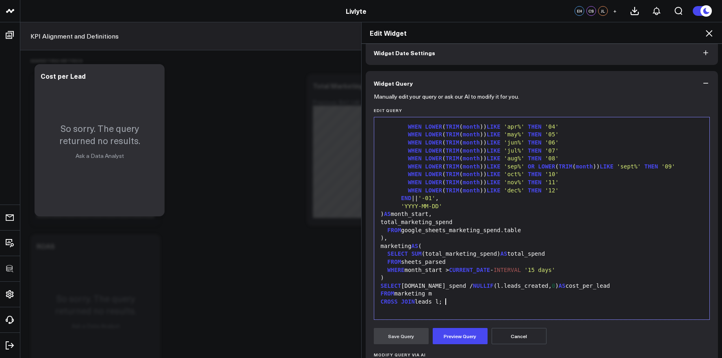
click at [451, 301] on div "CROSS JOIN leads l;" at bounding box center [542, 302] width 328 height 8
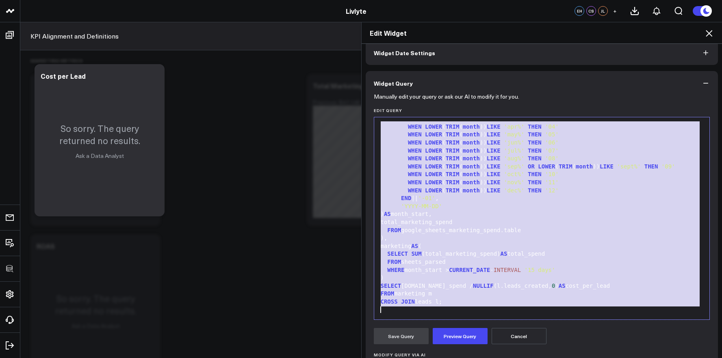
copy div "WITH leads AS ( SELECT ( SELECT COUNT (*) FROM salesforce_quickstart.lead WHERE…"
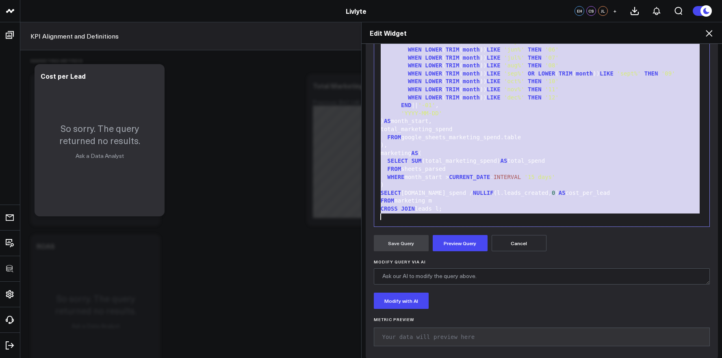
scroll to position [124, 0]
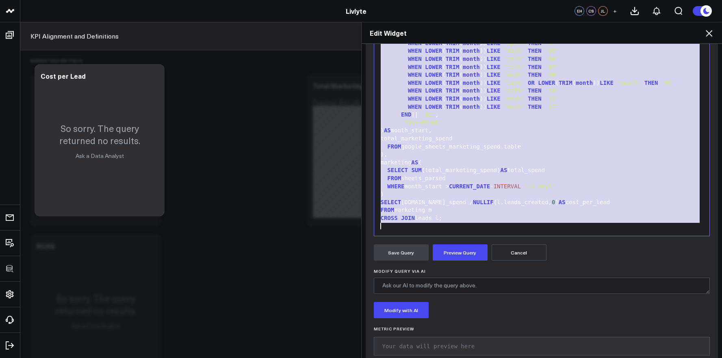
click at [485, 193] on div ")" at bounding box center [542, 195] width 328 height 8
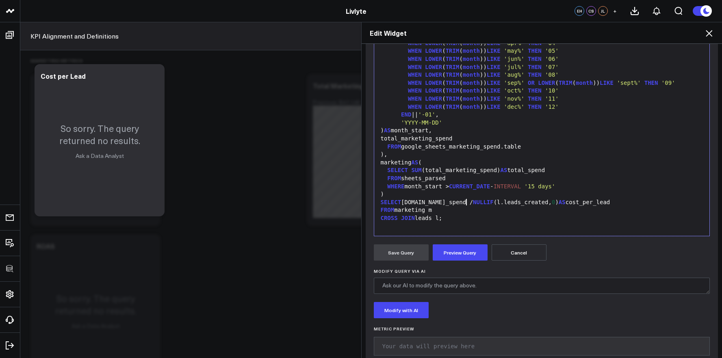
click at [473, 205] on span "NULLIF" at bounding box center [483, 202] width 21 height 7
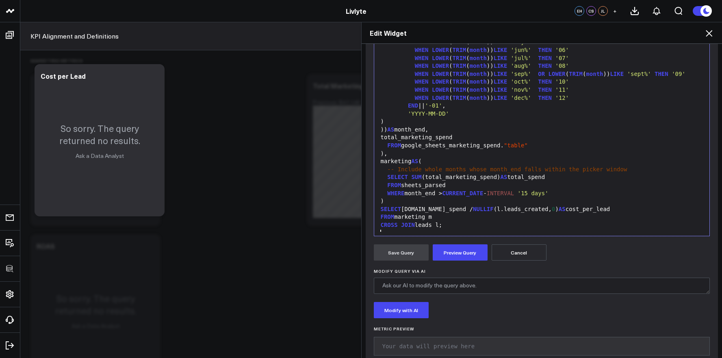
scroll to position [312, 0]
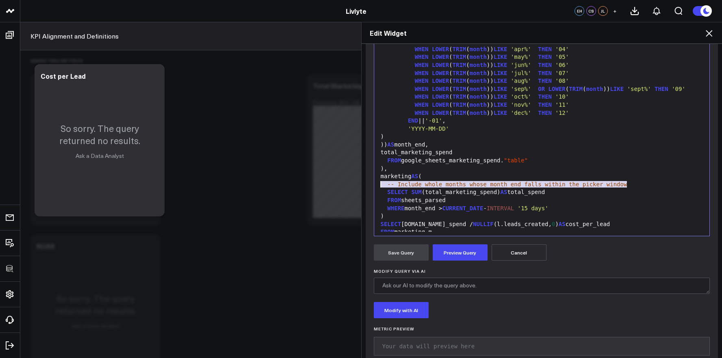
drag, startPoint x: 631, startPoint y: 184, endPoint x: 363, endPoint y: 183, distance: 267.8
click at [366, 183] on div "Manually edit your query or ask our AI to modify it for you. Edit Query 99 1 2 …" at bounding box center [542, 191] width 353 height 358
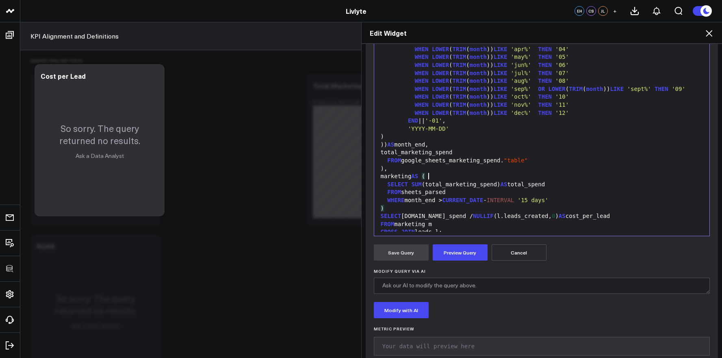
click at [463, 194] on div "FROM sheets_parsed" at bounding box center [542, 193] width 328 height 8
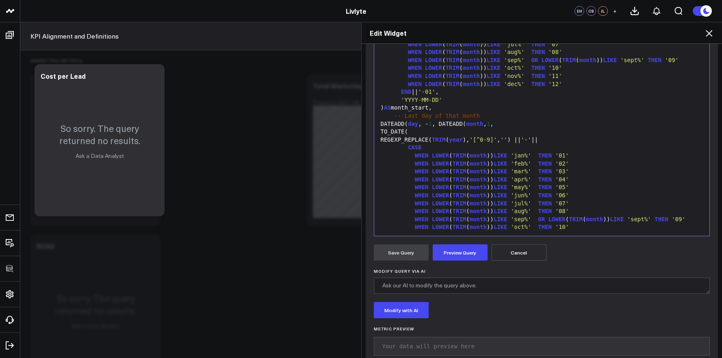
scroll to position [167, 0]
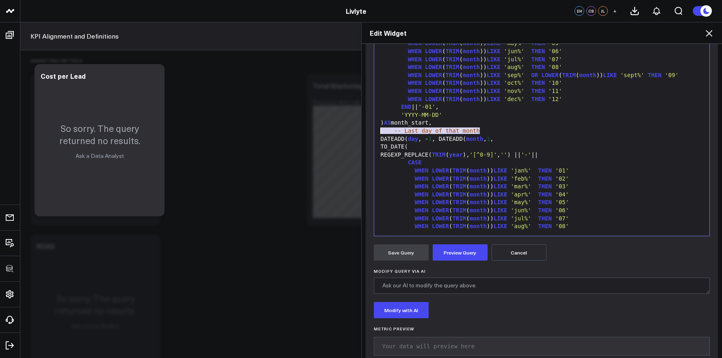
drag, startPoint x: 486, startPoint y: 132, endPoint x: 351, endPoint y: 131, distance: 135.3
click at [351, 131] on div "Edit Widget Widget Display Widget Date Settings Widget Query Manually edit your…" at bounding box center [361, 190] width 722 height 336
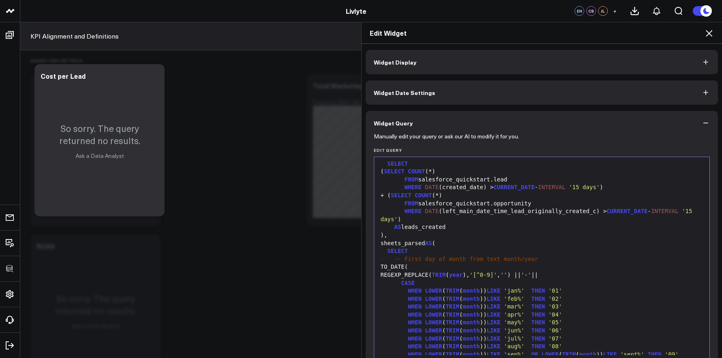
scroll to position [0, 0]
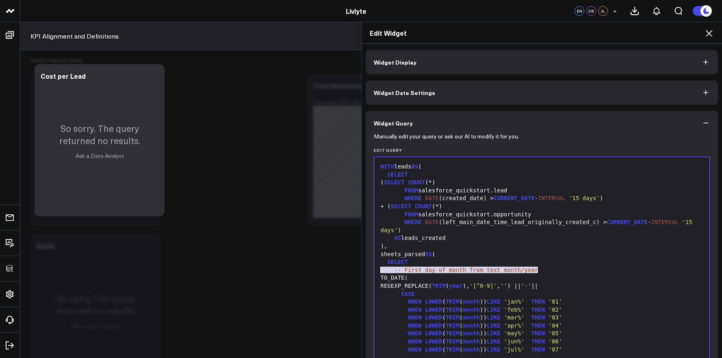
drag, startPoint x: 540, startPoint y: 269, endPoint x: 355, endPoint y: 271, distance: 184.9
click at [355, 271] on div "Edit Widget Widget Display Widget Date Settings Widget Query Manually edit your…" at bounding box center [361, 190] width 722 height 336
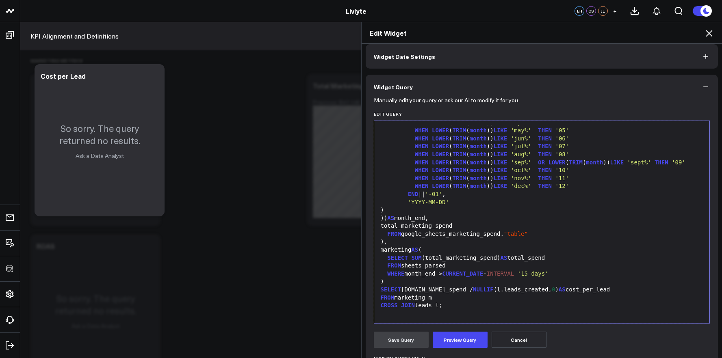
scroll to position [141, 0]
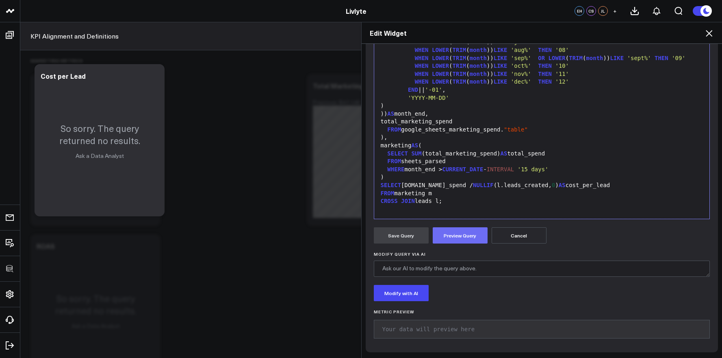
click at [454, 241] on button "Preview Query" at bounding box center [460, 236] width 55 height 16
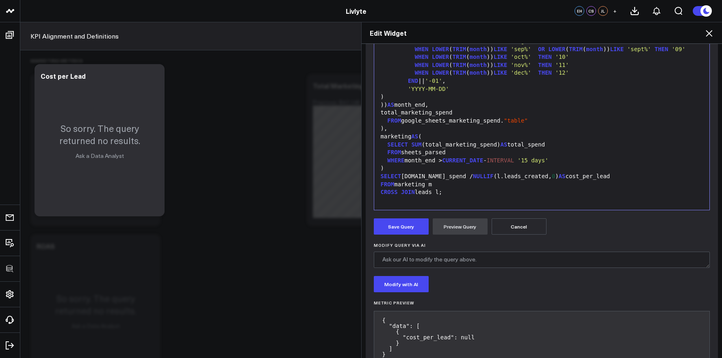
scroll to position [175, 0]
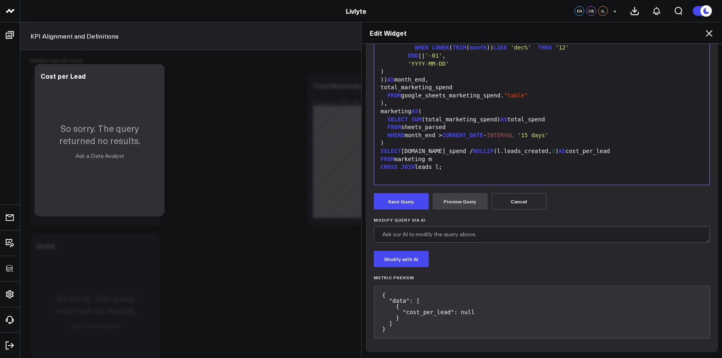
click at [405, 190] on form "Manually edit your query or ask our AI to modify it for you. Edit Query Selecti…" at bounding box center [542, 153] width 336 height 384
click at [405, 199] on button "Save Query" at bounding box center [401, 201] width 55 height 16
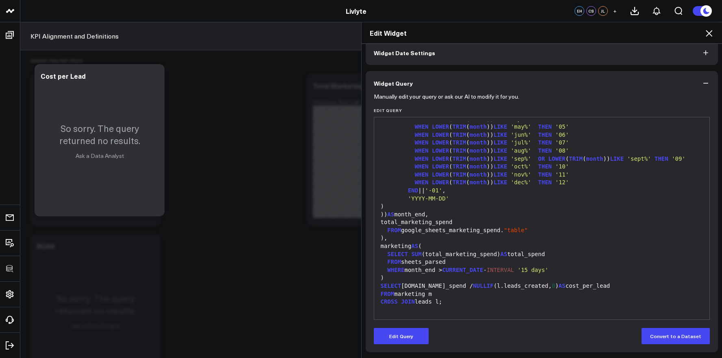
scroll to position [40, 0]
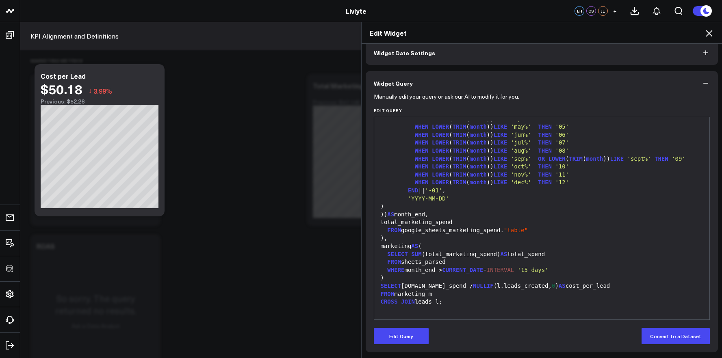
click at [707, 33] on icon at bounding box center [709, 33] width 10 height 10
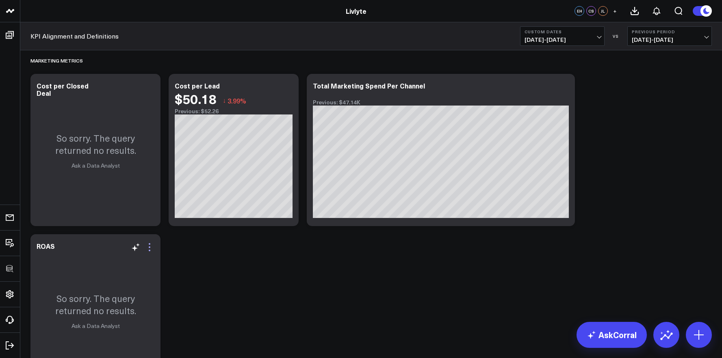
click at [152, 251] on icon at bounding box center [150, 248] width 10 height 10
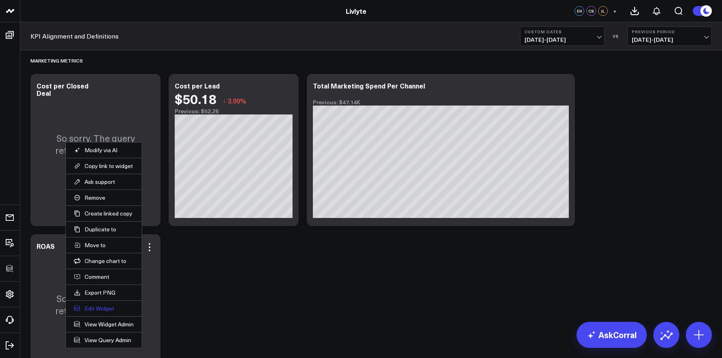
click at [102, 310] on button "Edit Widget" at bounding box center [104, 308] width 60 height 7
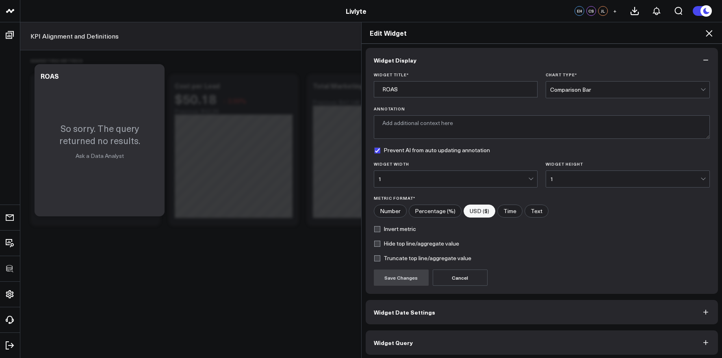
scroll to position [4, 0]
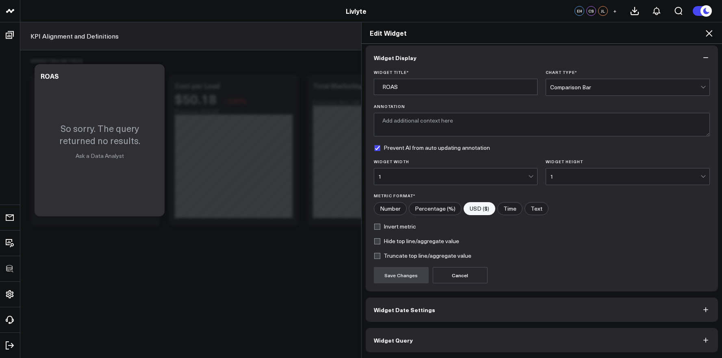
click at [462, 332] on button "Widget Query" at bounding box center [542, 340] width 353 height 24
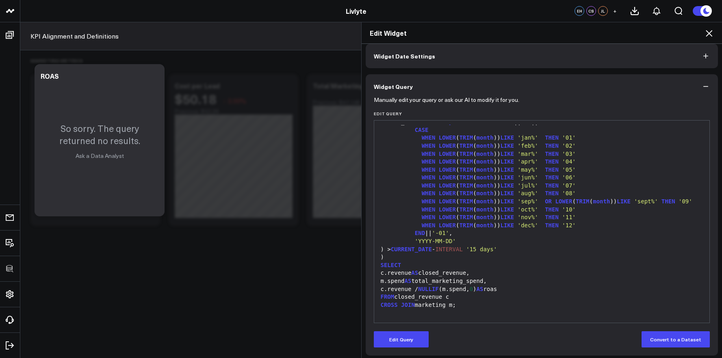
scroll to position [40, 0]
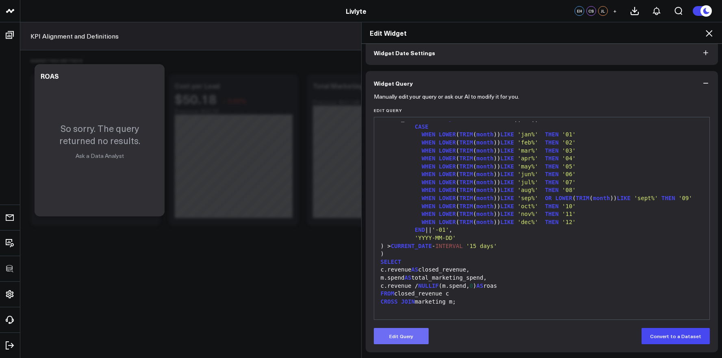
click at [389, 338] on button "Edit Query" at bounding box center [401, 336] width 55 height 16
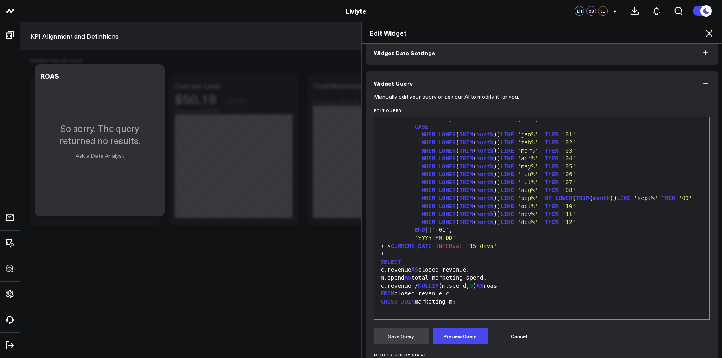
click at [441, 302] on div "CROSS JOIN marketing m;" at bounding box center [542, 302] width 328 height 8
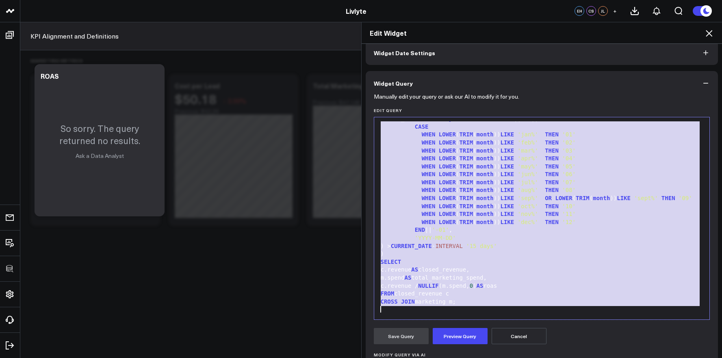
copy div "WITH closed_revenue AS ( SELECT SUM (total_liv_lyte_spread_fsn_c) AS revenue FR…"
click at [387, 195] on div "WHEN LOWER ( TRIM ( month )) LIKE 'sep%' OR LOWER ( TRIM ( month )) LIKE 'sept%…" at bounding box center [542, 199] width 328 height 8
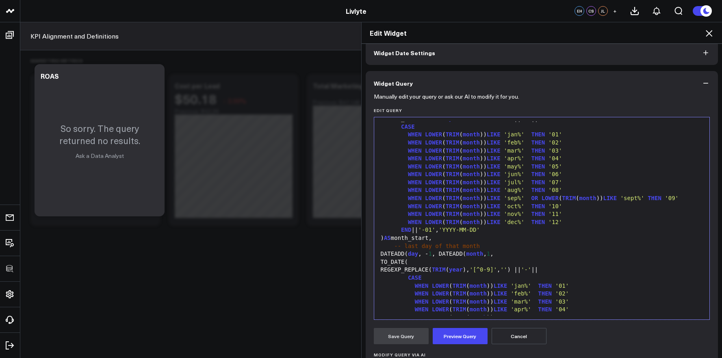
scroll to position [318, 0]
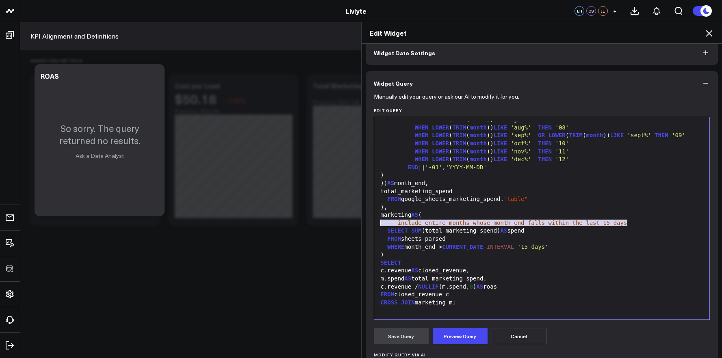
drag, startPoint x: 583, startPoint y: 227, endPoint x: 350, endPoint y: 225, distance: 232.8
click at [350, 225] on div "Edit Widget Widget Display Widget Date Settings Widget Query Manually edit your…" at bounding box center [361, 190] width 722 height 336
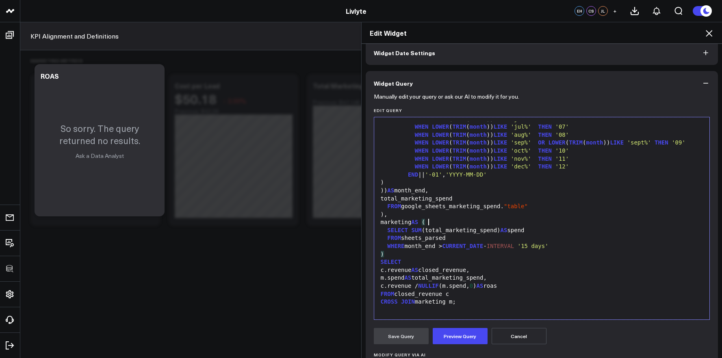
scroll to position [310, 0]
click at [418, 279] on div "m.spend AS total_marketing_spend," at bounding box center [542, 278] width 328 height 8
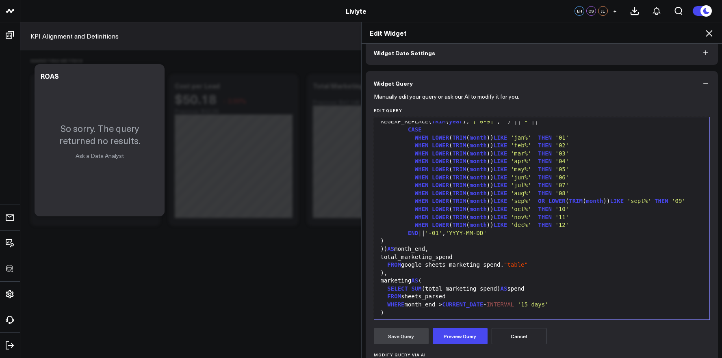
scroll to position [43, 0]
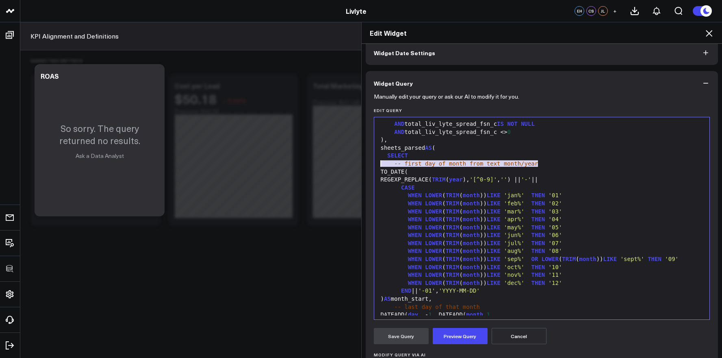
drag, startPoint x: 558, startPoint y: 163, endPoint x: 325, endPoint y: 165, distance: 233.2
click at [325, 165] on div "Edit Widget Widget Display Widget Date Settings Widget Query Manually edit your…" at bounding box center [361, 190] width 722 height 336
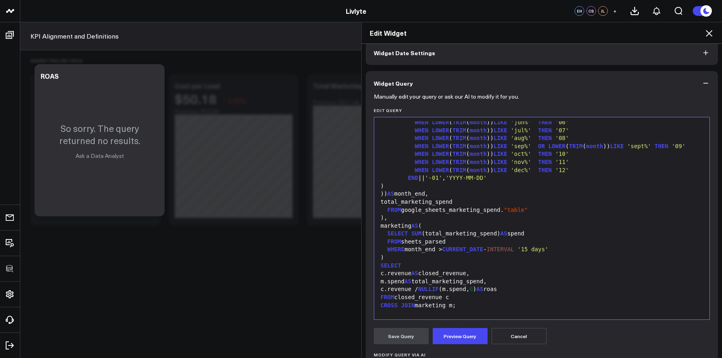
scroll to position [303, 0]
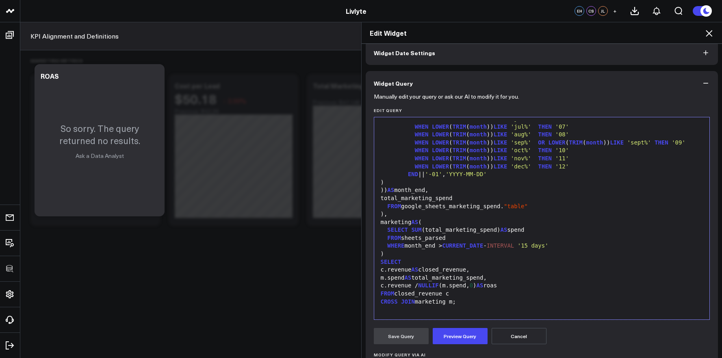
click at [538, 206] on div "FROM google_sheets_marketing_spend. "table"" at bounding box center [542, 207] width 328 height 8
click at [466, 330] on button "Preview Query" at bounding box center [460, 336] width 55 height 16
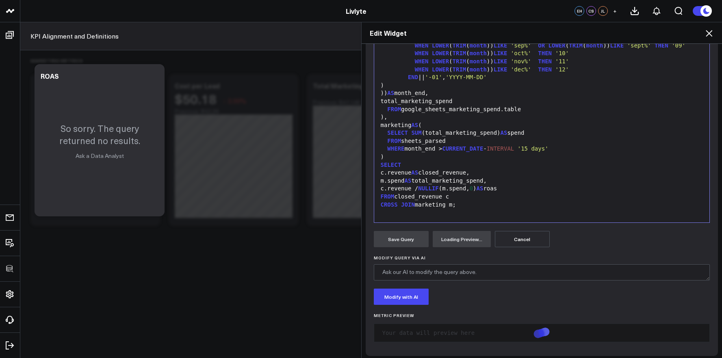
scroll to position [141, 0]
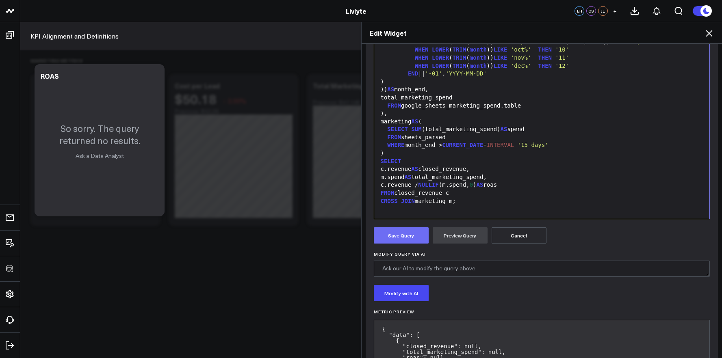
click at [418, 240] on button "Save Query" at bounding box center [401, 236] width 55 height 16
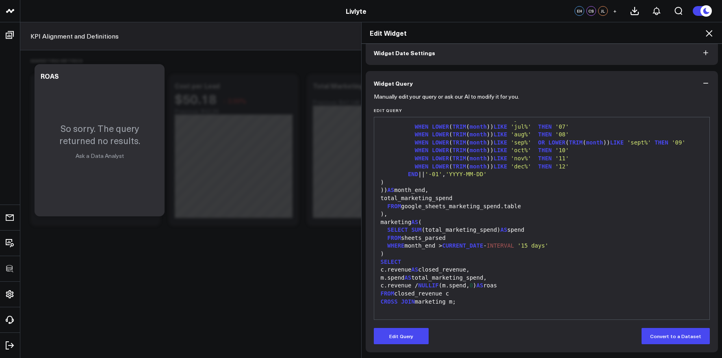
scroll to position [40, 0]
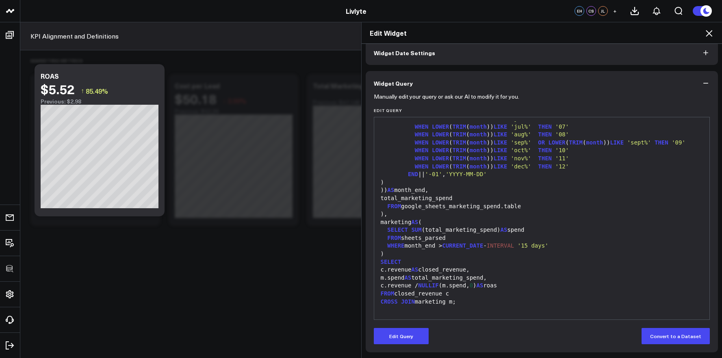
click at [710, 33] on icon at bounding box center [709, 33] width 10 height 10
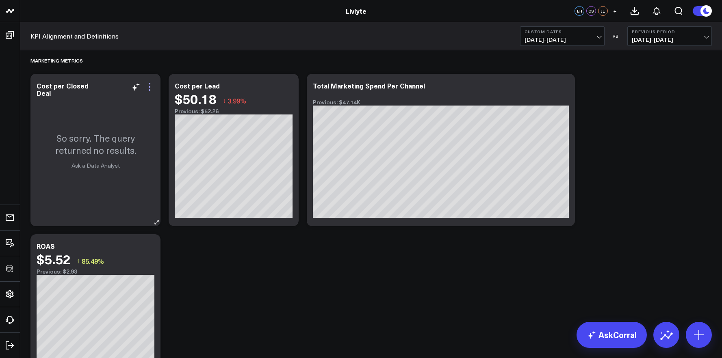
click at [151, 91] on icon at bounding box center [150, 87] width 10 height 10
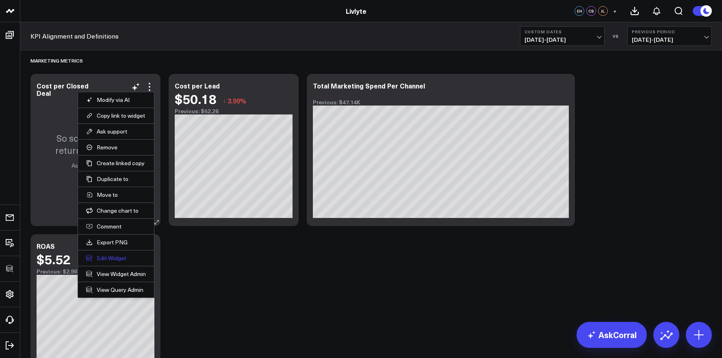
click at [115, 259] on button "Edit Widget" at bounding box center [116, 258] width 60 height 7
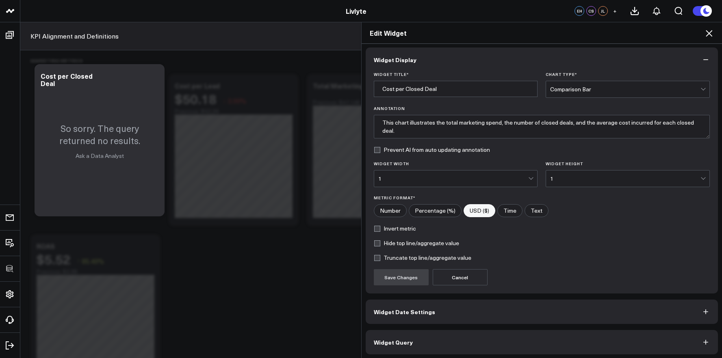
scroll to position [4, 0]
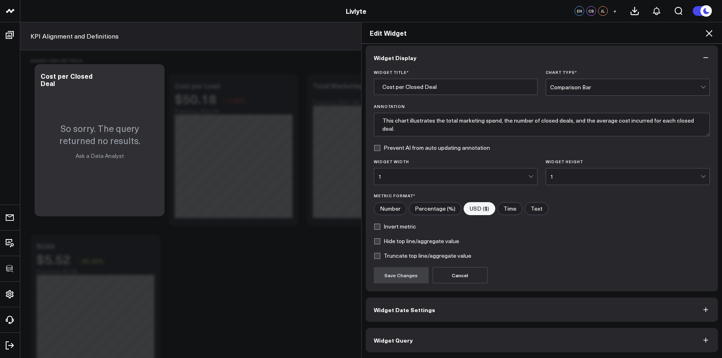
click at [457, 341] on button "Widget Query" at bounding box center [542, 340] width 353 height 24
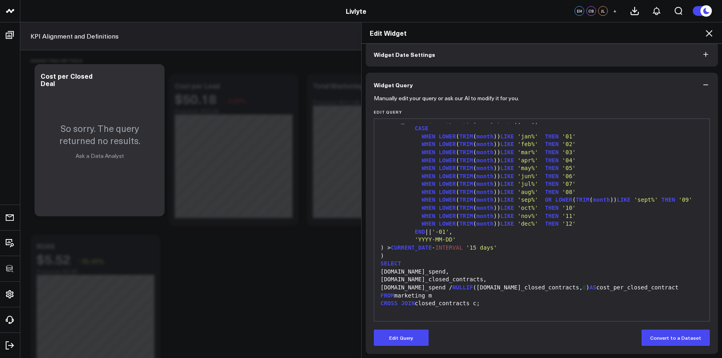
scroll to position [40, 0]
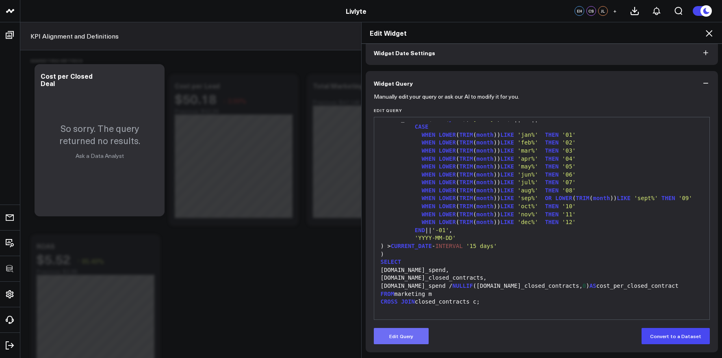
click at [419, 332] on button "Edit Query" at bounding box center [401, 336] width 55 height 16
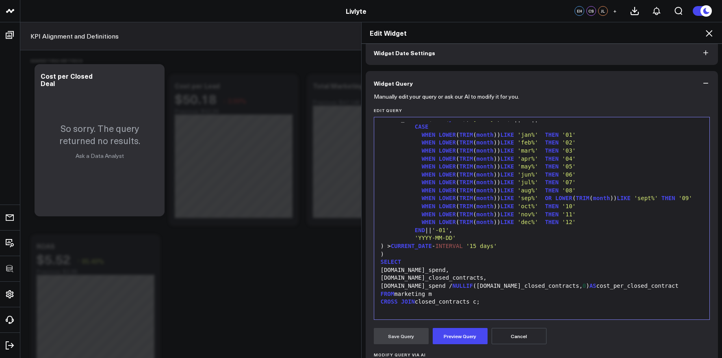
click at [473, 303] on div "CROSS JOIN closed_contracts c;" at bounding box center [542, 302] width 328 height 8
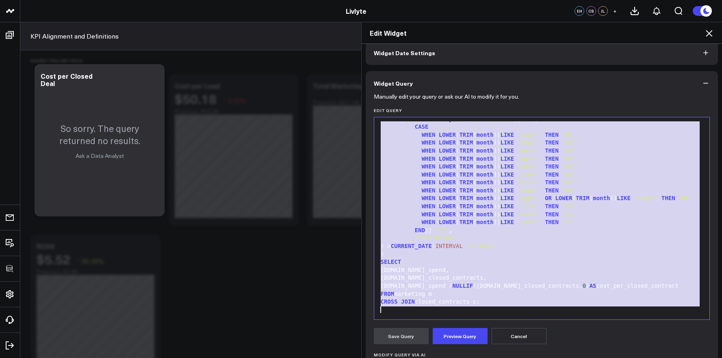
copy div "WITH closed_contracts AS ( SELECT COUNT ( DISTINCT id ) AS total_closed_contrac…"
click at [501, 258] on div "SELECT" at bounding box center [542, 262] width 328 height 8
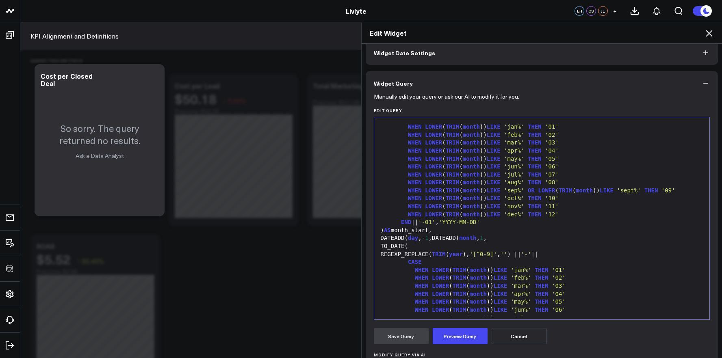
scroll to position [270, 0]
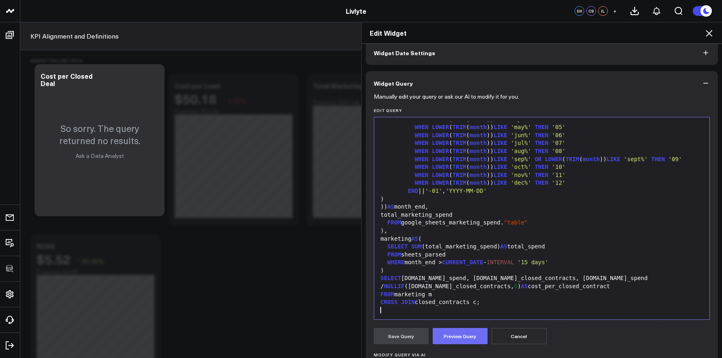
click at [453, 330] on button "Preview Query" at bounding box center [460, 336] width 55 height 16
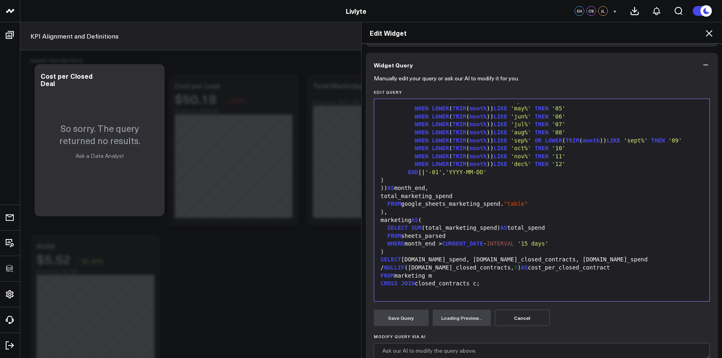
scroll to position [141, 0]
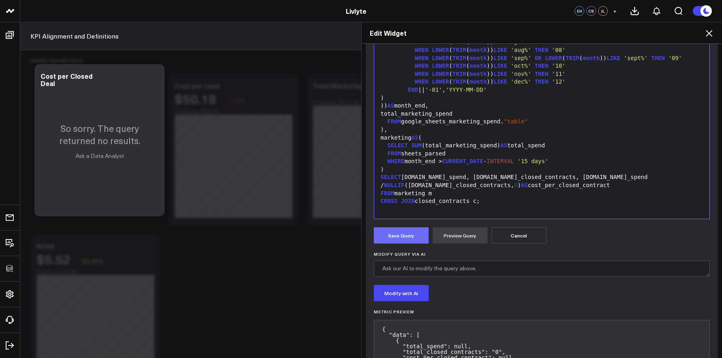
click at [412, 240] on button "Save Query" at bounding box center [401, 236] width 55 height 16
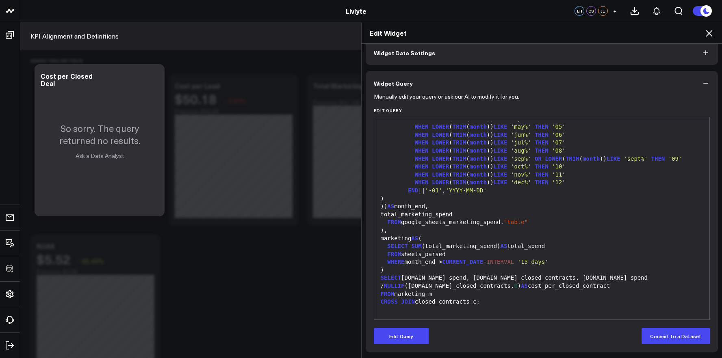
scroll to position [40, 0]
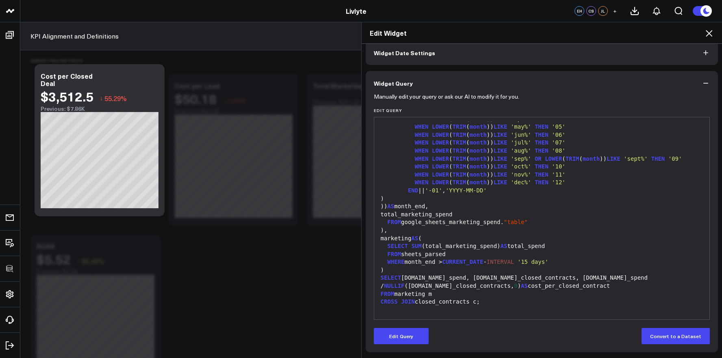
click at [713, 35] on icon at bounding box center [709, 33] width 10 height 10
click at [713, 35] on div "KPI Alignment and Definitions Custom Dates 08/02/25 - 08/31/25 VS Previous Peri…" at bounding box center [371, 36] width 702 height 28
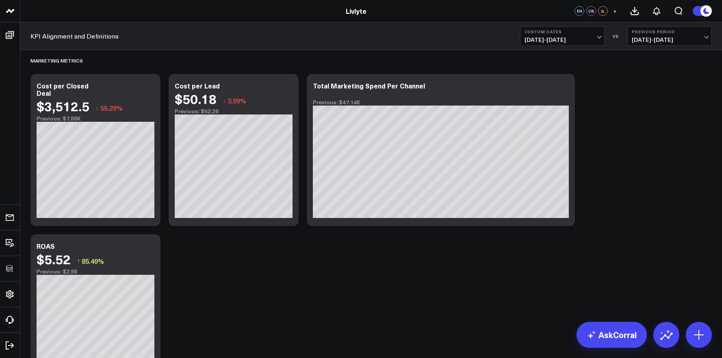
click at [538, 34] on b "Custom Dates" at bounding box center [563, 31] width 76 height 5
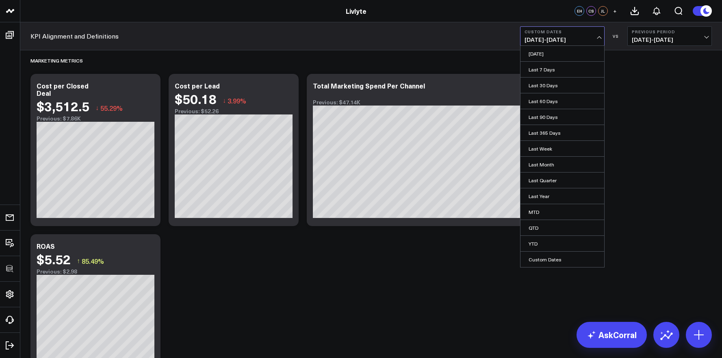
click at [571, 37] on span "08/02/25 - 08/31/25" at bounding box center [563, 40] width 76 height 7
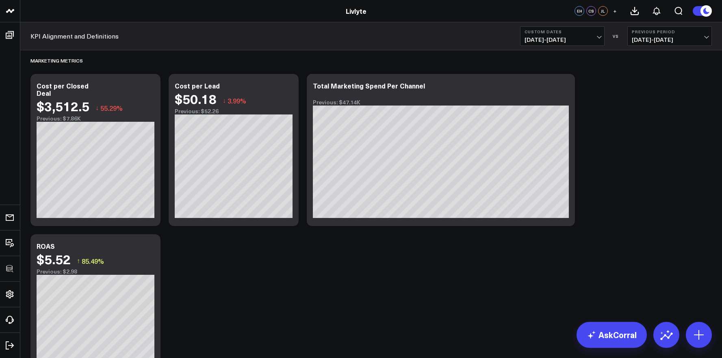
click at [571, 37] on span "08/02/25 - 08/31/25" at bounding box center [563, 40] width 76 height 7
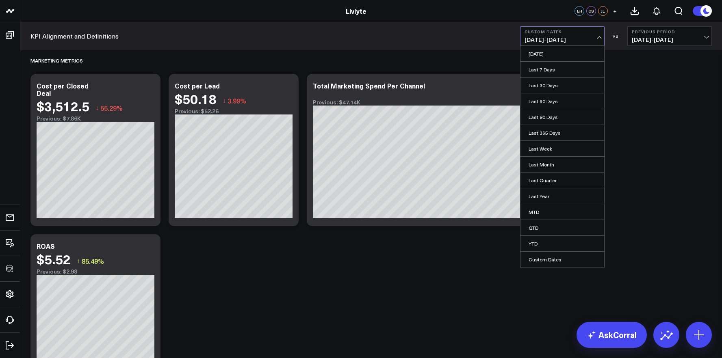
click at [571, 37] on span "08/02/25 - 08/31/25" at bounding box center [563, 40] width 76 height 7
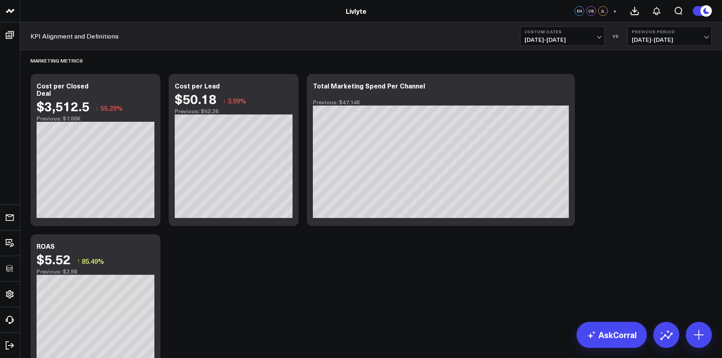
click at [571, 37] on span "08/02/25 - 08/31/25" at bounding box center [563, 40] width 76 height 7
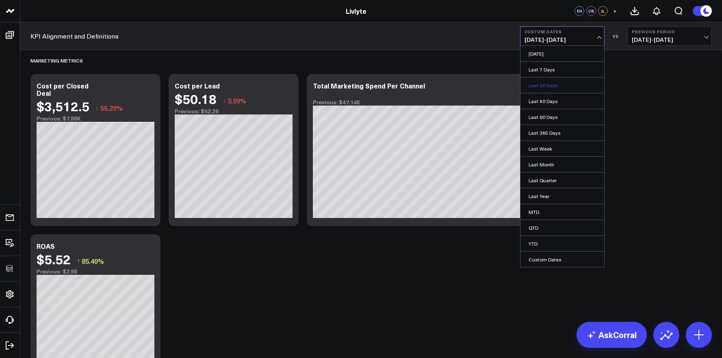
click at [560, 89] on link "Last 30 Days" at bounding box center [563, 85] width 84 height 15
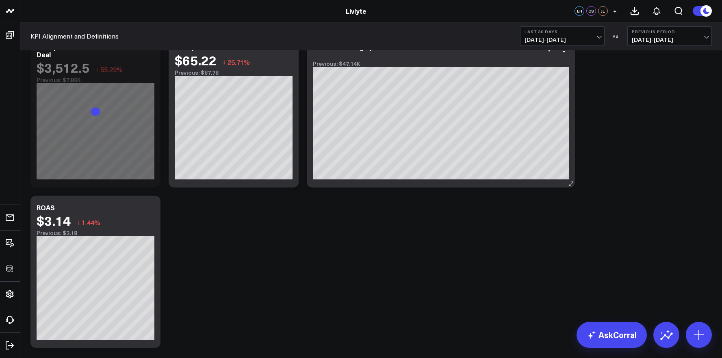
scroll to position [2178, 0]
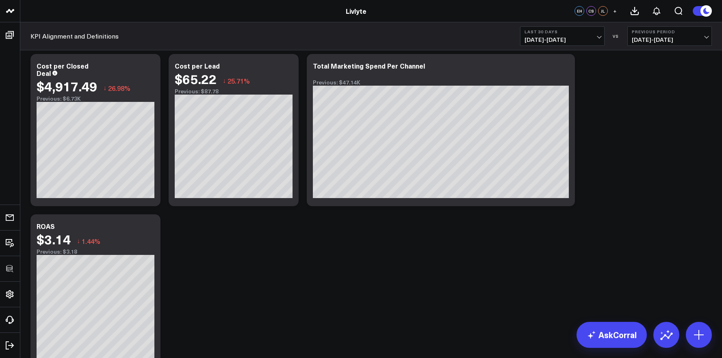
click at [544, 43] on span "08/27/25 - 09/25/25" at bounding box center [563, 40] width 76 height 7
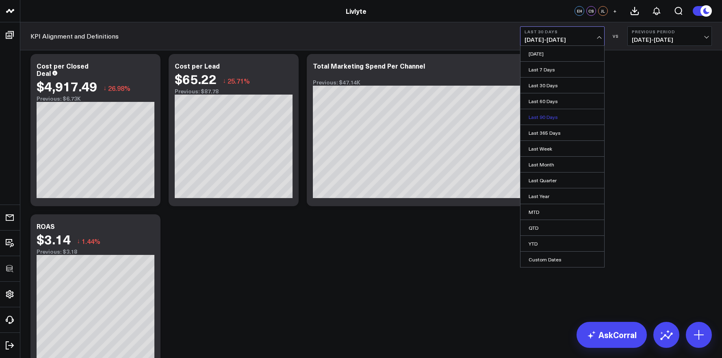
click at [541, 118] on link "Last 90 Days" at bounding box center [563, 116] width 84 height 15
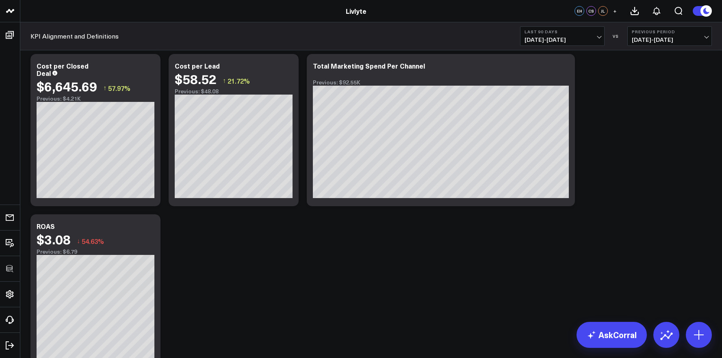
click at [571, 42] on span "[DATE] - [DATE]" at bounding box center [563, 40] width 76 height 7
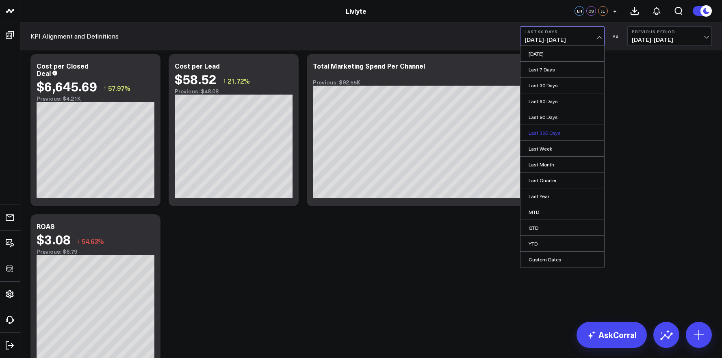
click at [561, 131] on link "Last 365 Days" at bounding box center [563, 132] width 84 height 15
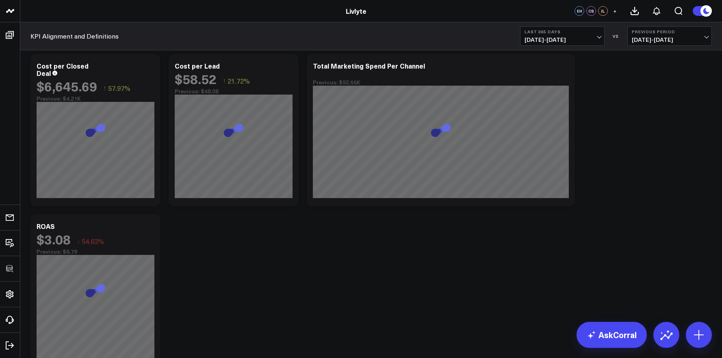
click at [582, 43] on button "Last 365 Days 09/26/24 - 09/25/25" at bounding box center [562, 36] width 85 height 20
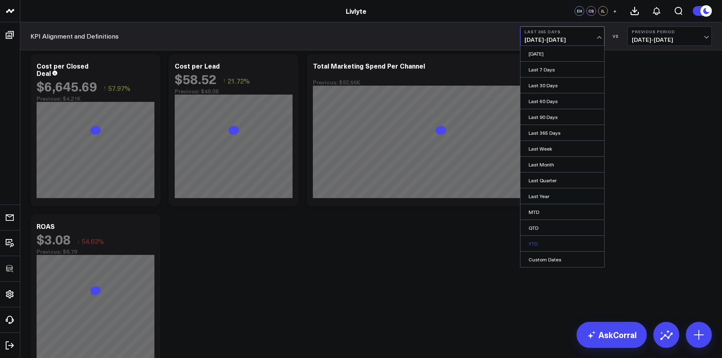
click at [559, 243] on link "YTD" at bounding box center [563, 243] width 84 height 15
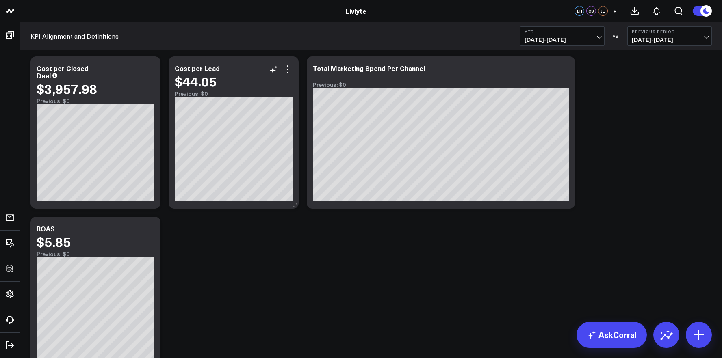
scroll to position [2164, 0]
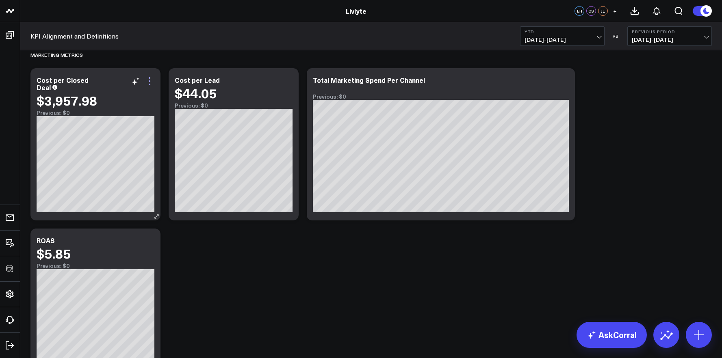
click at [152, 82] on icon at bounding box center [150, 81] width 10 height 10
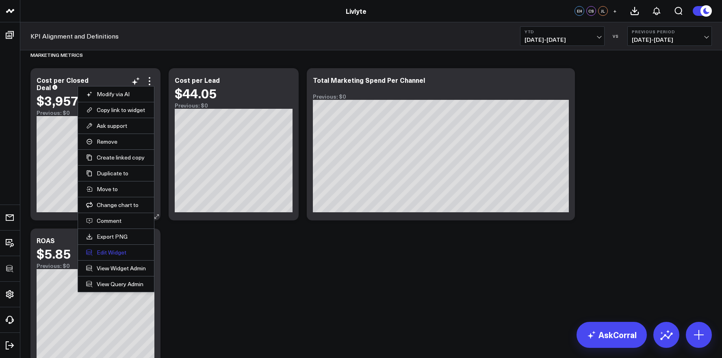
click at [125, 249] on button "Edit Widget" at bounding box center [116, 252] width 60 height 7
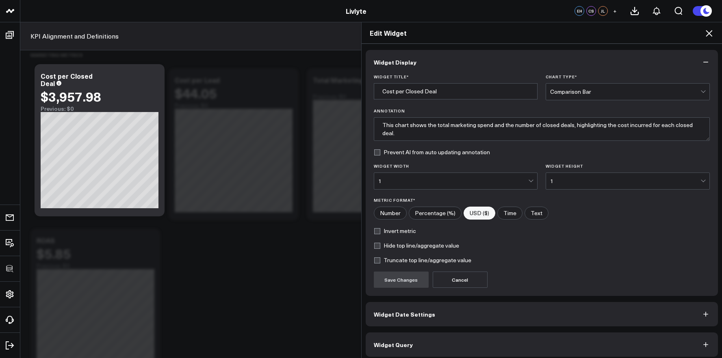
scroll to position [4, 0]
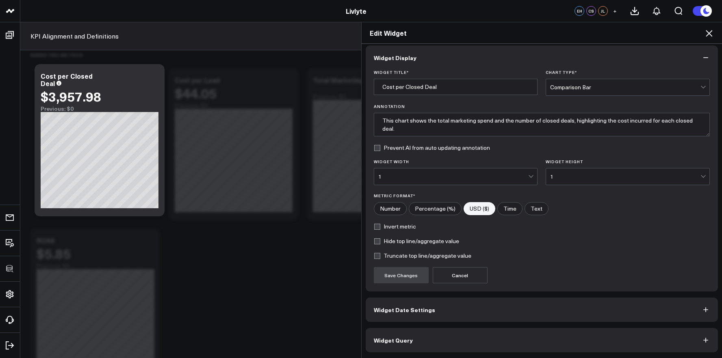
click at [476, 345] on button "Widget Query" at bounding box center [542, 340] width 353 height 24
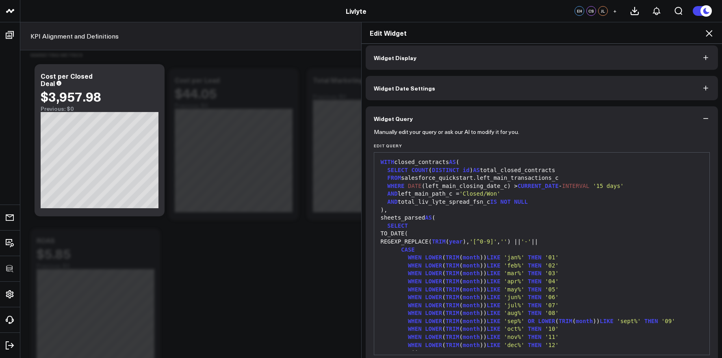
scroll to position [0, 0]
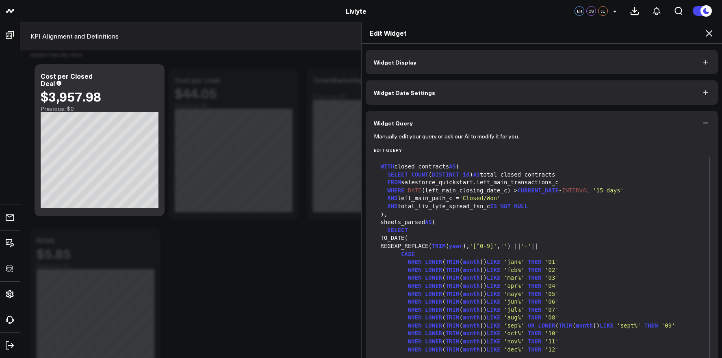
click at [471, 304] on span "month" at bounding box center [471, 302] width 17 height 7
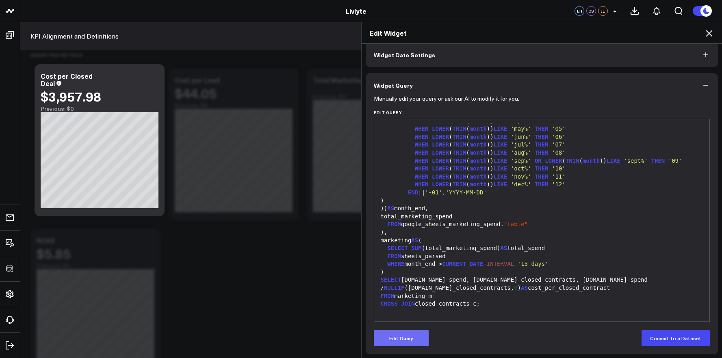
scroll to position [40, 0]
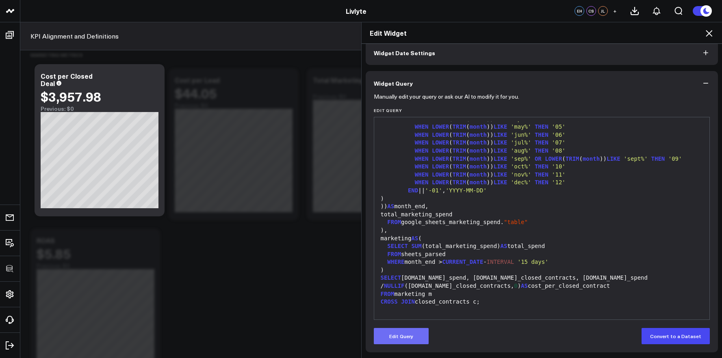
click at [409, 332] on button "Edit Query" at bounding box center [401, 336] width 55 height 16
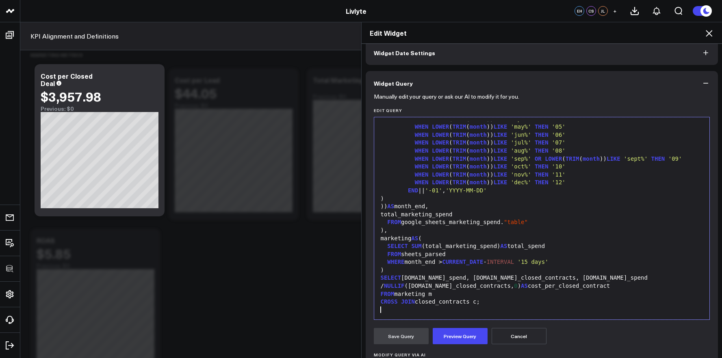
click at [442, 311] on div at bounding box center [542, 310] width 328 height 8
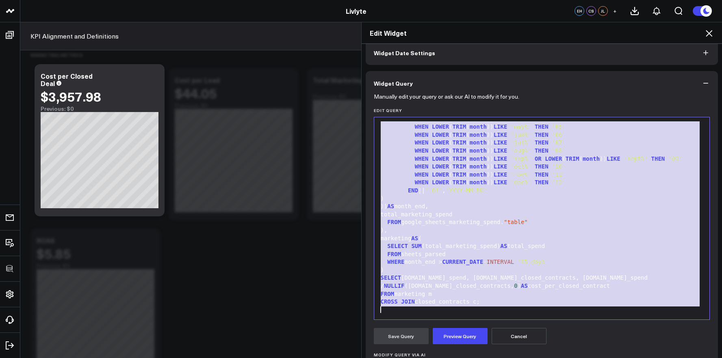
copy div "WITH closed_contracts AS ( SELECT COUNT ( DISTINCT id ) AS total_closed_contrac…"
click at [600, 212] on div "total_marketing_spend" at bounding box center [542, 215] width 328 height 8
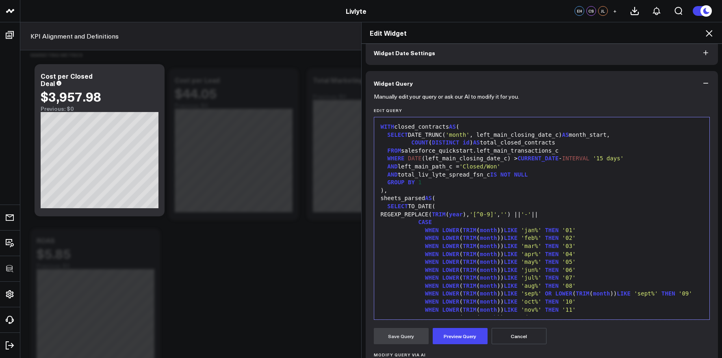
scroll to position [303, 0]
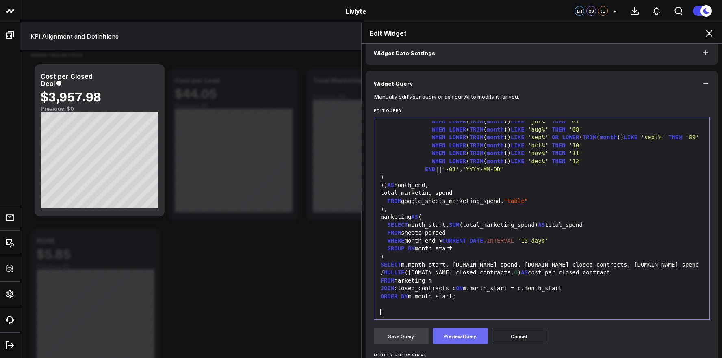
click at [464, 334] on button "Preview Query" at bounding box center [460, 336] width 55 height 16
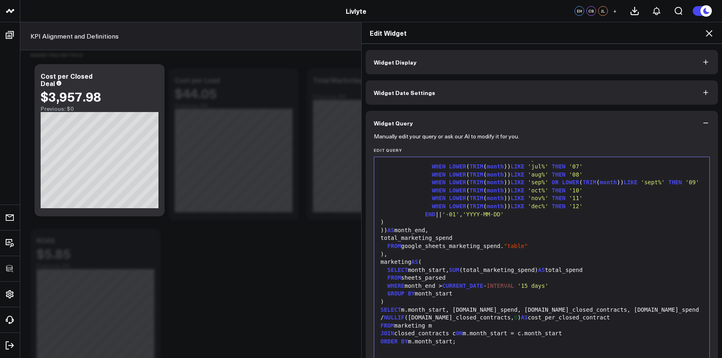
scroll to position [0, 0]
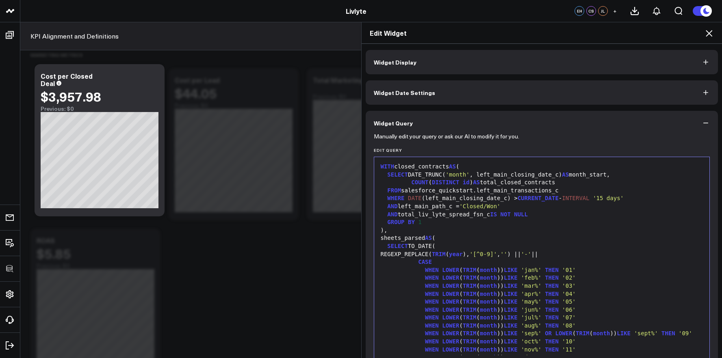
click at [490, 58] on button "Widget Display" at bounding box center [542, 62] width 353 height 24
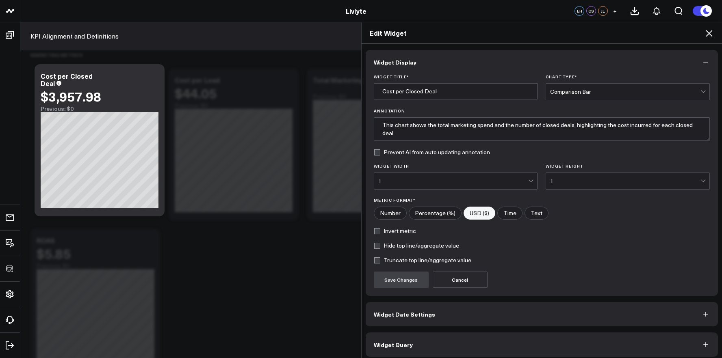
scroll to position [4, 0]
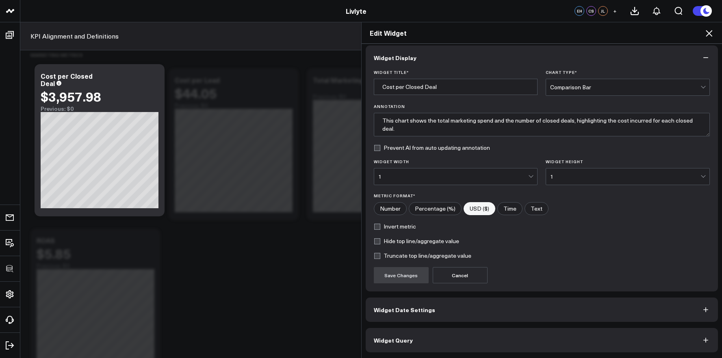
click at [499, 330] on button "Widget Query" at bounding box center [542, 340] width 353 height 24
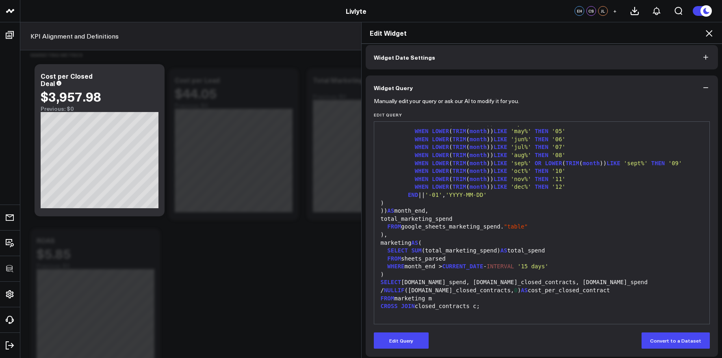
scroll to position [40, 0]
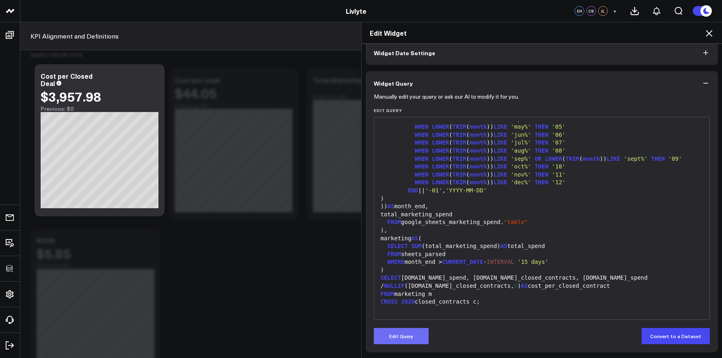
click at [407, 332] on button "Edit Query" at bounding box center [401, 336] width 55 height 16
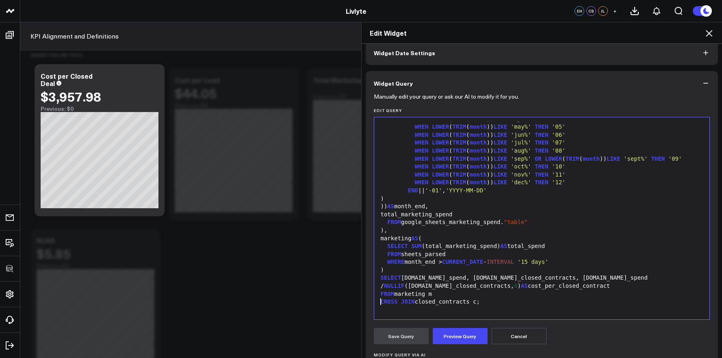
click at [427, 298] on div "CROSS JOIN closed_contracts c;" at bounding box center [542, 302] width 328 height 8
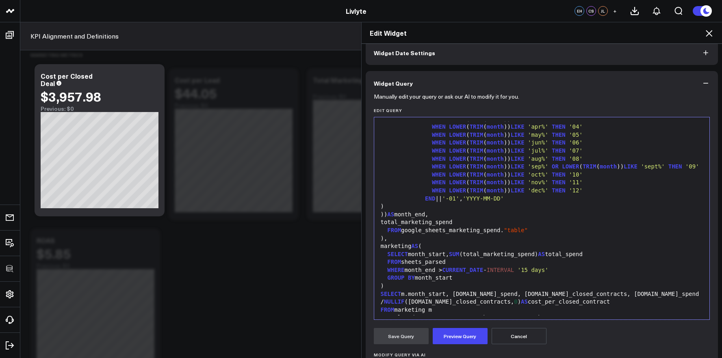
scroll to position [302, 0]
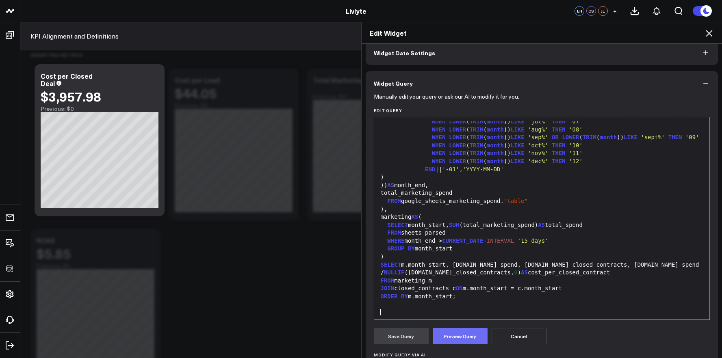
click at [451, 339] on button "Preview Query" at bounding box center [460, 336] width 55 height 16
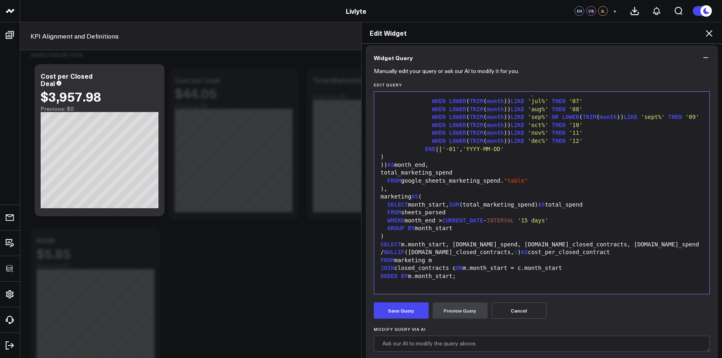
scroll to position [152, 0]
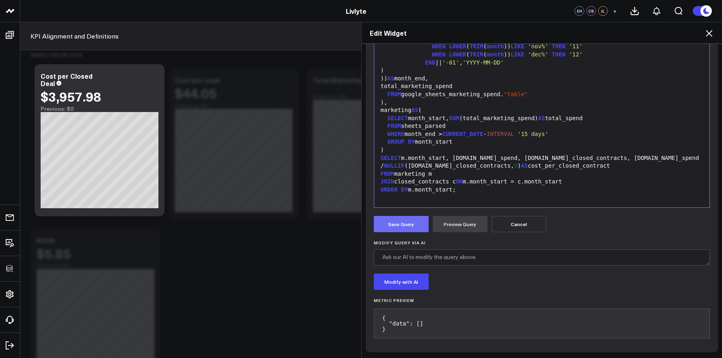
click at [410, 230] on button "Save Query" at bounding box center [401, 224] width 55 height 16
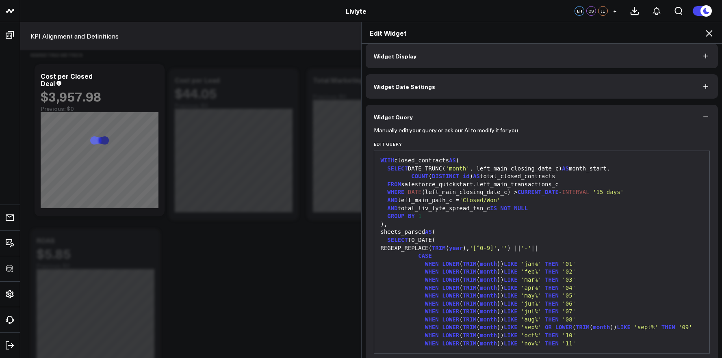
scroll to position [0, 0]
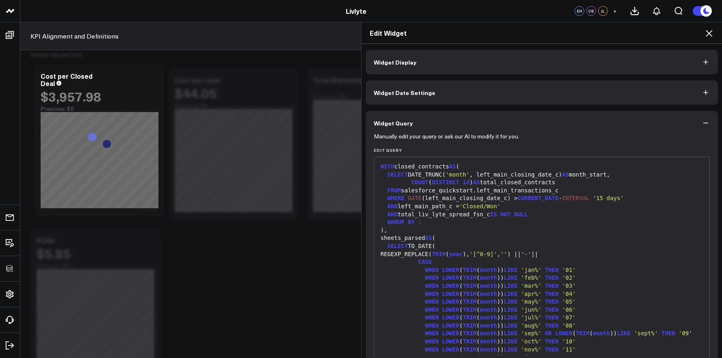
click at [584, 59] on button "Widget Display" at bounding box center [542, 62] width 353 height 24
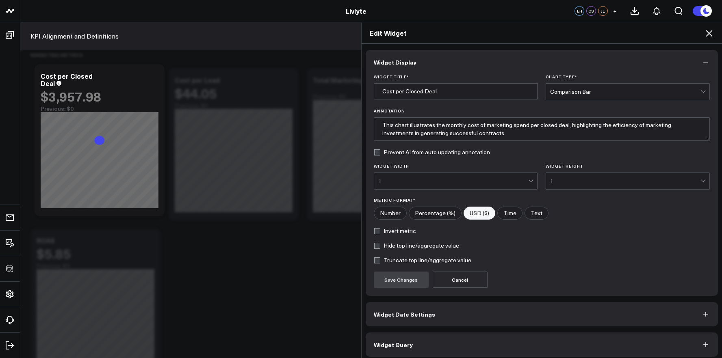
click at [603, 91] on div "Comparison Bar" at bounding box center [625, 92] width 150 height 7
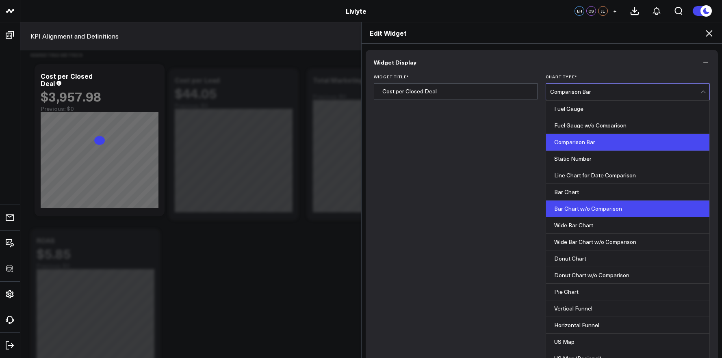
scroll to position [12, 0]
click at [580, 201] on div "Bar Chart w/o Comparison" at bounding box center [627, 209] width 163 height 17
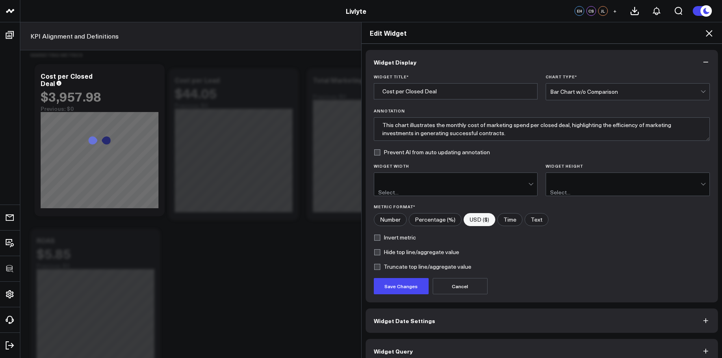
click at [595, 94] on div "Bar Chart w/o Comparison" at bounding box center [625, 92] width 150 height 7
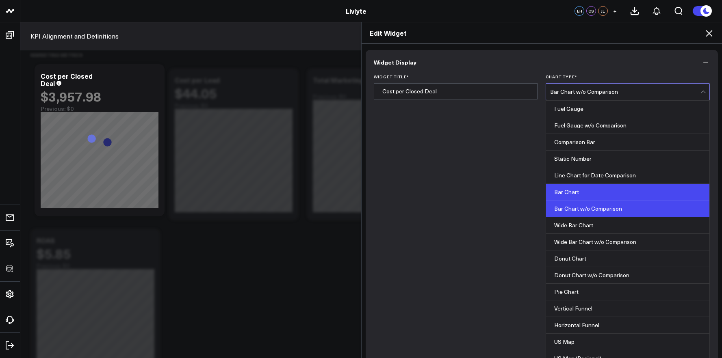
click at [584, 195] on div "Bar Chart" at bounding box center [627, 192] width 163 height 17
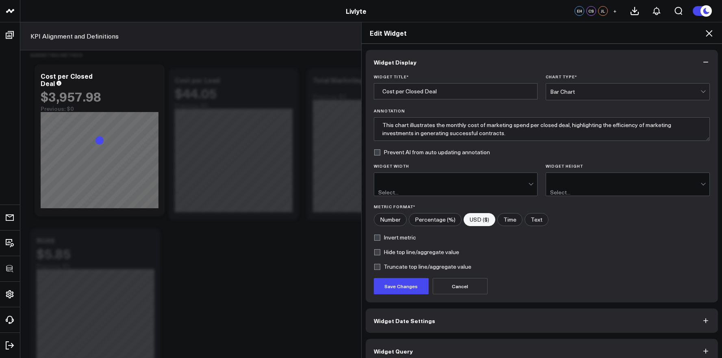
click at [583, 92] on div "Bar Chart" at bounding box center [625, 92] width 150 height 7
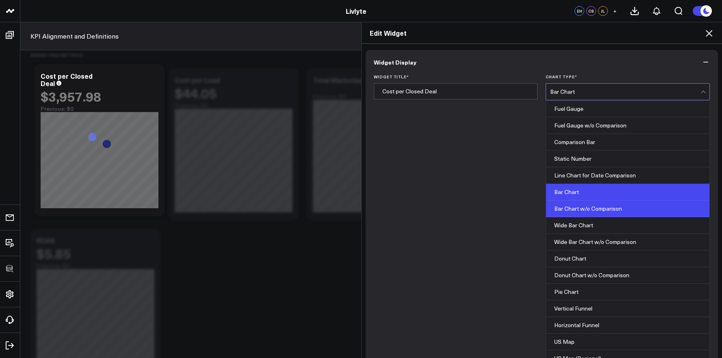
click at [574, 206] on div "Bar Chart w/o Comparison" at bounding box center [627, 209] width 163 height 17
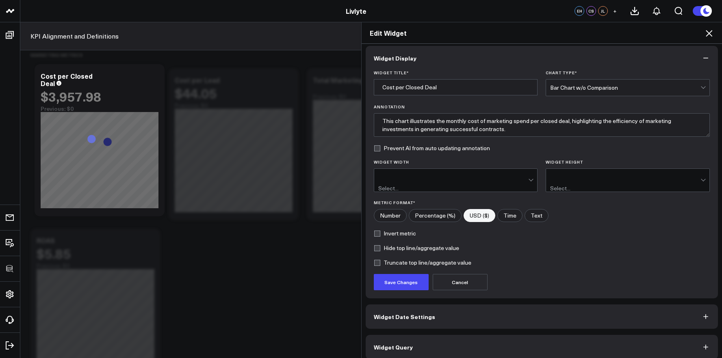
scroll to position [4, 0]
click at [417, 274] on button "Save Changes" at bounding box center [401, 282] width 55 height 16
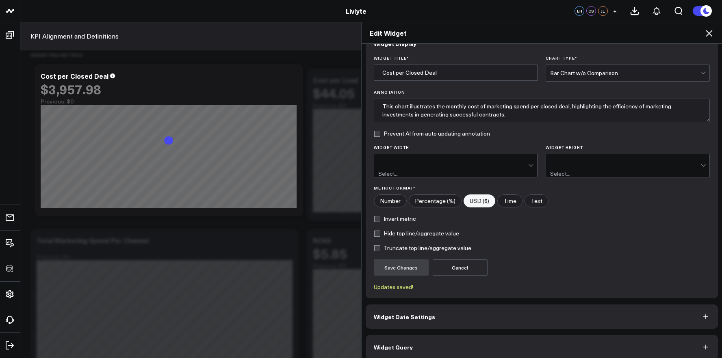
scroll to position [19, 0]
click at [475, 339] on button "Widget Query" at bounding box center [542, 347] width 353 height 24
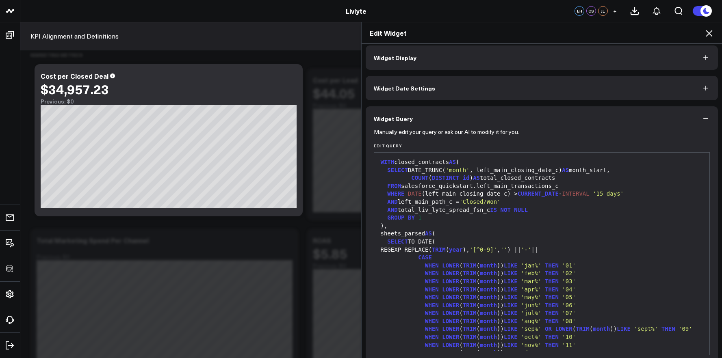
scroll to position [0, 0]
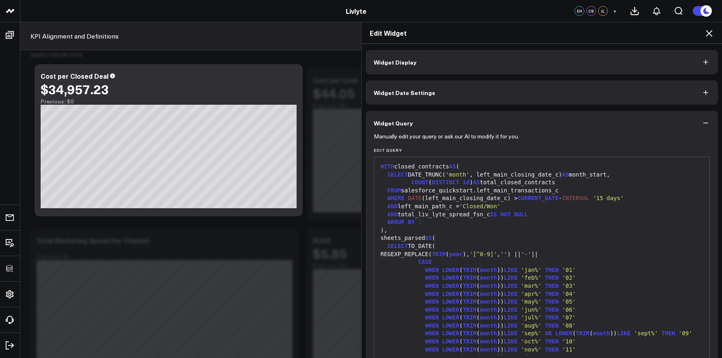
click at [448, 66] on button "Widget Display" at bounding box center [542, 62] width 353 height 24
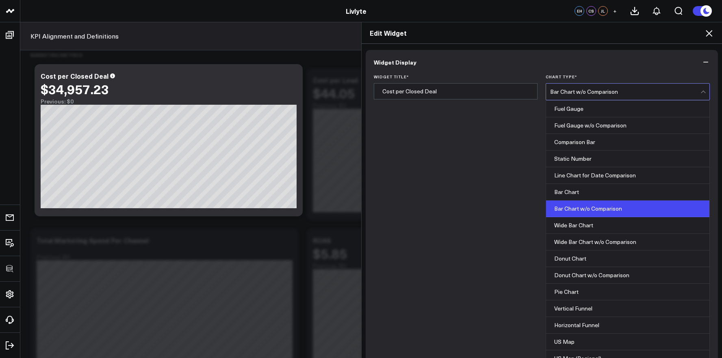
click at [569, 97] on div "Bar Chart w/o Comparison" at bounding box center [625, 92] width 150 height 16
click at [574, 234] on div "Wide Bar Chart w/o Comparison" at bounding box center [627, 242] width 163 height 17
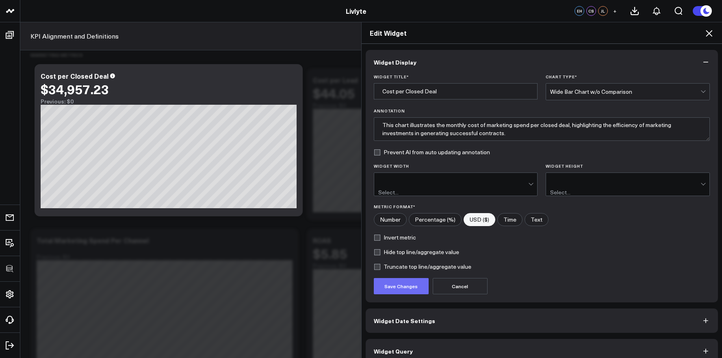
click at [407, 280] on button "Save Changes" at bounding box center [401, 286] width 55 height 16
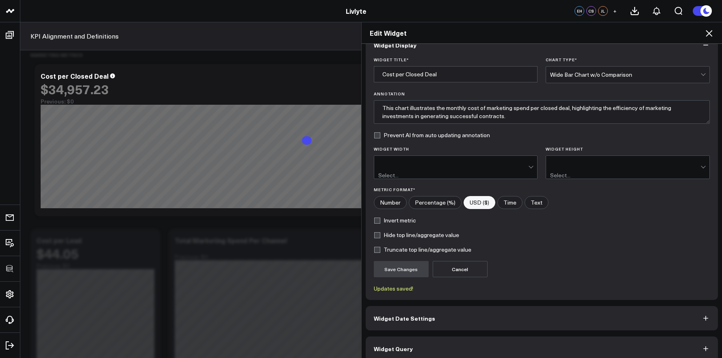
scroll to position [19, 0]
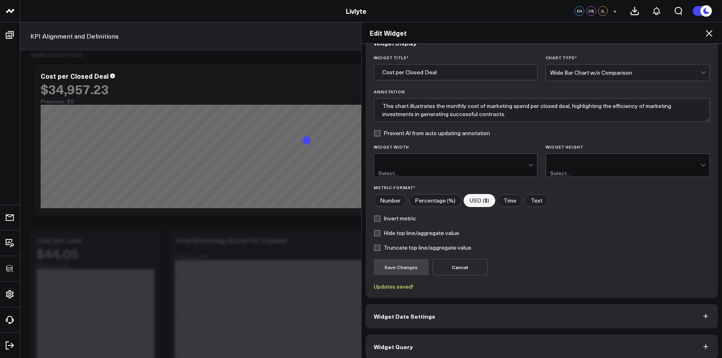
click at [520, 335] on button "Widget Query" at bounding box center [542, 347] width 353 height 24
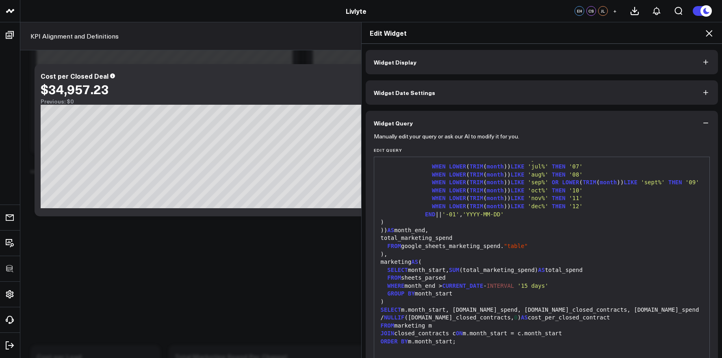
scroll to position [0, 0]
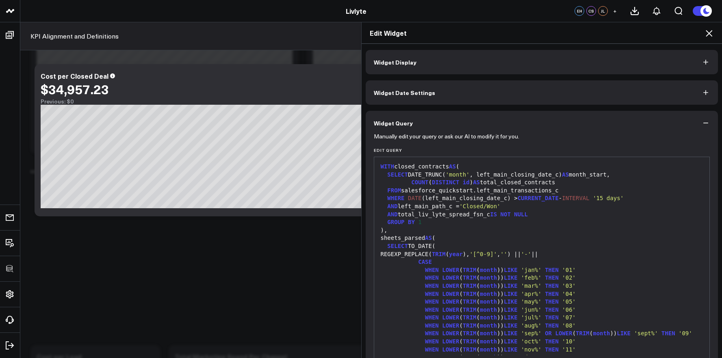
drag, startPoint x: 559, startPoint y: 68, endPoint x: 565, endPoint y: 73, distance: 7.5
click at [559, 68] on button "Widget Display" at bounding box center [542, 62] width 353 height 24
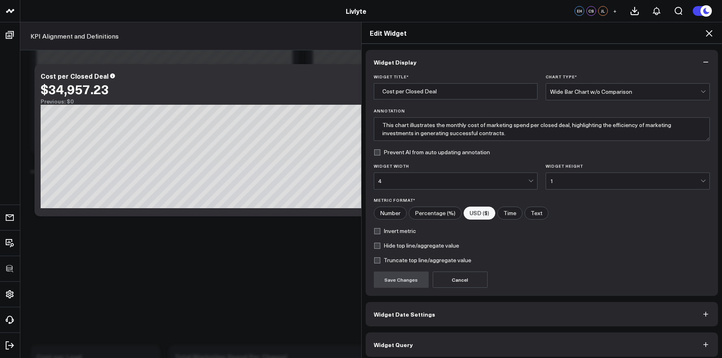
click at [603, 95] on div "Wide Bar Chart w/o Comparison" at bounding box center [625, 92] width 150 height 16
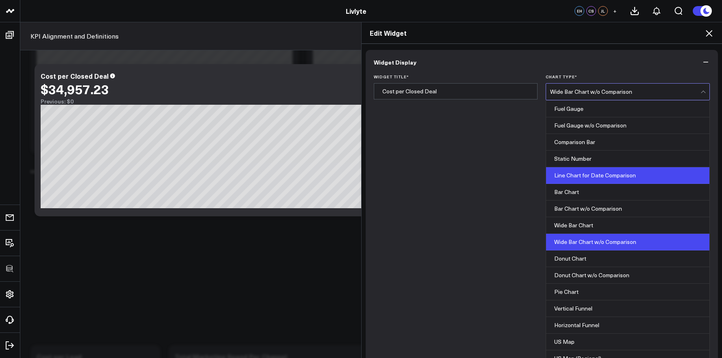
scroll to position [64, 0]
click at [587, 234] on div "Wide Bar Chart w/o Comparison" at bounding box center [627, 242] width 163 height 17
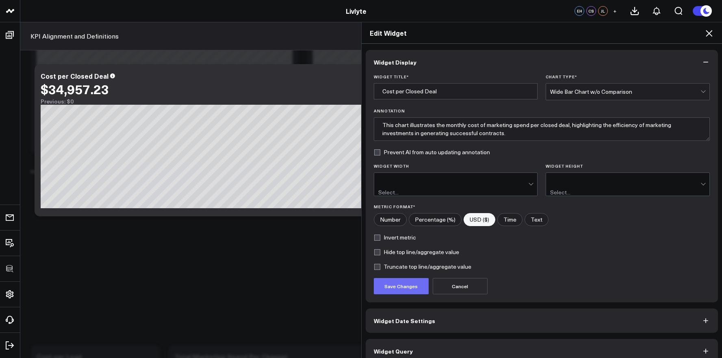
click at [405, 279] on button "Save Changes" at bounding box center [401, 286] width 55 height 16
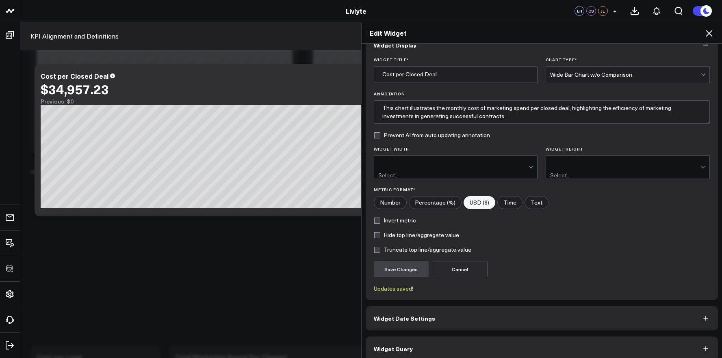
scroll to position [19, 0]
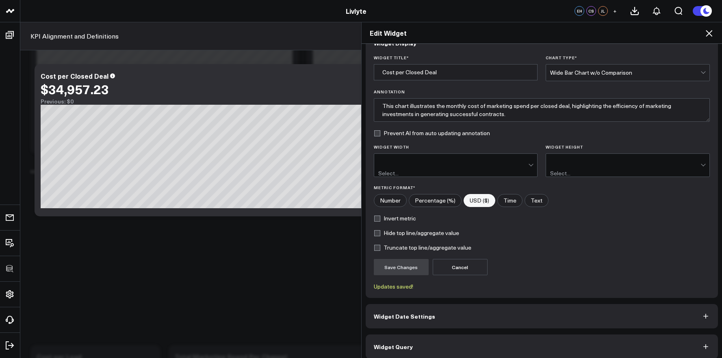
click at [436, 335] on button "Widget Query" at bounding box center [542, 347] width 353 height 24
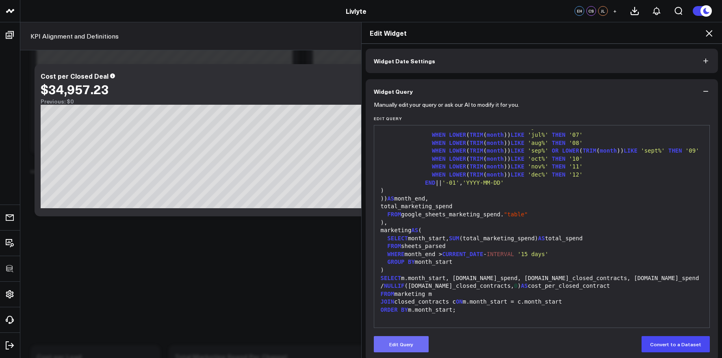
scroll to position [40, 0]
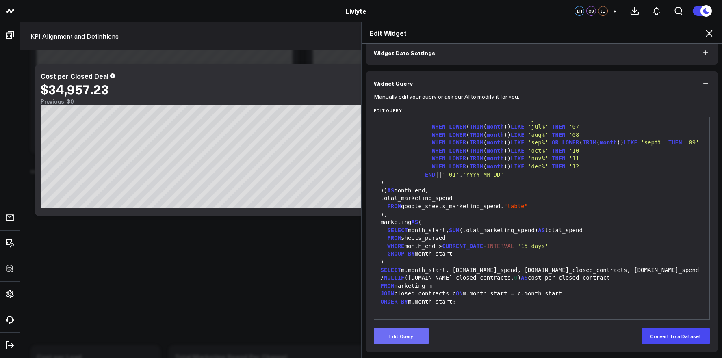
click at [397, 338] on button "Edit Query" at bounding box center [401, 336] width 55 height 16
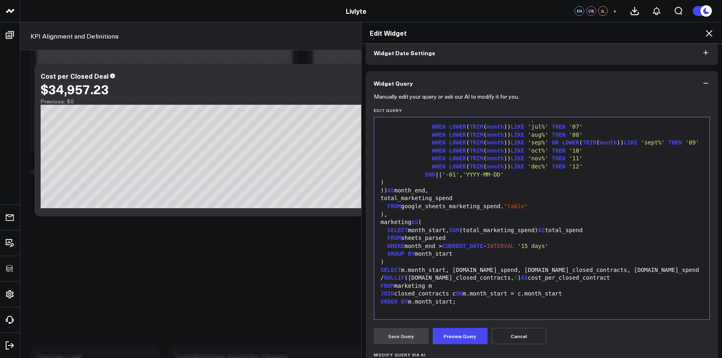
click at [447, 284] on div "FROM marketing m" at bounding box center [542, 286] width 328 height 8
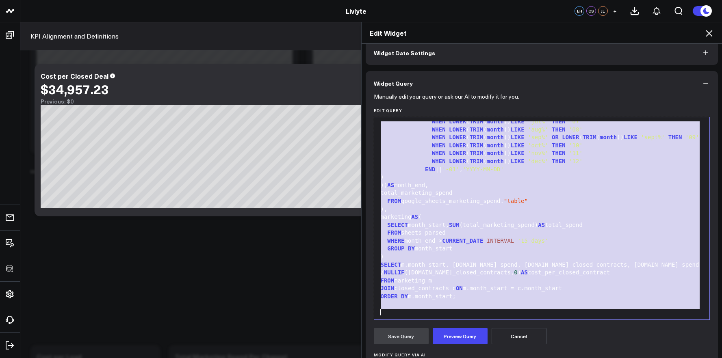
scroll to position [0, 0]
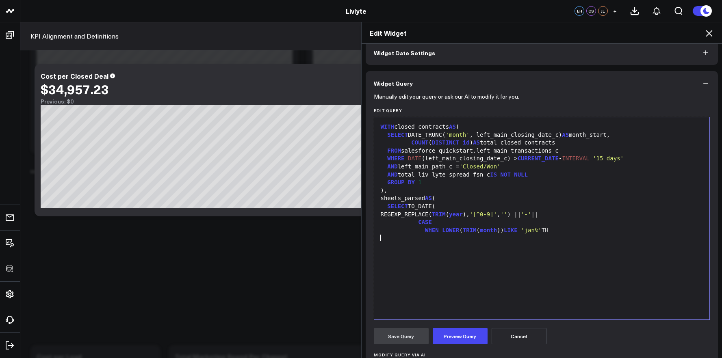
click at [426, 193] on div ")," at bounding box center [542, 191] width 328 height 8
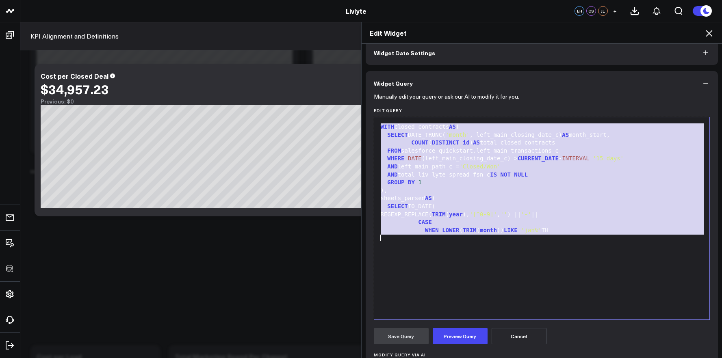
scroll to position [318, 0]
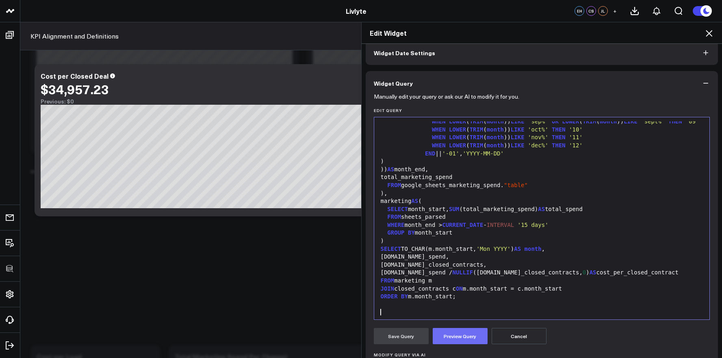
click at [459, 334] on button "Preview Query" at bounding box center [460, 336] width 55 height 16
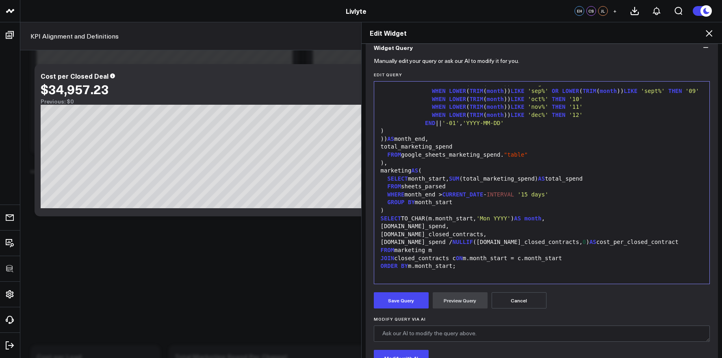
scroll to position [152, 0]
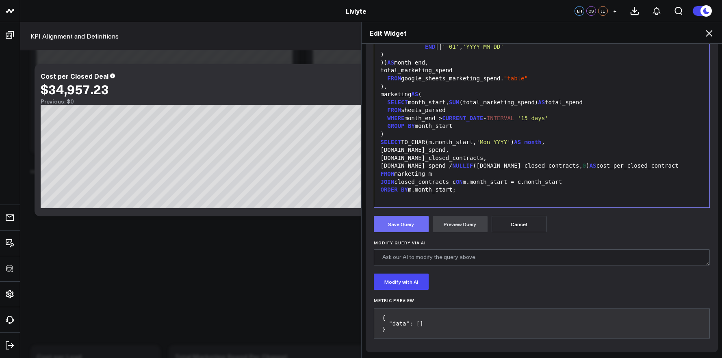
click at [401, 226] on button "Save Query" at bounding box center [401, 224] width 55 height 16
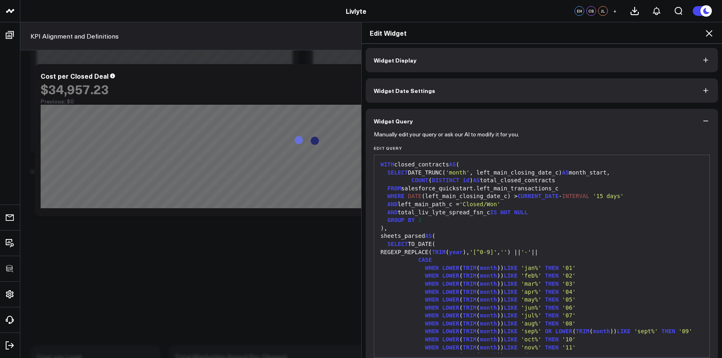
scroll to position [0, 0]
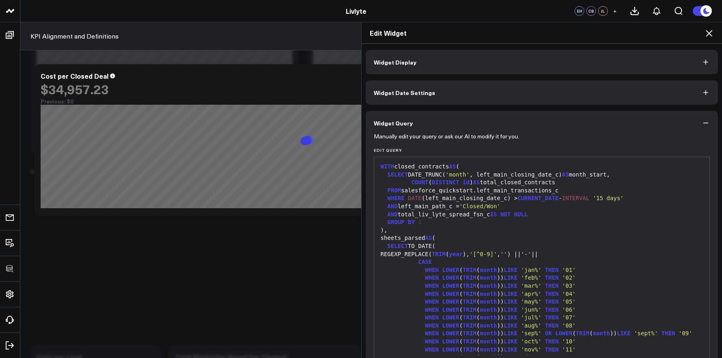
drag, startPoint x: 461, startPoint y: 75, endPoint x: 462, endPoint y: 69, distance: 6.6
click at [461, 75] on div "Widget Display Widget Date Settings Widget Query Manually edit your query or as…" at bounding box center [542, 221] width 353 height 343
click at [462, 69] on button "Widget Display" at bounding box center [542, 62] width 353 height 24
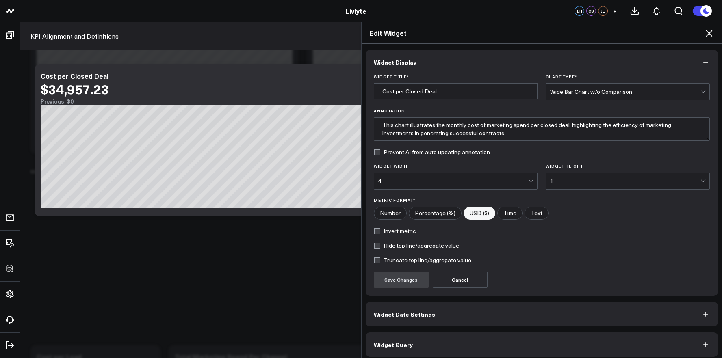
click at [418, 245] on label "Hide top line/aggregate value" at bounding box center [416, 246] width 85 height 7
click at [380, 245] on input "Hide top line/aggregate value" at bounding box center [377, 246] width 7 height 7
checkbox input "true"
click at [403, 277] on button "Save Changes" at bounding box center [401, 280] width 55 height 16
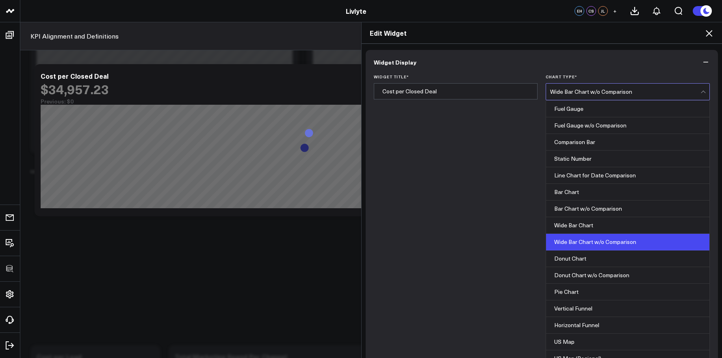
click at [608, 99] on div "Wide Bar Chart w/o Comparison" at bounding box center [625, 92] width 150 height 16
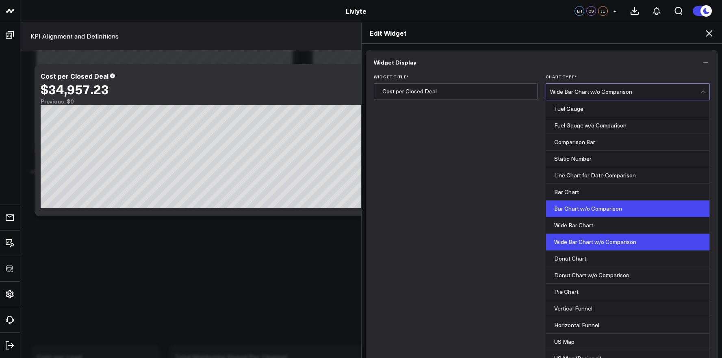
scroll to position [22, 0]
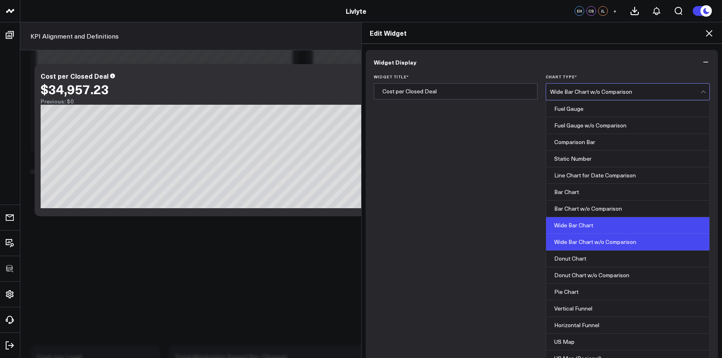
click at [583, 217] on div "Wide Bar Chart" at bounding box center [627, 225] width 163 height 17
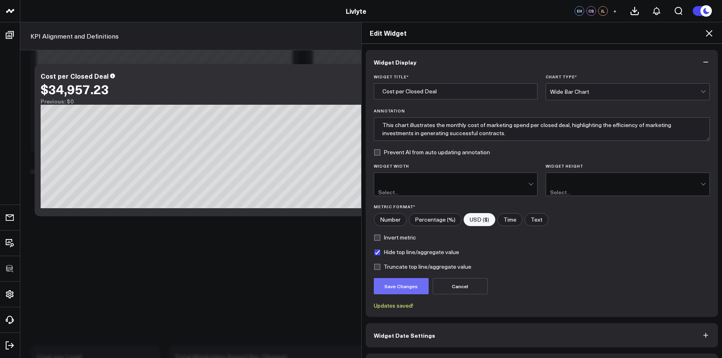
click at [400, 278] on button "Save Changes" at bounding box center [401, 286] width 55 height 16
click at [575, 92] on div "Wide Bar Chart" at bounding box center [625, 92] width 150 height 7
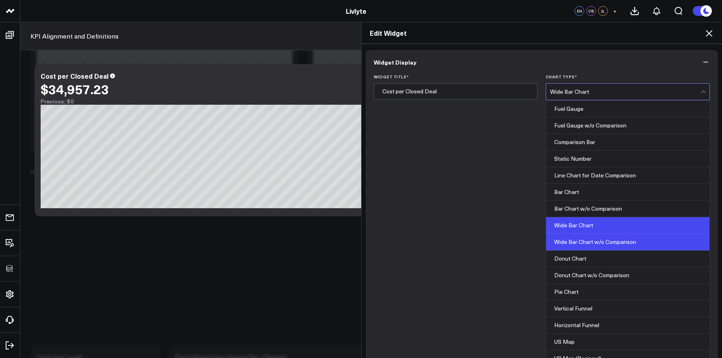
scroll to position [33, 0]
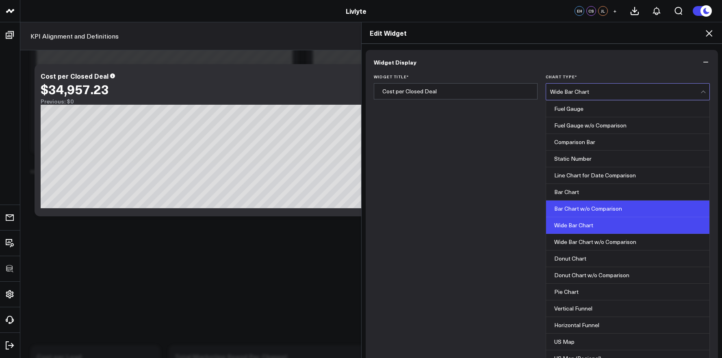
click at [583, 201] on div "Bar Chart w/o Comparison" at bounding box center [627, 209] width 163 height 17
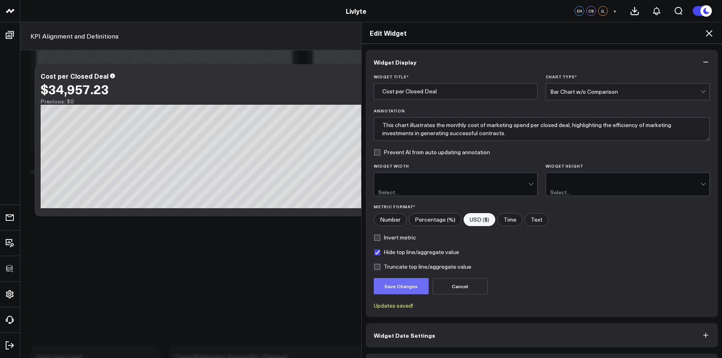
click at [383, 281] on button "Save Changes" at bounding box center [401, 286] width 55 height 16
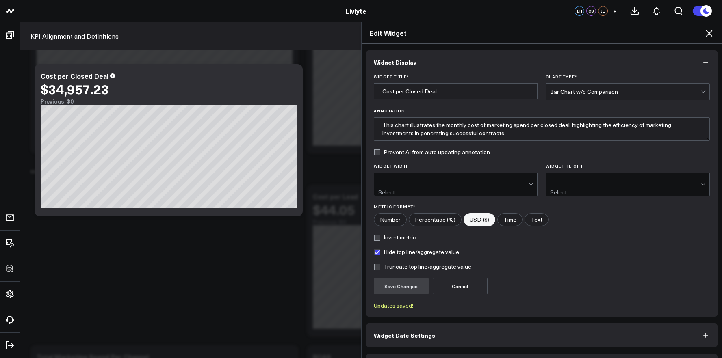
click at [706, 33] on icon at bounding box center [709, 33] width 10 height 10
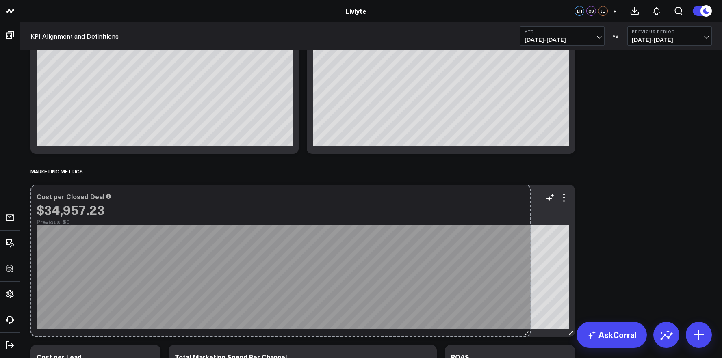
click at [542, 322] on div "Cost per Closed Deal $34,957.23 Previous: $0 So sorry. The query returned no re…" at bounding box center [302, 261] width 544 height 152
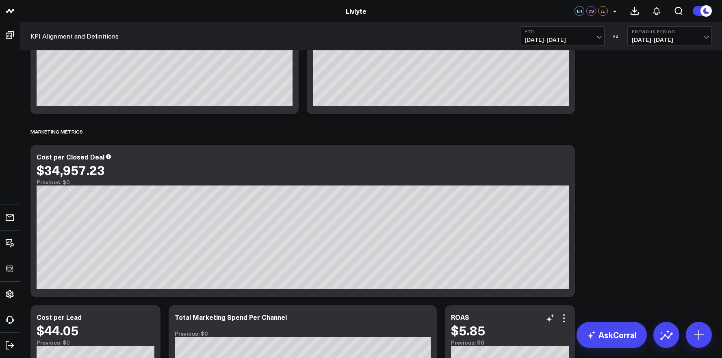
scroll to position [2104, 0]
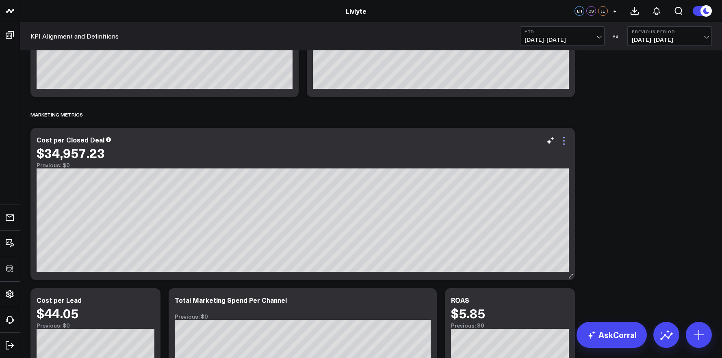
click at [561, 141] on icon at bounding box center [564, 141] width 10 height 10
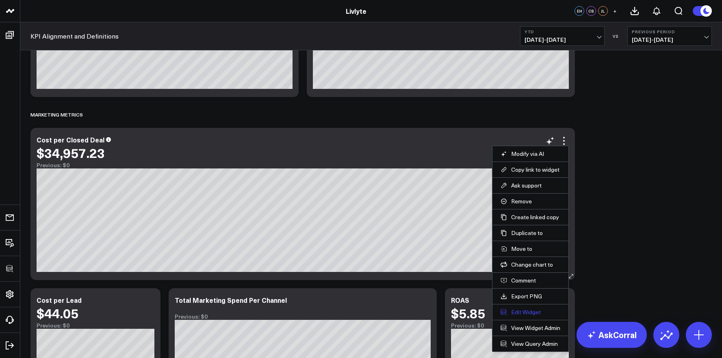
click at [529, 310] on button "Edit Widget" at bounding box center [531, 312] width 60 height 7
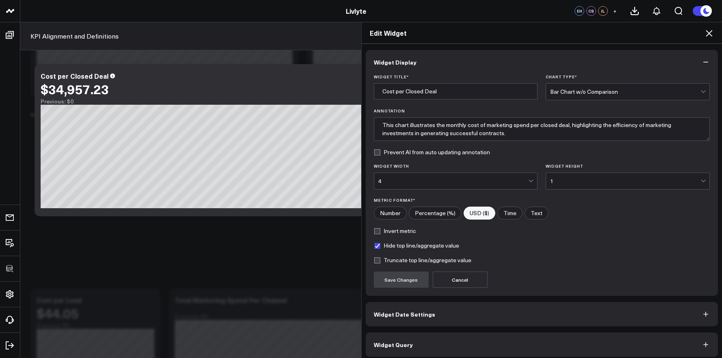
click at [615, 97] on div "Bar Chart w/o Comparison" at bounding box center [625, 92] width 150 height 16
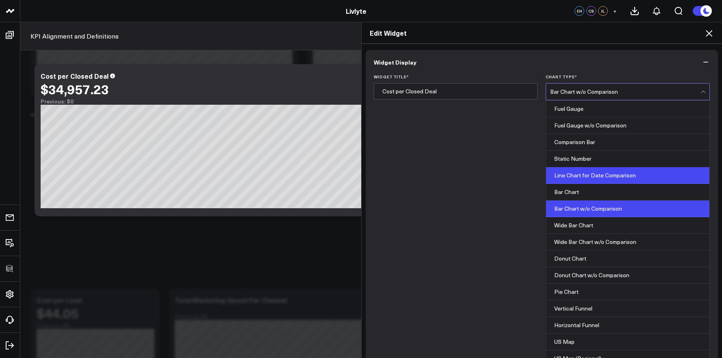
scroll to position [78, 0]
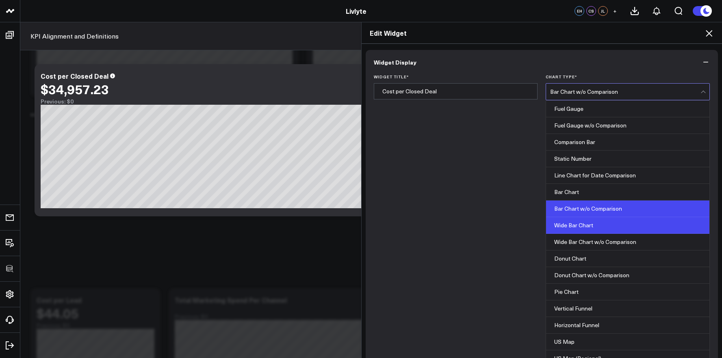
click at [592, 217] on div "Wide Bar Chart" at bounding box center [627, 225] width 163 height 17
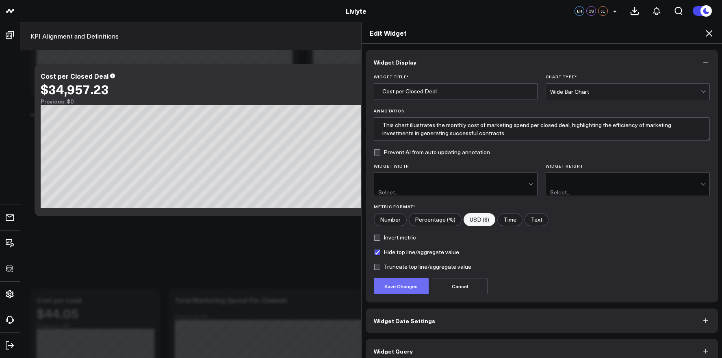
click at [409, 280] on button "Save Changes" at bounding box center [401, 286] width 55 height 16
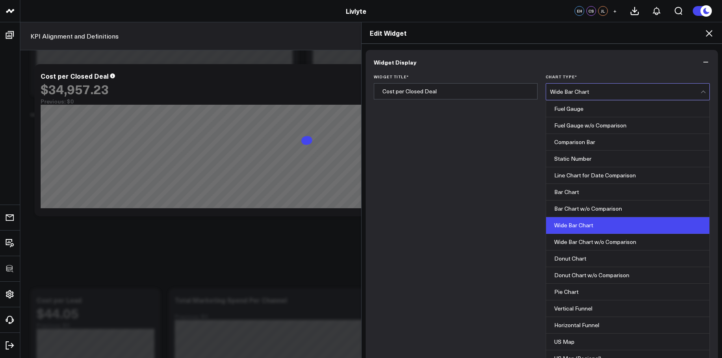
click at [575, 97] on div "Wide Bar Chart" at bounding box center [625, 92] width 150 height 16
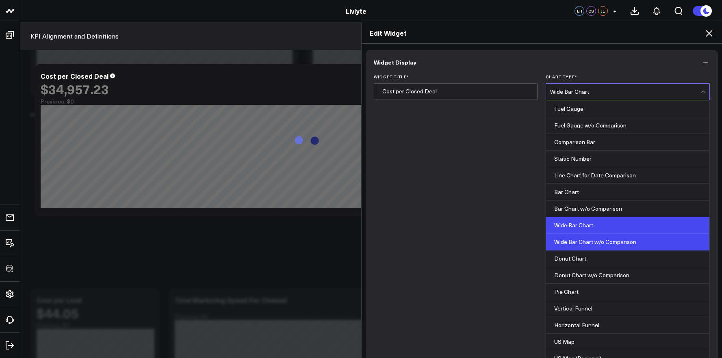
click at [569, 234] on div "Wide Bar Chart w/o Comparison" at bounding box center [627, 242] width 163 height 17
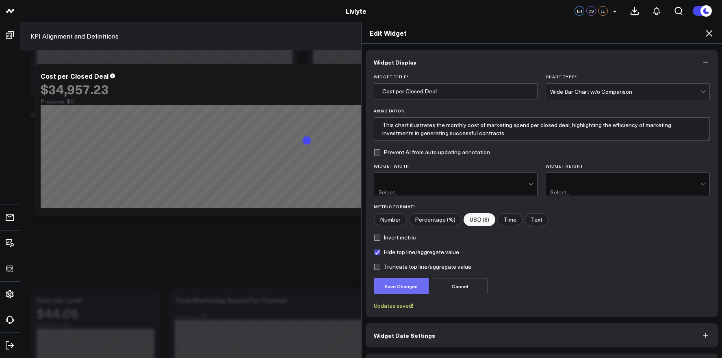
click at [419, 278] on button "Save Changes" at bounding box center [401, 286] width 55 height 16
click at [172, 258] on div "Edit Widget Widget Display Widget Title * Cost per Closed Deal Chart Type * Wid…" at bounding box center [361, 190] width 722 height 336
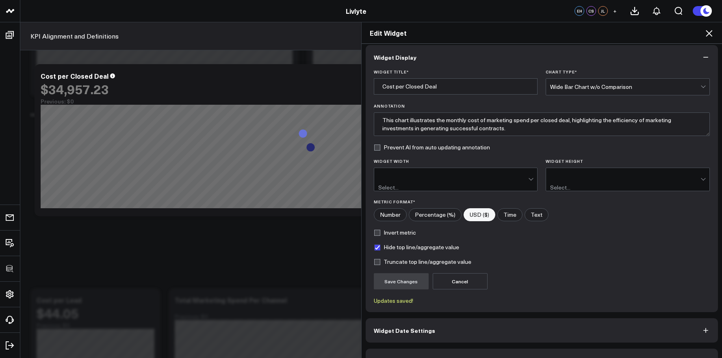
scroll to position [7, 0]
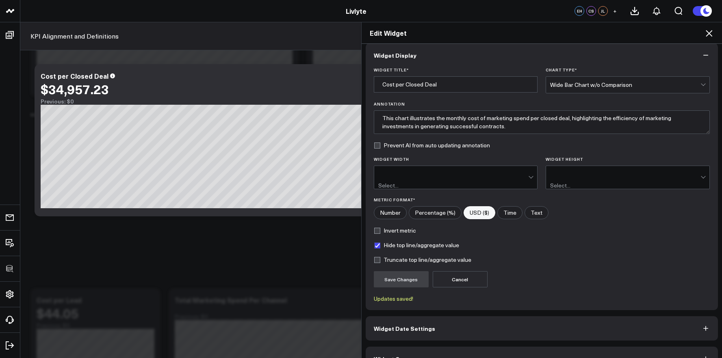
click at [706, 30] on icon at bounding box center [709, 33] width 7 height 7
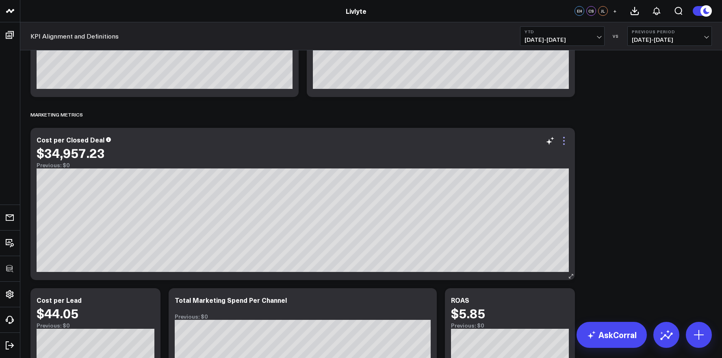
click at [563, 140] on icon at bounding box center [564, 141] width 2 height 2
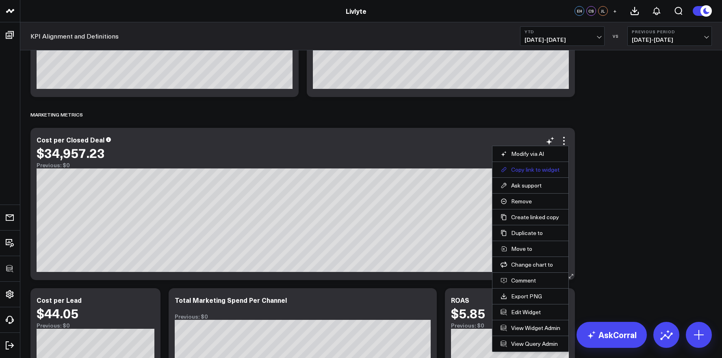
click at [527, 171] on button "Copy link to widget" at bounding box center [531, 169] width 60 height 7
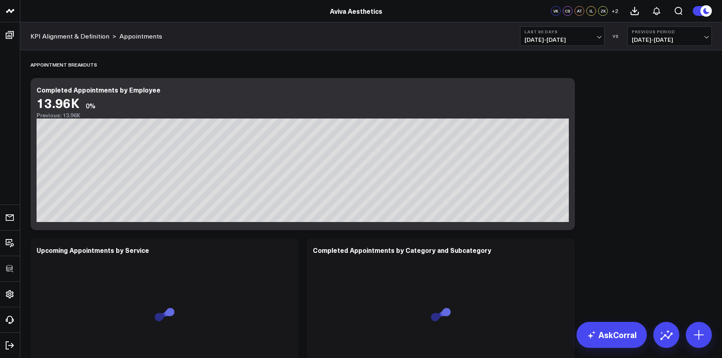
scroll to position [2087, 0]
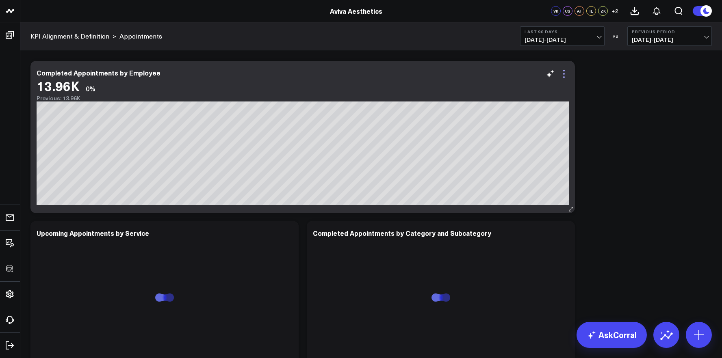
click at [563, 76] on icon at bounding box center [564, 74] width 10 height 10
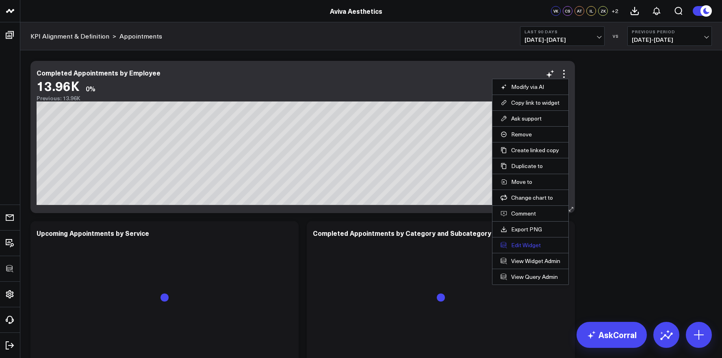
click at [526, 243] on button "Edit Widget" at bounding box center [531, 245] width 60 height 7
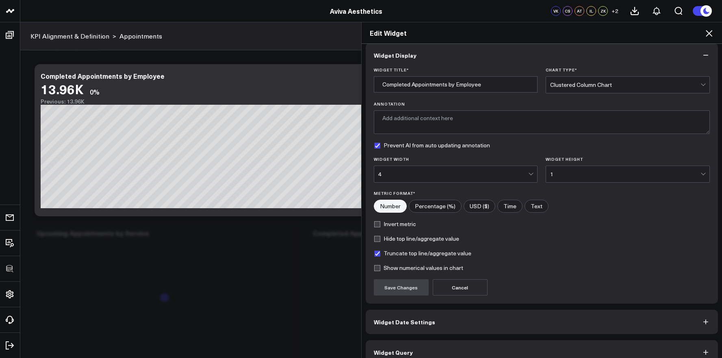
scroll to position [19, 0]
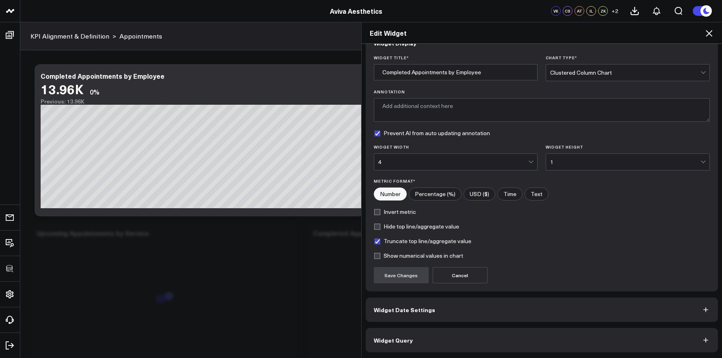
click at [565, 340] on button "Widget Query" at bounding box center [542, 340] width 353 height 24
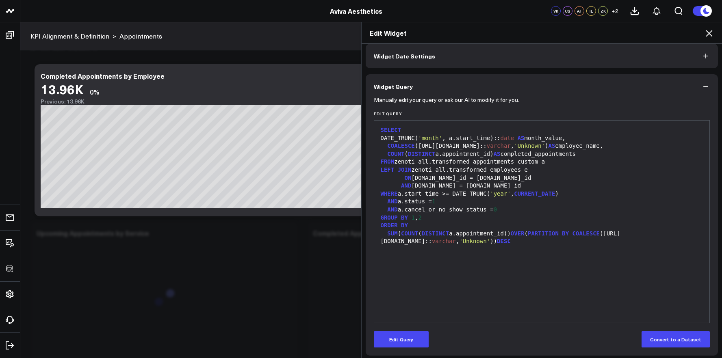
scroll to position [40, 0]
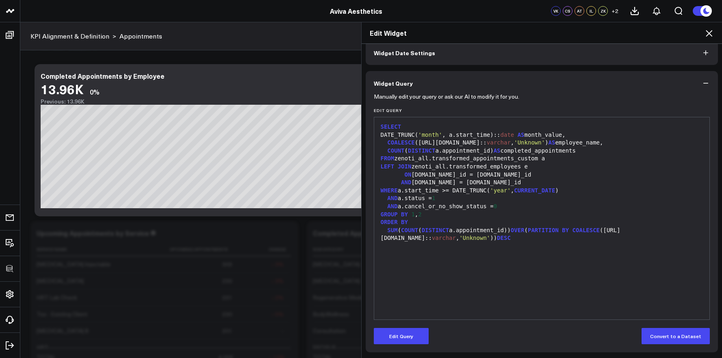
click at [709, 35] on icon at bounding box center [709, 33] width 10 height 10
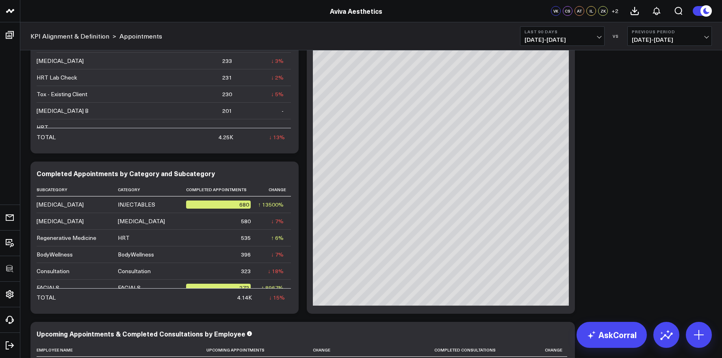
scroll to position [2302, 0]
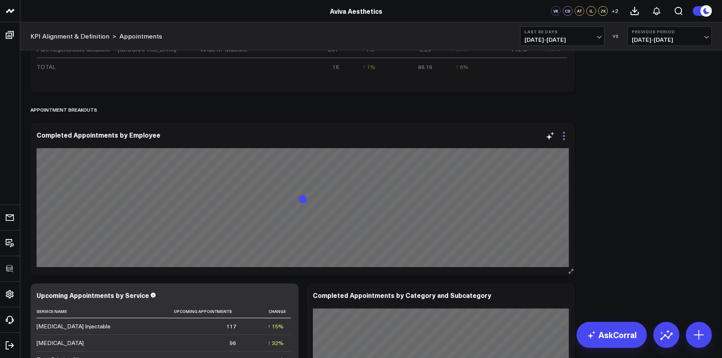
click at [561, 134] on icon at bounding box center [564, 136] width 10 height 10
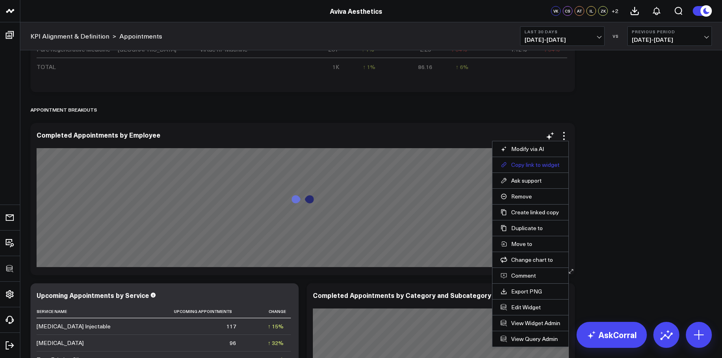
click at [549, 164] on button "Copy link to widget" at bounding box center [531, 164] width 60 height 7
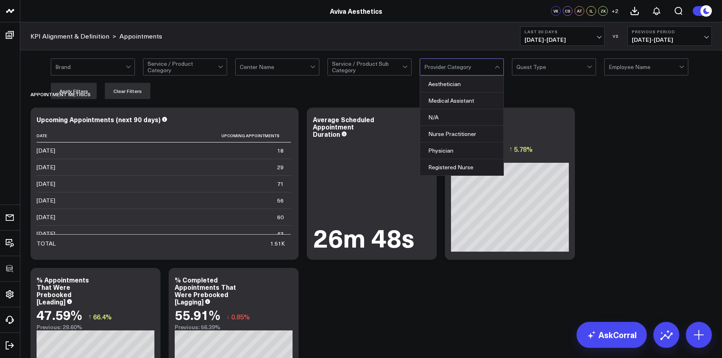
click at [495, 67] on div at bounding box center [498, 67] width 7 height 16
click at [364, 63] on div at bounding box center [367, 67] width 70 height 16
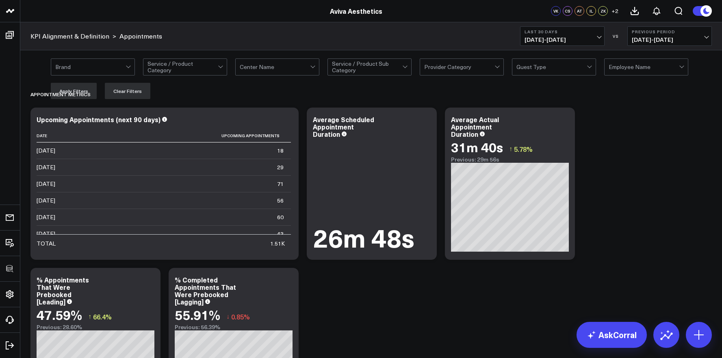
click at [258, 53] on div "Brand Service / Product Category Center Name Service / Product Sub Category Pro…" at bounding box center [371, 78] width 702 height 57
click at [209, 68] on div at bounding box center [182, 67] width 70 height 16
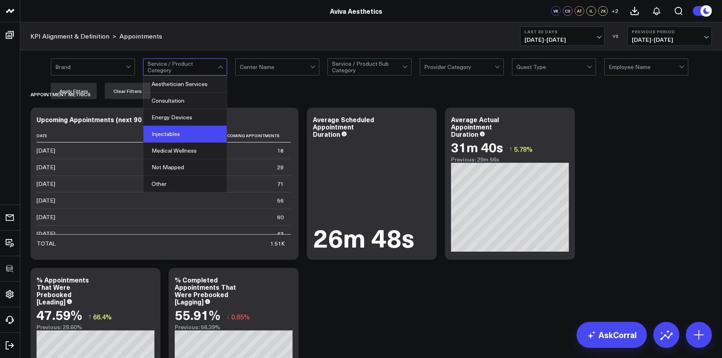
click at [195, 134] on div "Injectables" at bounding box center [184, 134] width 83 height 17
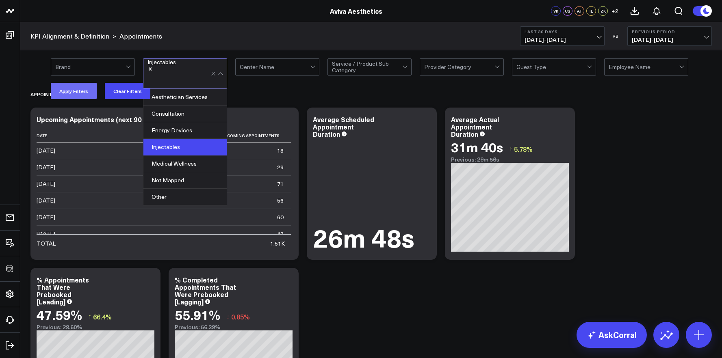
click at [87, 95] on button "Apply Filters" at bounding box center [74, 91] width 46 height 16
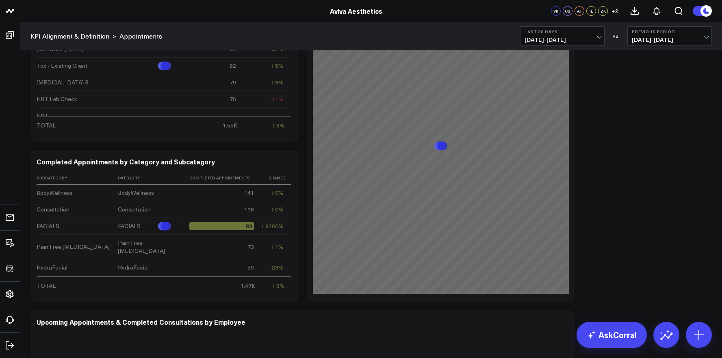
scroll to position [2245, 0]
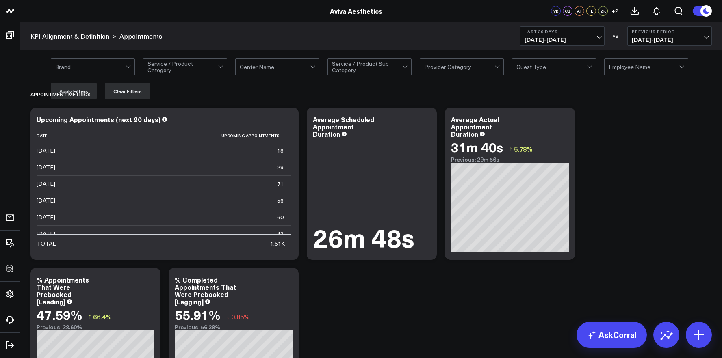
click at [451, 69] on div at bounding box center [459, 67] width 70 height 16
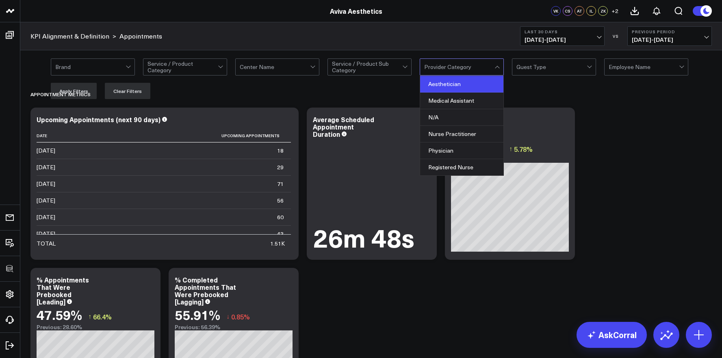
click at [451, 86] on div "Aesthetician" at bounding box center [461, 84] width 83 height 17
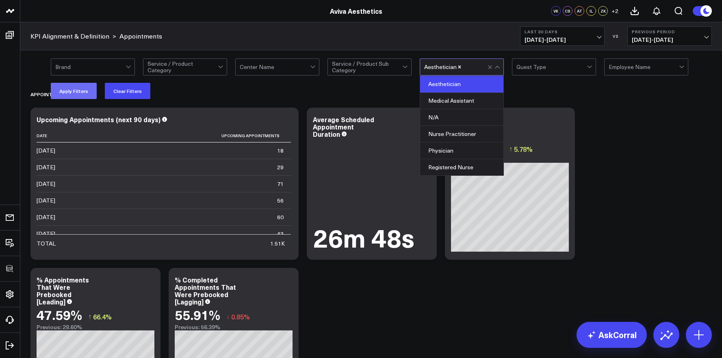
click at [69, 99] on button "Apply Filters" at bounding box center [74, 91] width 46 height 16
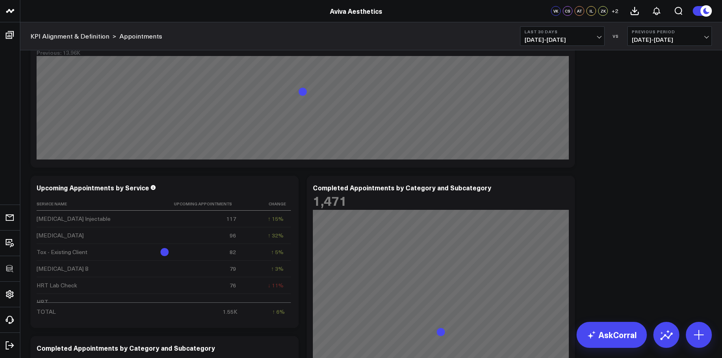
scroll to position [2132, 0]
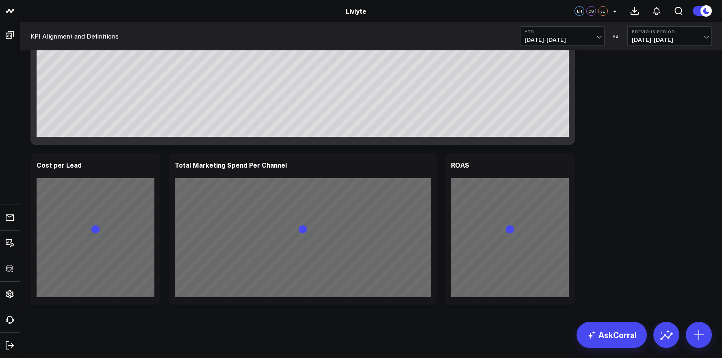
scroll to position [2054, 0]
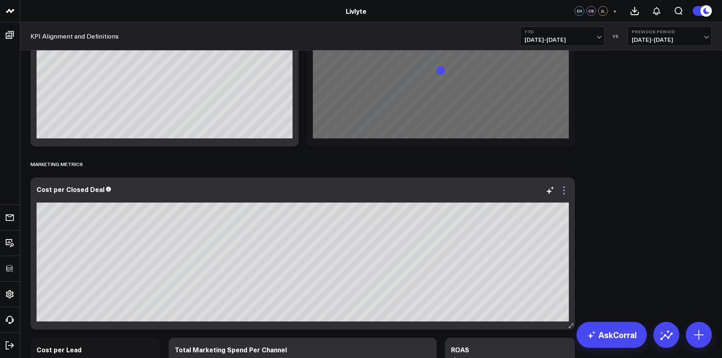
click at [564, 190] on icon at bounding box center [564, 191] width 2 height 2
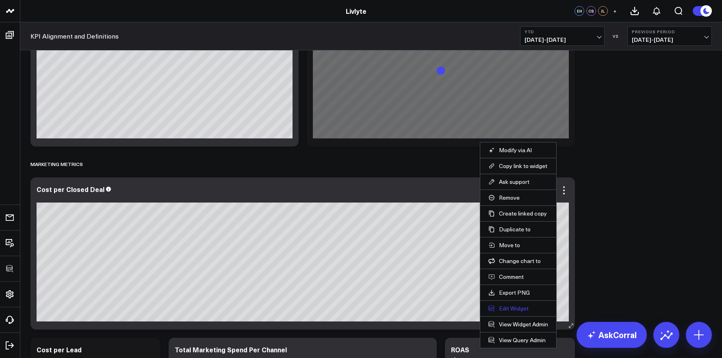
click at [507, 306] on button "Edit Widget" at bounding box center [518, 308] width 60 height 7
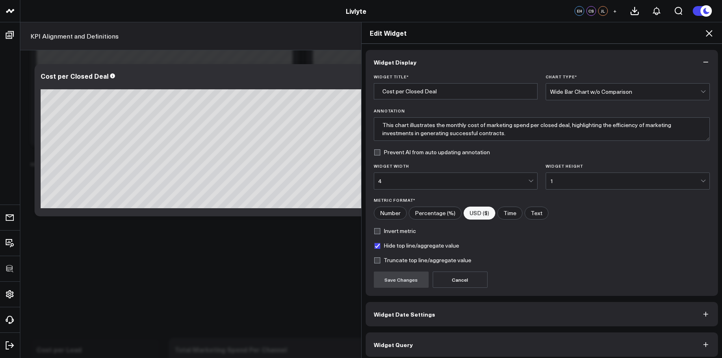
click at [708, 26] on div "Edit Widget" at bounding box center [542, 33] width 361 height 22
click at [707, 30] on icon at bounding box center [709, 33] width 10 height 10
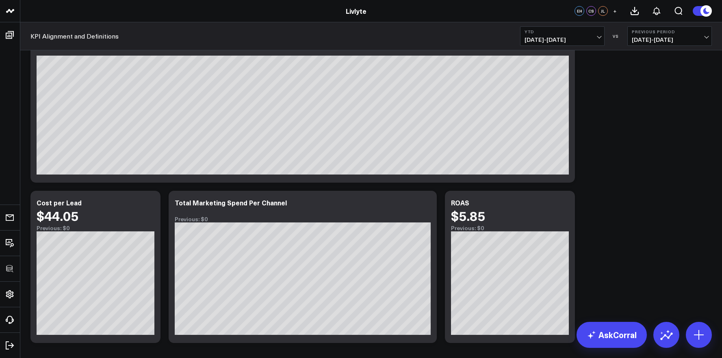
scroll to position [2217, 0]
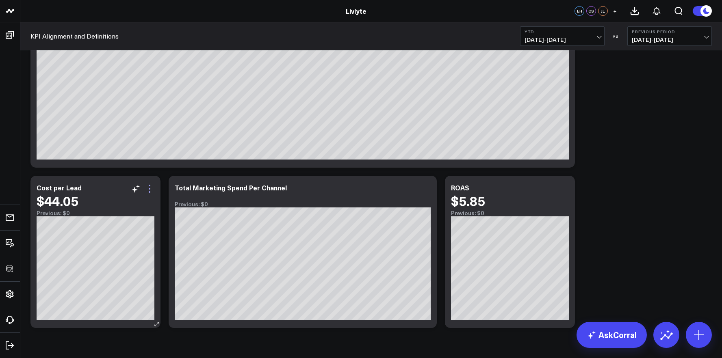
click at [151, 191] on icon at bounding box center [150, 189] width 10 height 10
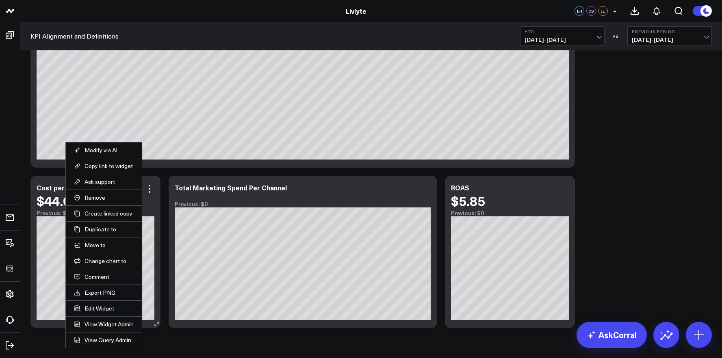
click at [102, 312] on li "Edit Widget" at bounding box center [104, 309] width 76 height 16
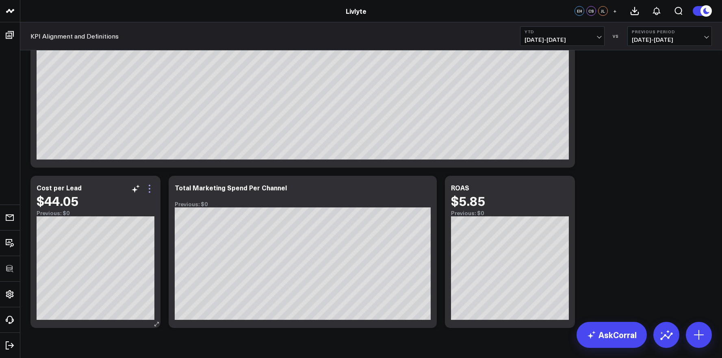
click at [152, 190] on icon at bounding box center [150, 189] width 10 height 10
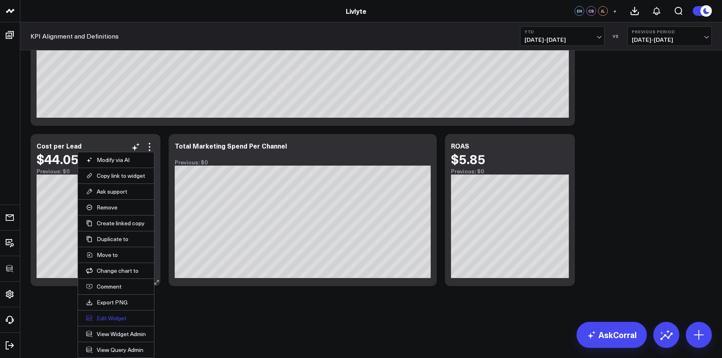
click at [119, 318] on button "Edit Widget" at bounding box center [116, 318] width 60 height 7
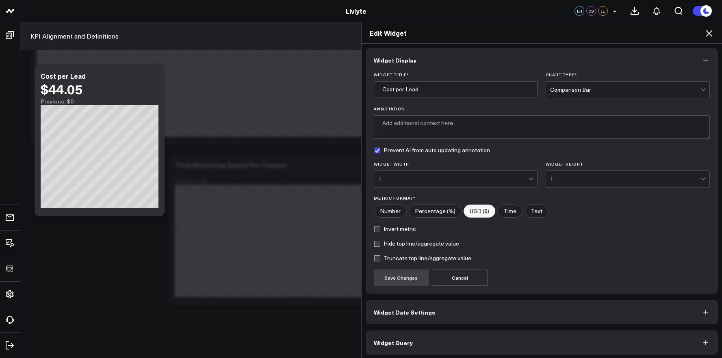
scroll to position [4, 0]
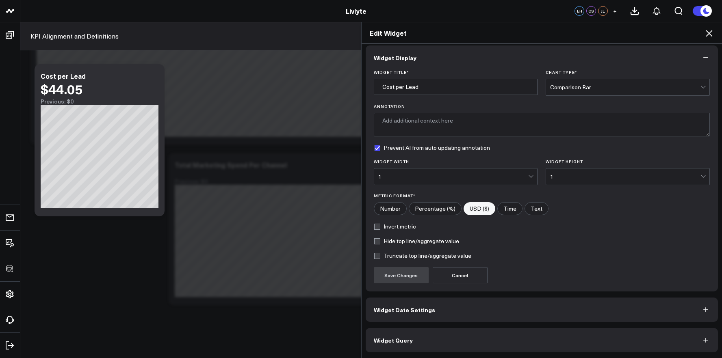
click at [428, 344] on button "Widget Query" at bounding box center [542, 340] width 353 height 24
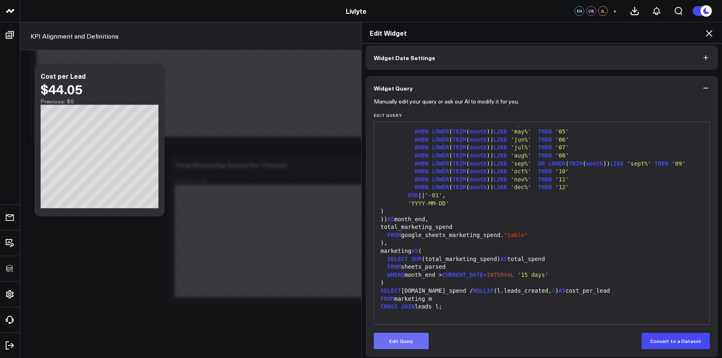
scroll to position [40, 0]
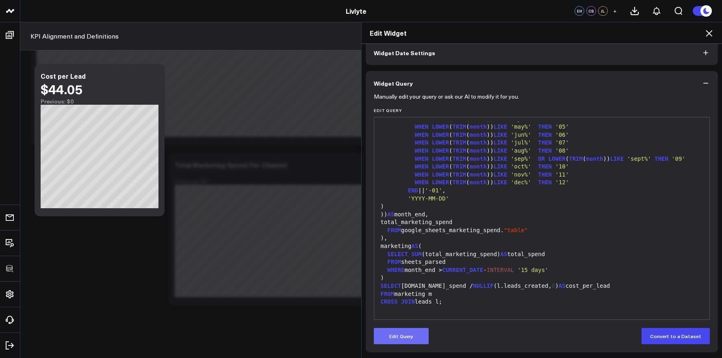
click at [388, 336] on button "Edit Query" at bounding box center [401, 336] width 55 height 16
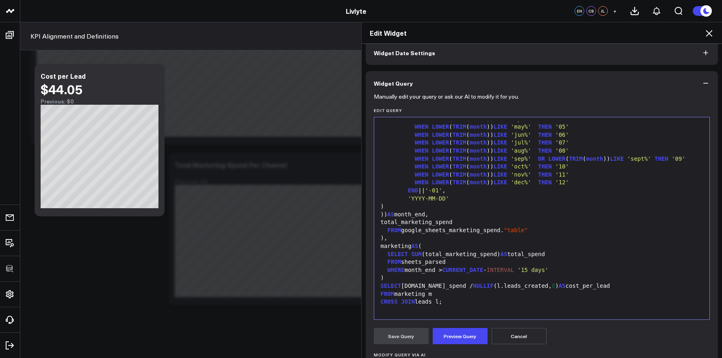
click at [445, 295] on div "FROM marketing m" at bounding box center [542, 295] width 328 height 8
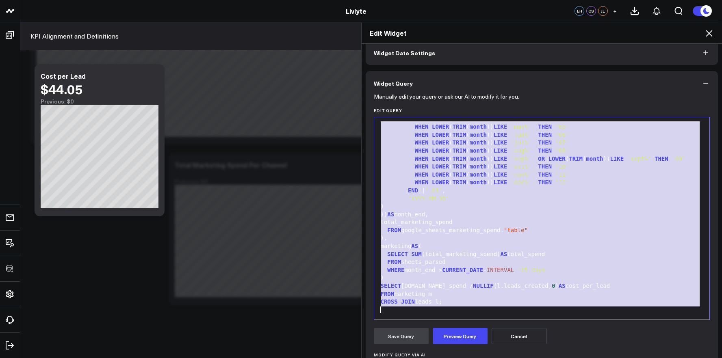
copy div "WITH leads AS ( SELECT ( SELECT COUNT (*) FROM salesforce_quickstart.lead WHERE…"
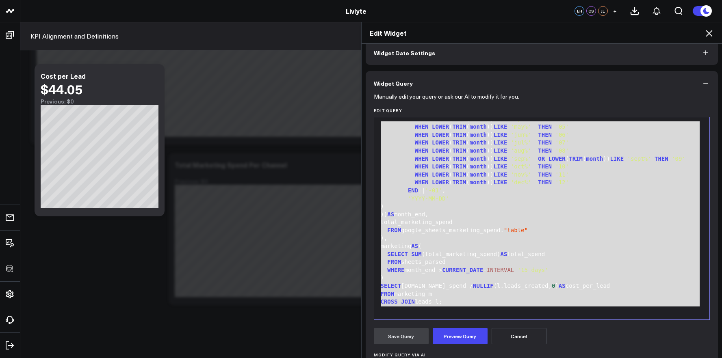
click at [714, 33] on icon at bounding box center [709, 33] width 10 height 10
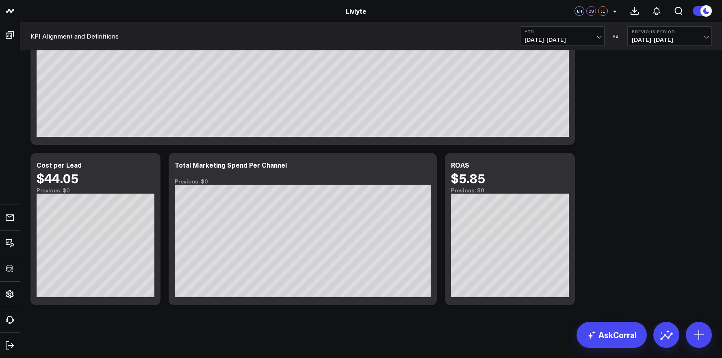
click at [569, 41] on span "[DATE] - [DATE]" at bounding box center [563, 40] width 76 height 7
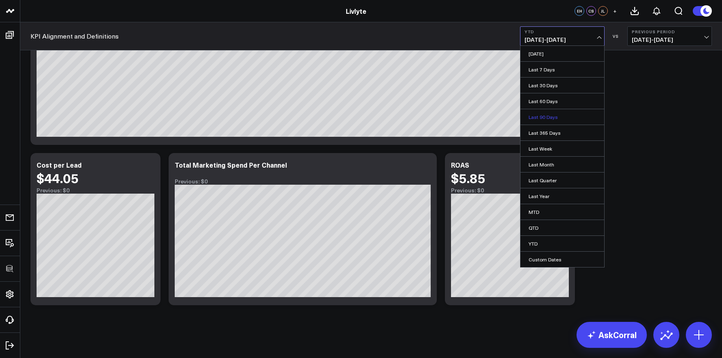
click at [563, 117] on link "Last 90 Days" at bounding box center [563, 116] width 84 height 15
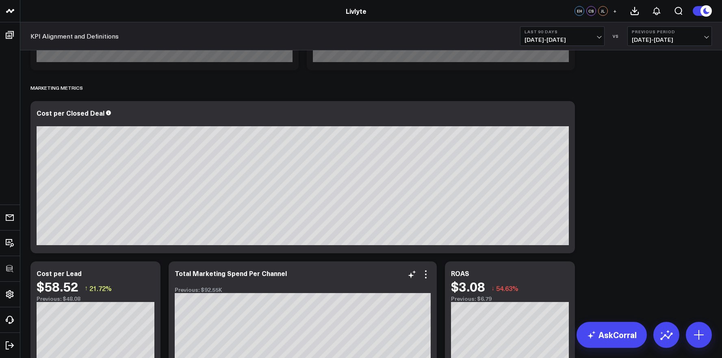
scroll to position [2120, 0]
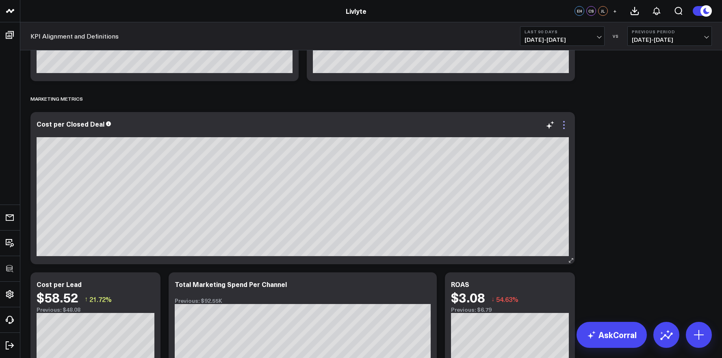
click at [566, 124] on icon at bounding box center [564, 125] width 10 height 10
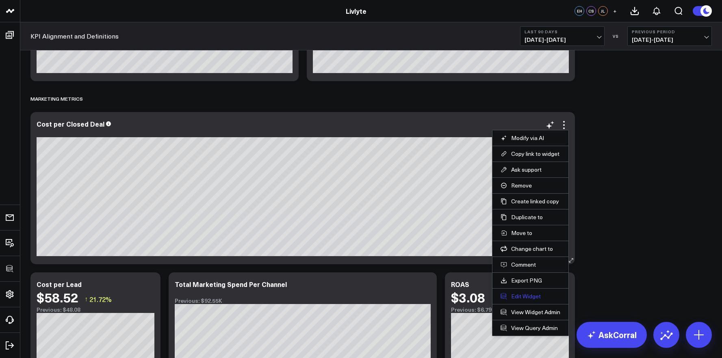
click at [523, 294] on button "Edit Widget" at bounding box center [531, 296] width 60 height 7
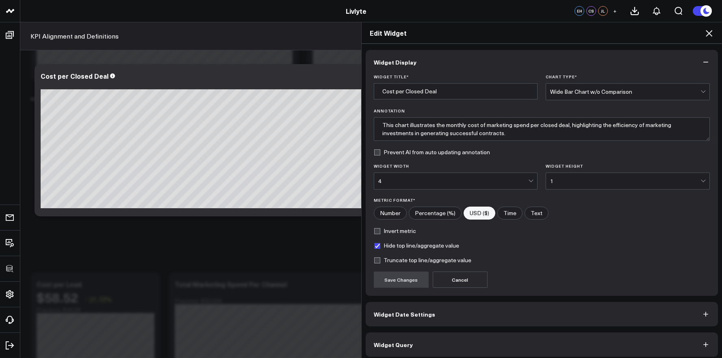
click at [586, 90] on div "Wide Bar Chart w/o Comparison" at bounding box center [625, 92] width 150 height 7
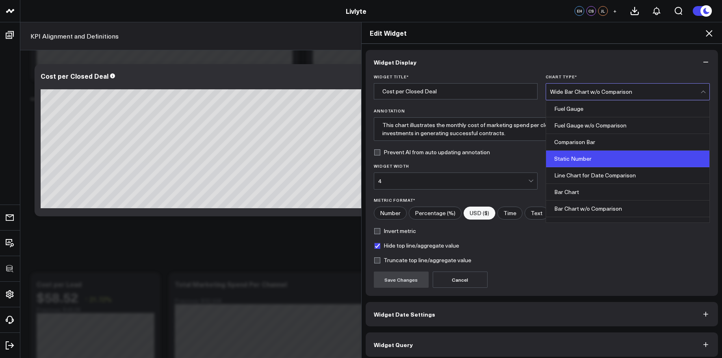
scroll to position [33, 0]
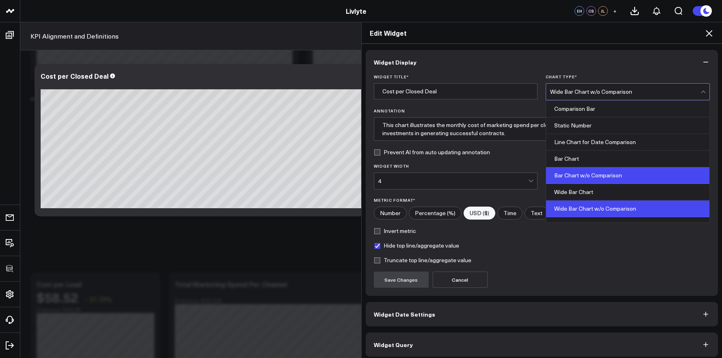
click at [583, 176] on div "Bar Chart w/o Comparison" at bounding box center [627, 175] width 163 height 17
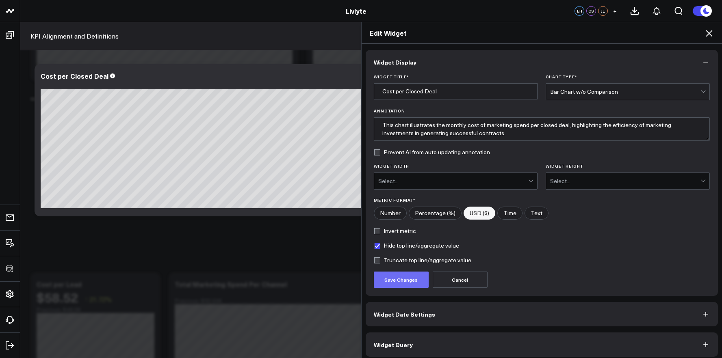
click at [406, 278] on button "Save Changes" at bounding box center [401, 280] width 55 height 16
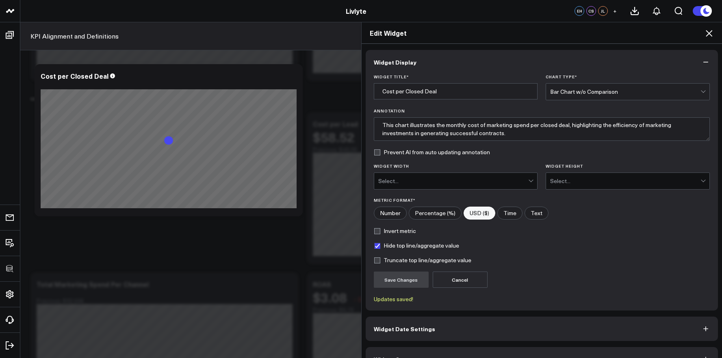
click at [708, 37] on icon at bounding box center [709, 33] width 10 height 10
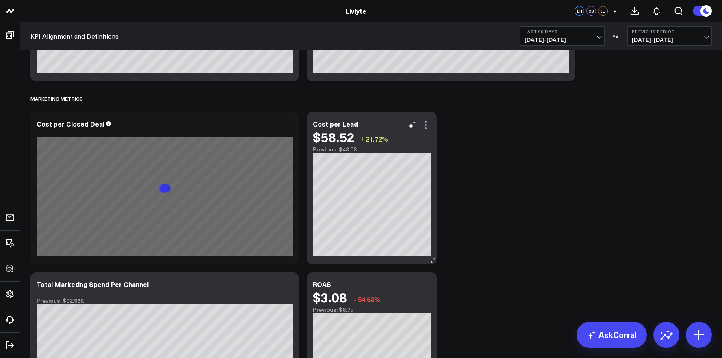
click at [423, 126] on icon at bounding box center [426, 125] width 10 height 10
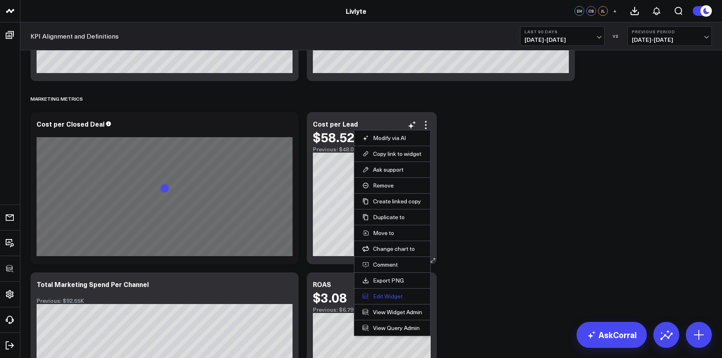
click at [375, 293] on button "Edit Widget" at bounding box center [392, 296] width 60 height 7
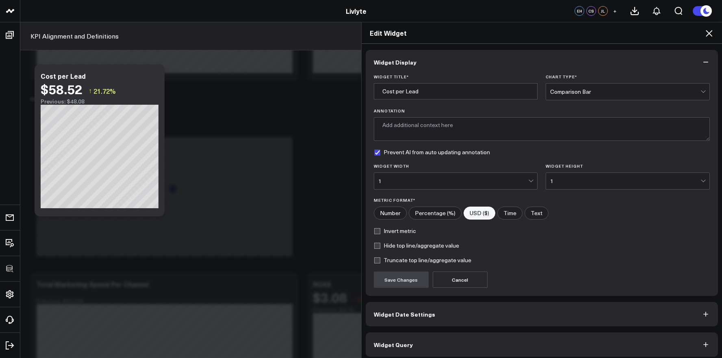
scroll to position [4, 0]
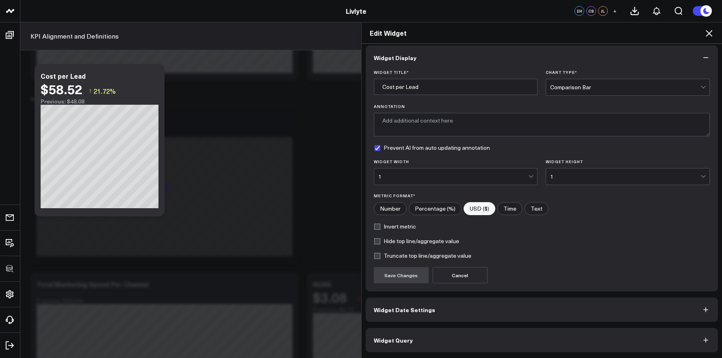
click at [459, 344] on button "Widget Query" at bounding box center [542, 340] width 353 height 24
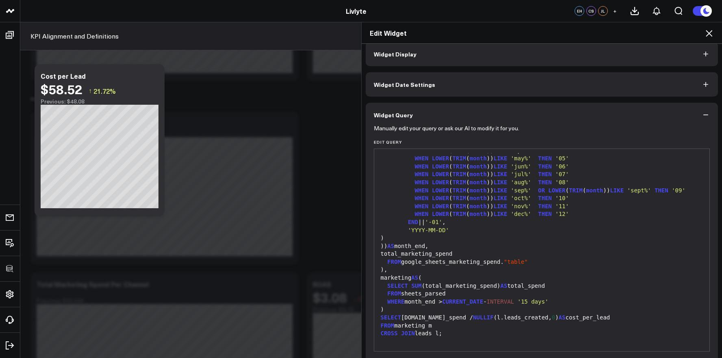
scroll to position [40, 0]
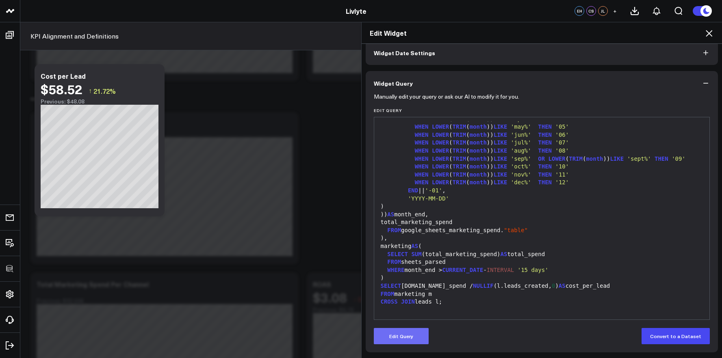
click at [409, 331] on button "Edit Query" at bounding box center [401, 336] width 55 height 16
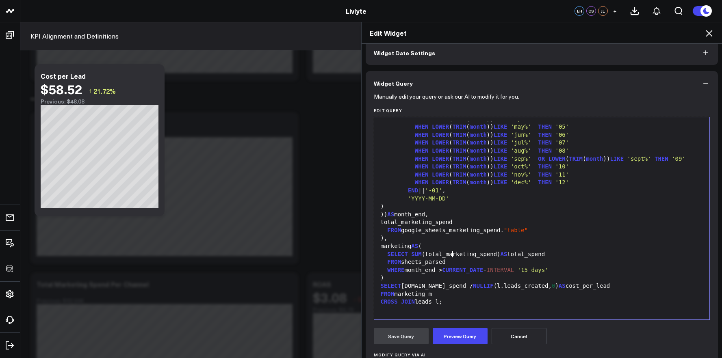
click at [450, 252] on div "SELECT SUM (total_marketing_spend) AS total_spend" at bounding box center [542, 255] width 328 height 8
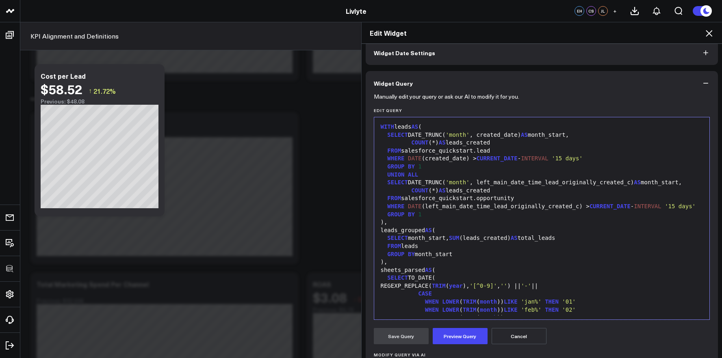
scroll to position [398, 0]
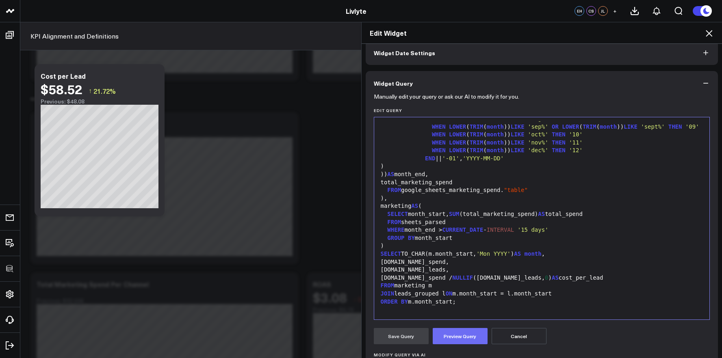
click at [466, 341] on button "Preview Query" at bounding box center [460, 336] width 55 height 16
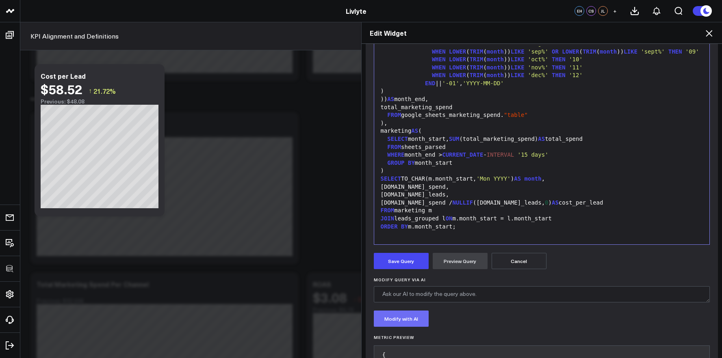
scroll to position [192, 0]
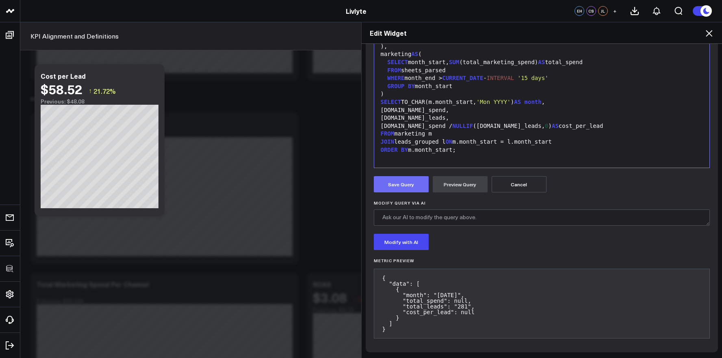
click at [398, 182] on button "Save Query" at bounding box center [401, 184] width 55 height 16
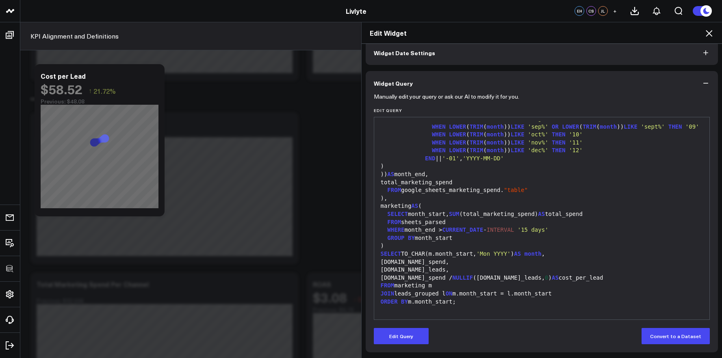
scroll to position [0, 0]
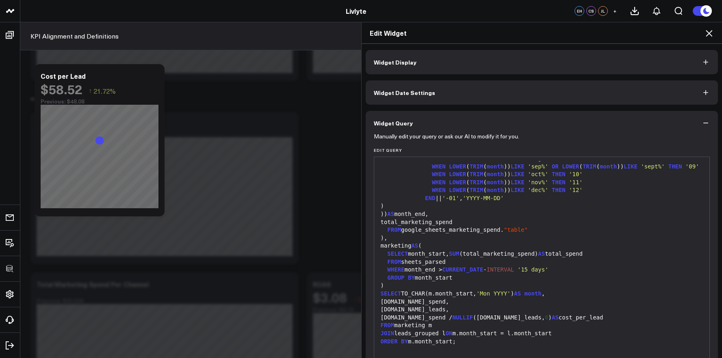
click at [529, 73] on button "Widget Display" at bounding box center [542, 62] width 353 height 24
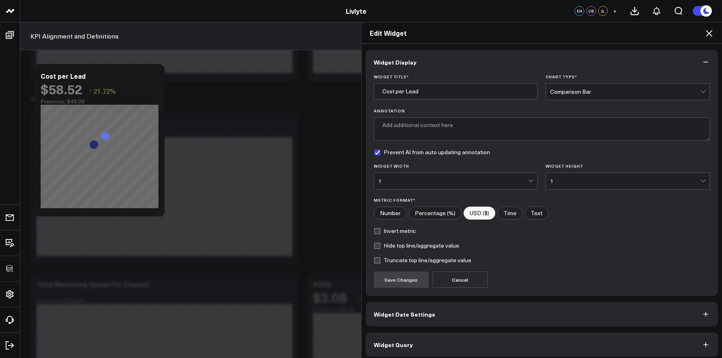
click at [555, 89] on div "Comparison Bar" at bounding box center [625, 92] width 150 height 7
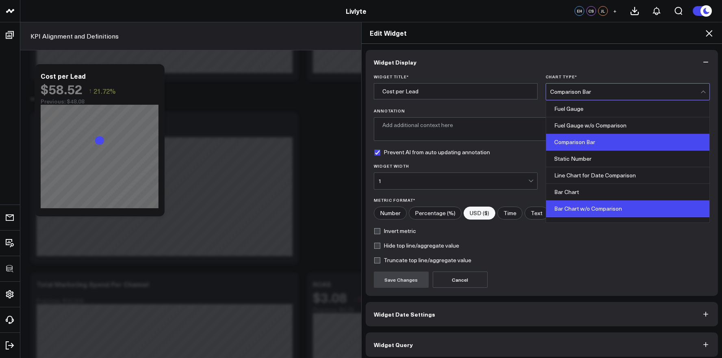
click at [571, 205] on div "Bar Chart w/o Comparison" at bounding box center [627, 209] width 163 height 17
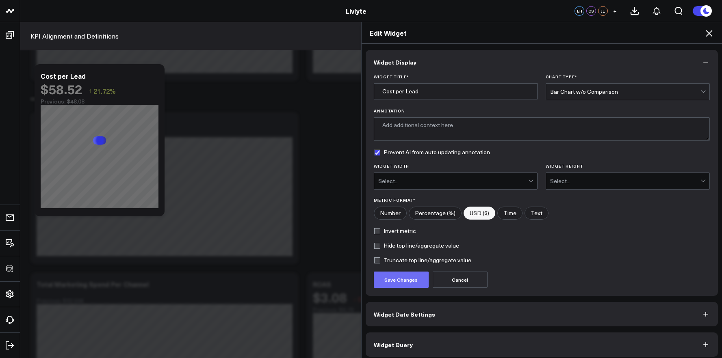
click at [409, 280] on button "Save Changes" at bounding box center [401, 280] width 55 height 16
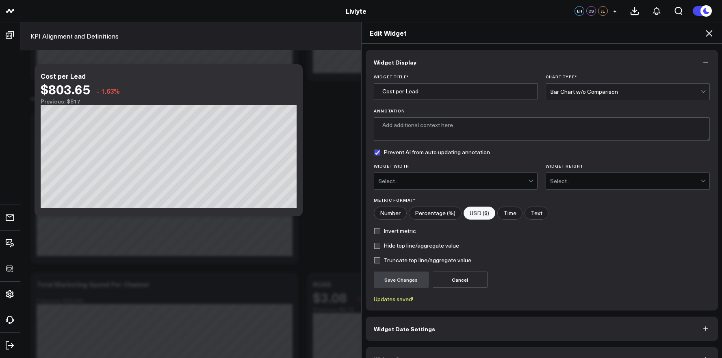
click at [716, 37] on div "Edit Widget" at bounding box center [542, 33] width 361 height 22
click at [713, 37] on icon at bounding box center [709, 33] width 10 height 10
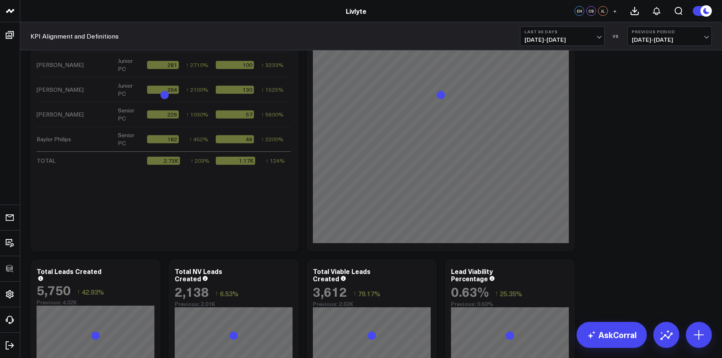
scroll to position [904, 0]
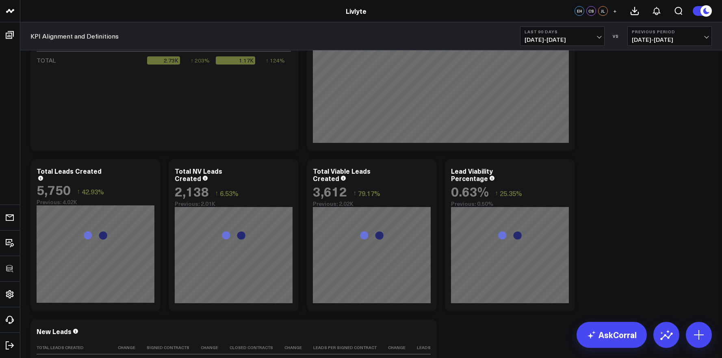
click at [560, 33] on b "Last 90 Days" at bounding box center [563, 31] width 76 height 5
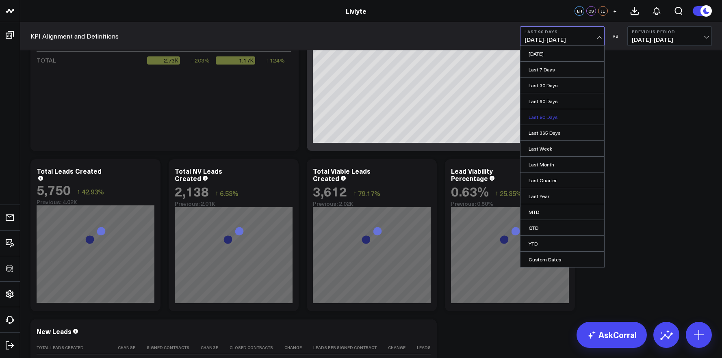
click at [559, 116] on link "Last 90 Days" at bounding box center [563, 116] width 84 height 15
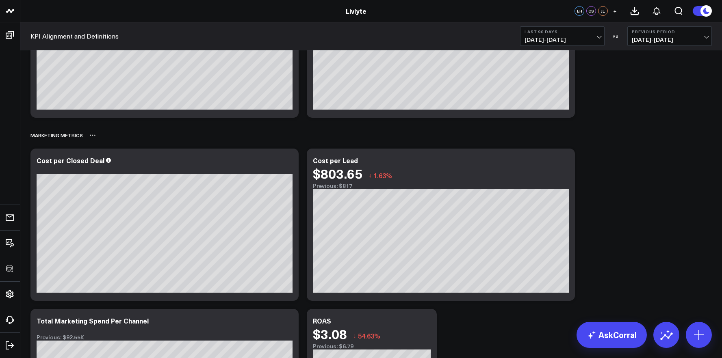
scroll to position [2142, 0]
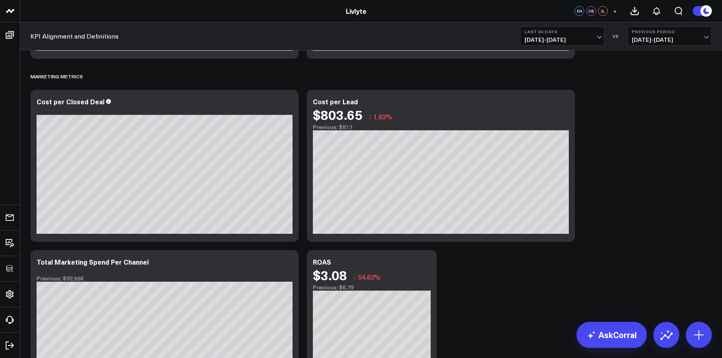
click at [583, 39] on span "[DATE] - [DATE]" at bounding box center [563, 40] width 76 height 7
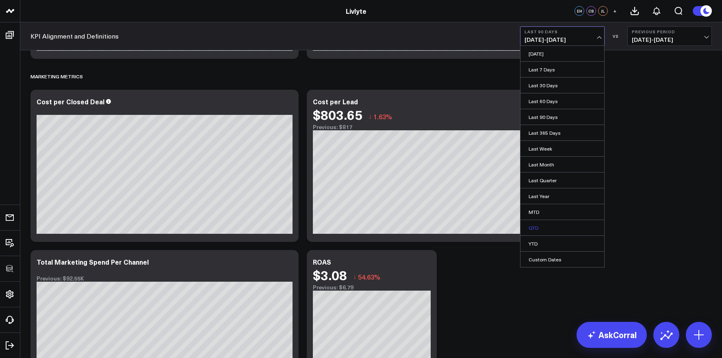
click at [558, 226] on link "QTD" at bounding box center [563, 227] width 84 height 15
